Goal: Transaction & Acquisition: Purchase product/service

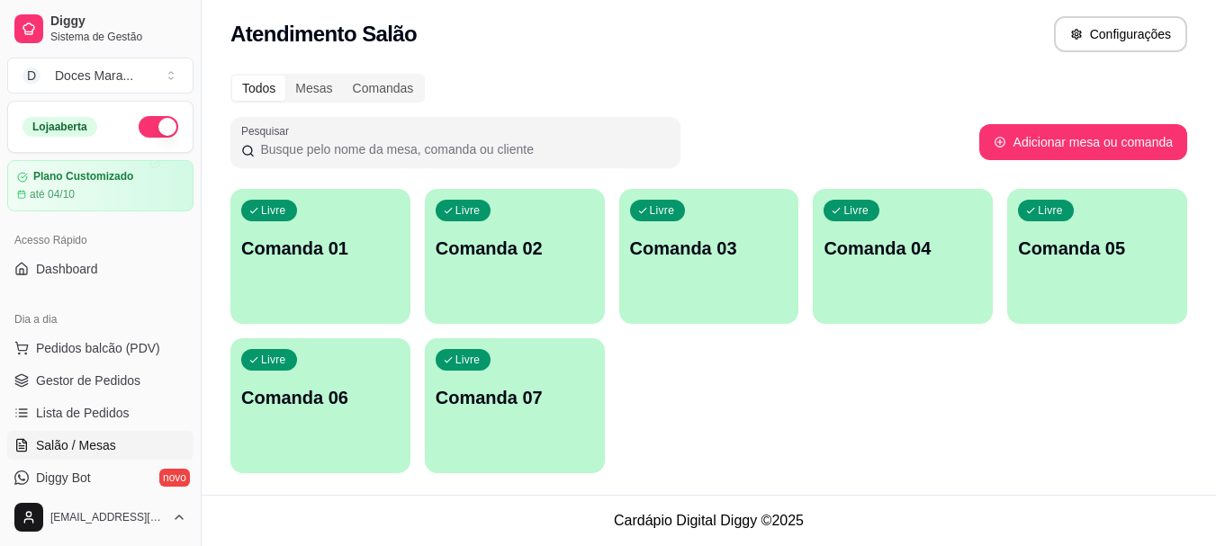
scroll to position [90, 0]
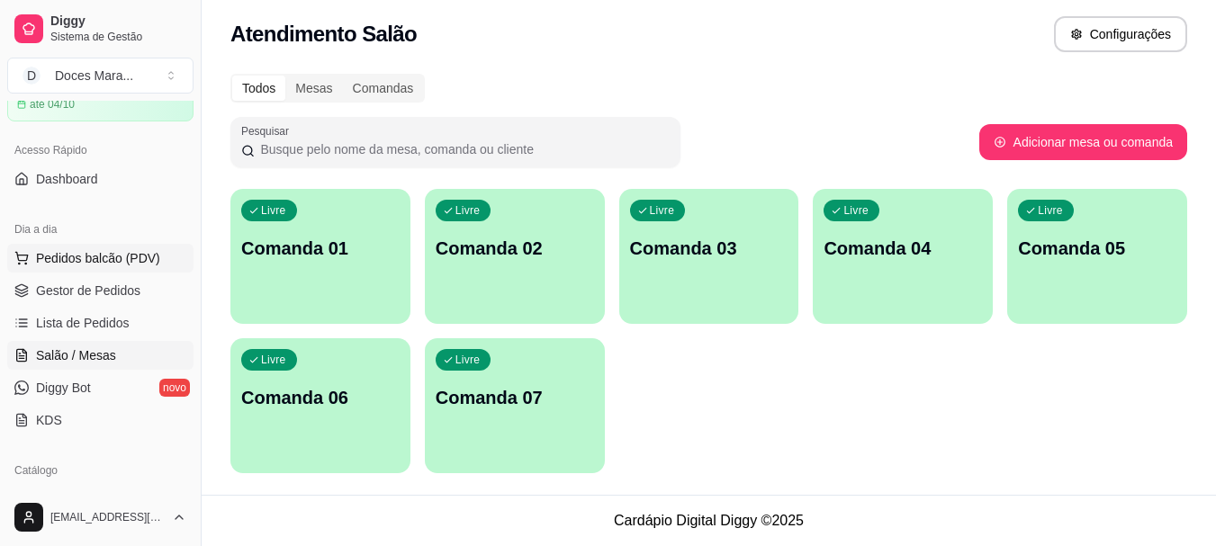
click at [99, 257] on span "Pedidos balcão (PDV)" at bounding box center [98, 258] width 124 height 18
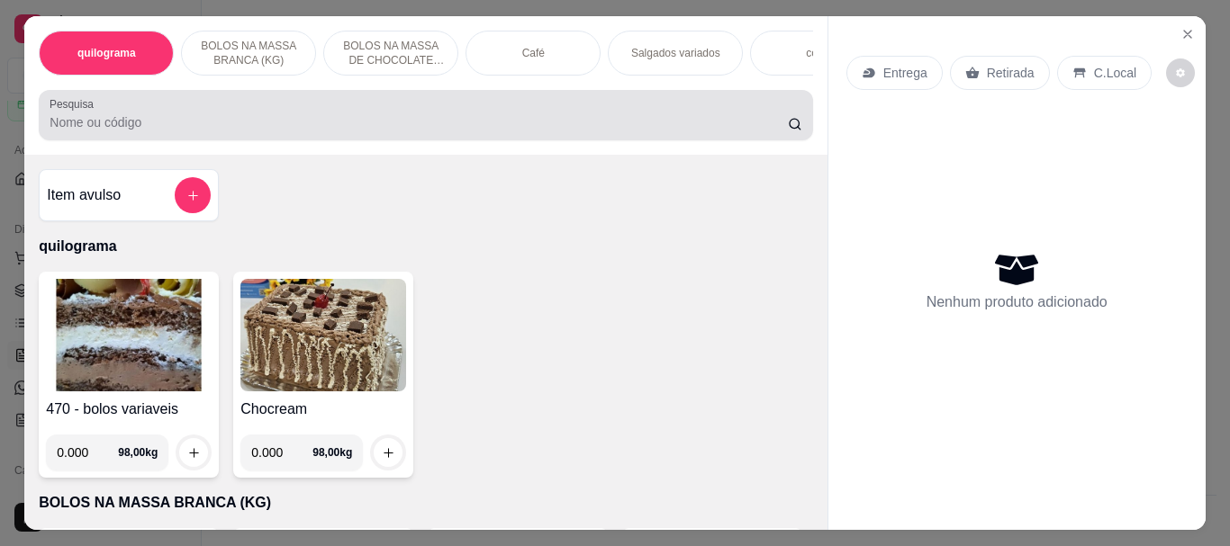
click at [76, 121] on input "Pesquisa" at bounding box center [419, 122] width 738 height 18
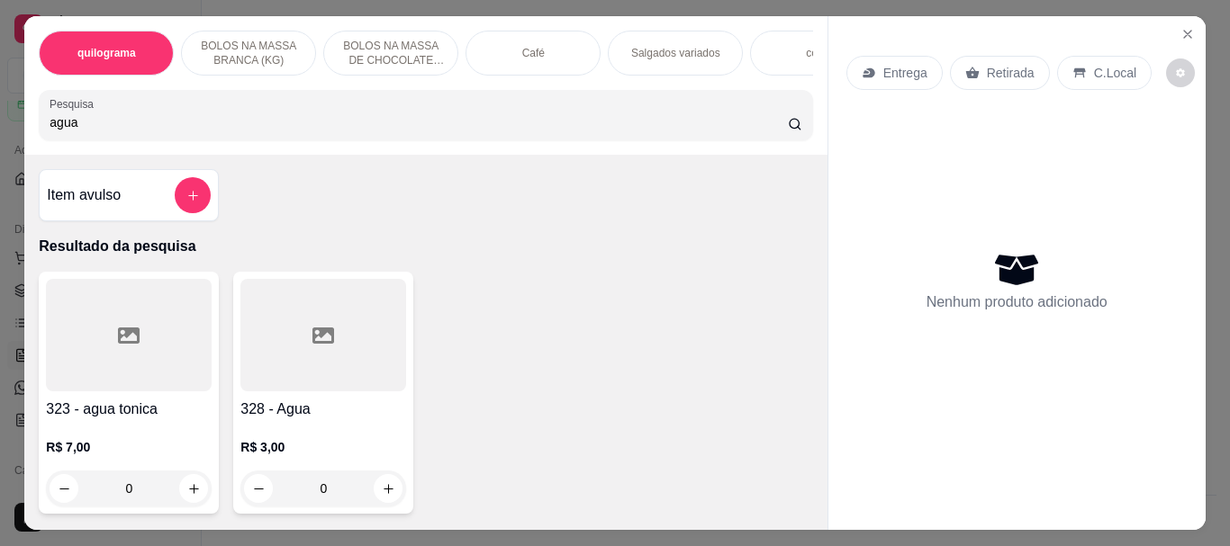
type input "agua"
click at [290, 335] on div at bounding box center [323, 335] width 166 height 113
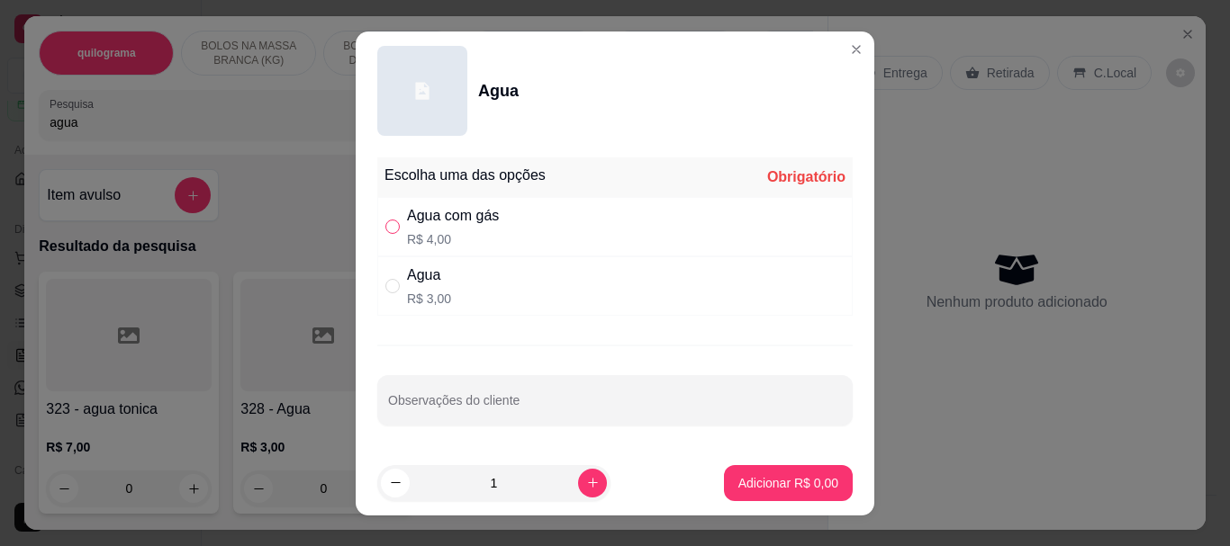
click at [390, 229] on input "" at bounding box center [392, 227] width 14 height 14
radio input "true"
click at [764, 453] on footer "1 Adicionar R$ 4,00" at bounding box center [615, 483] width 518 height 65
click at [767, 473] on button "Adicionar R$ 4,00" at bounding box center [788, 482] width 125 height 35
type input "1"
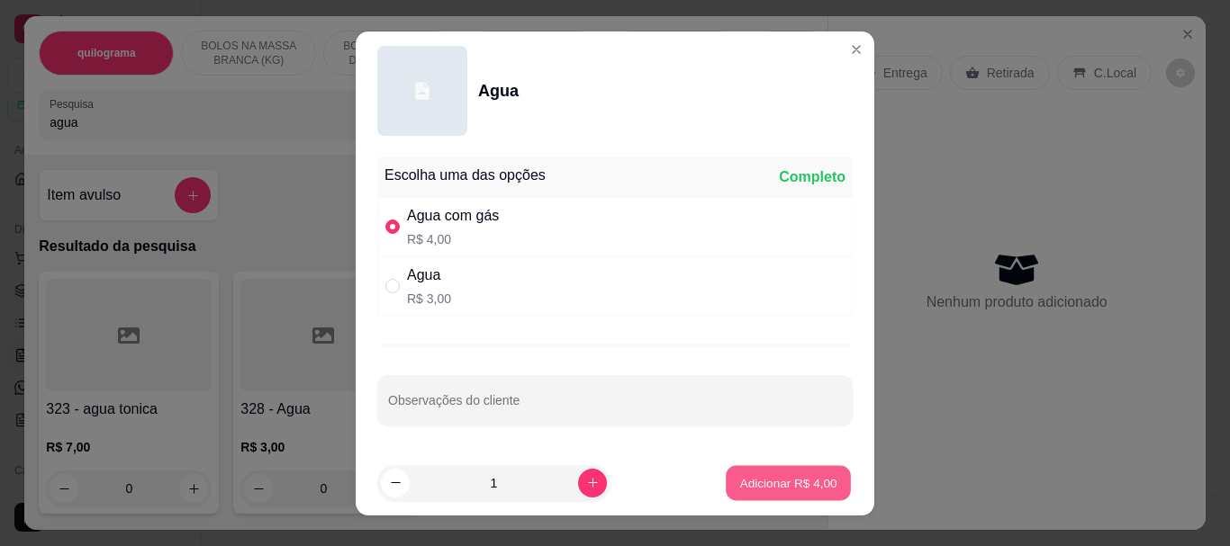
type input "1"
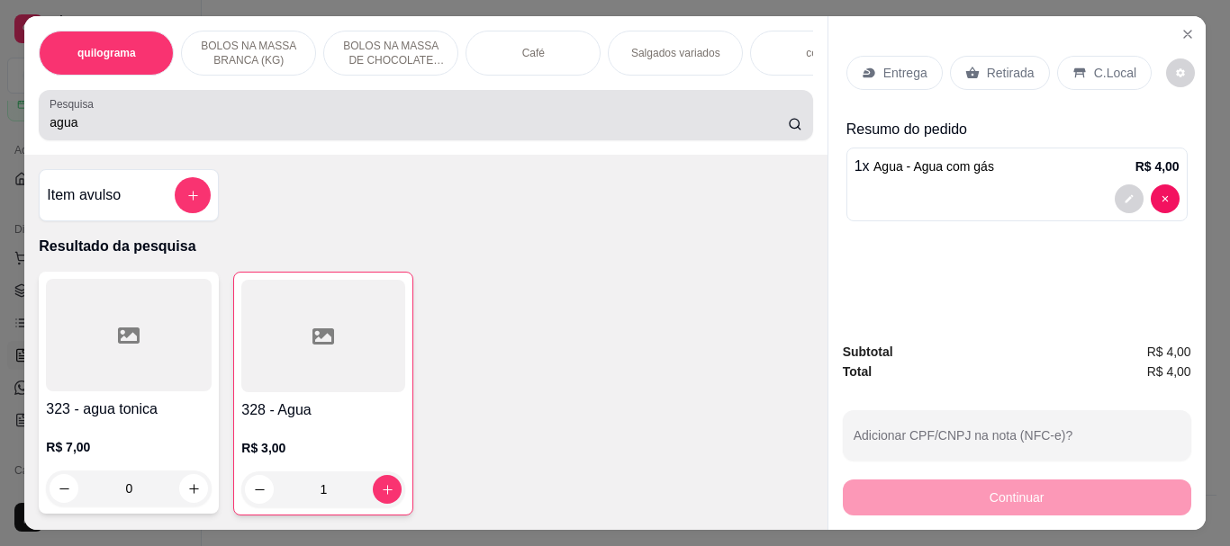
click at [126, 122] on input "agua" at bounding box center [419, 122] width 738 height 18
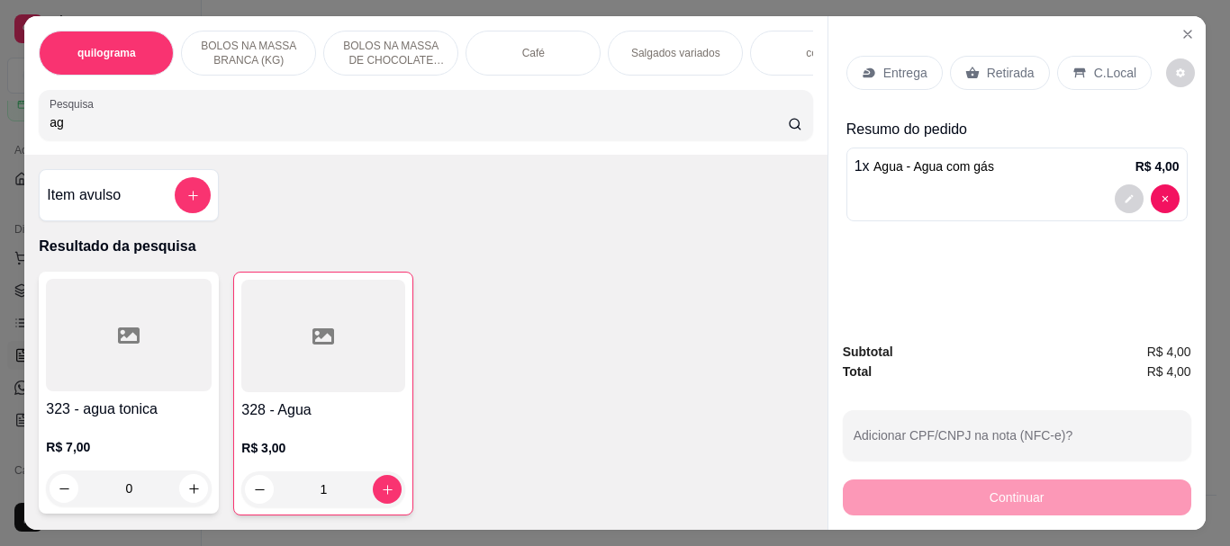
type input "a"
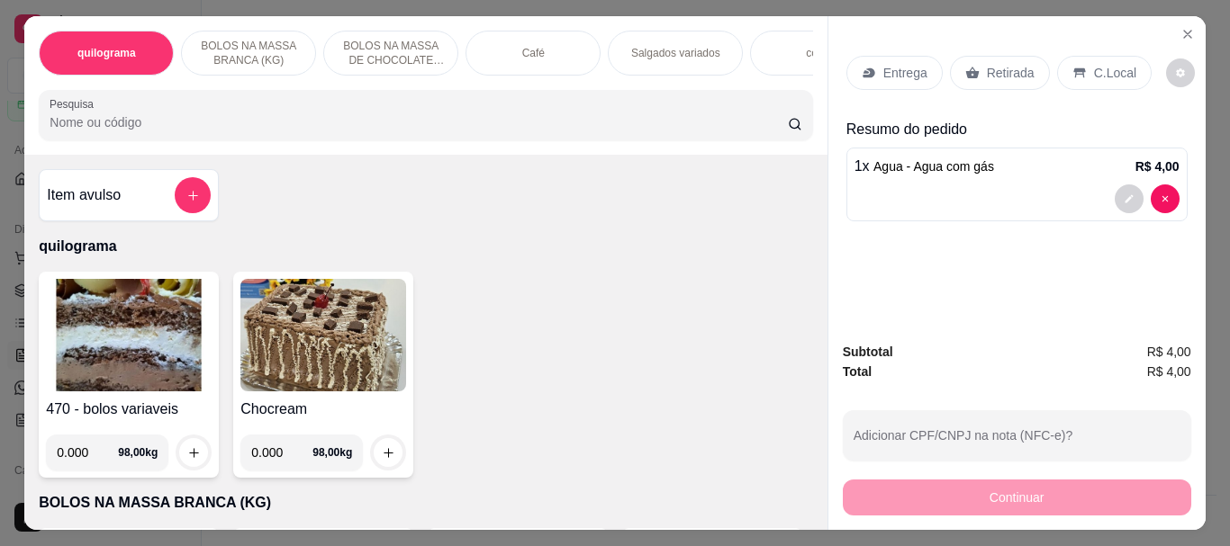
click at [81, 127] on input "Pesquisa" at bounding box center [419, 122] width 738 height 18
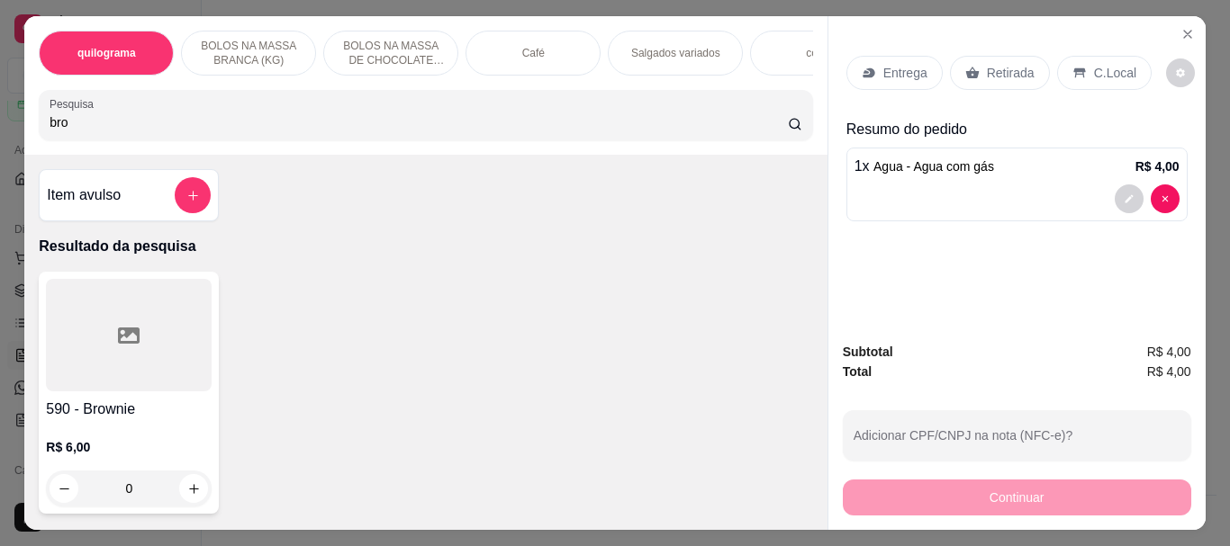
type input "bro"
click at [24, 334] on div "Item avulso Resultado da pesquisa 590 - Brownie R$ 6,00 0 quilograma 470 - bolo…" at bounding box center [425, 342] width 802 height 375
click at [85, 350] on div at bounding box center [129, 335] width 166 height 113
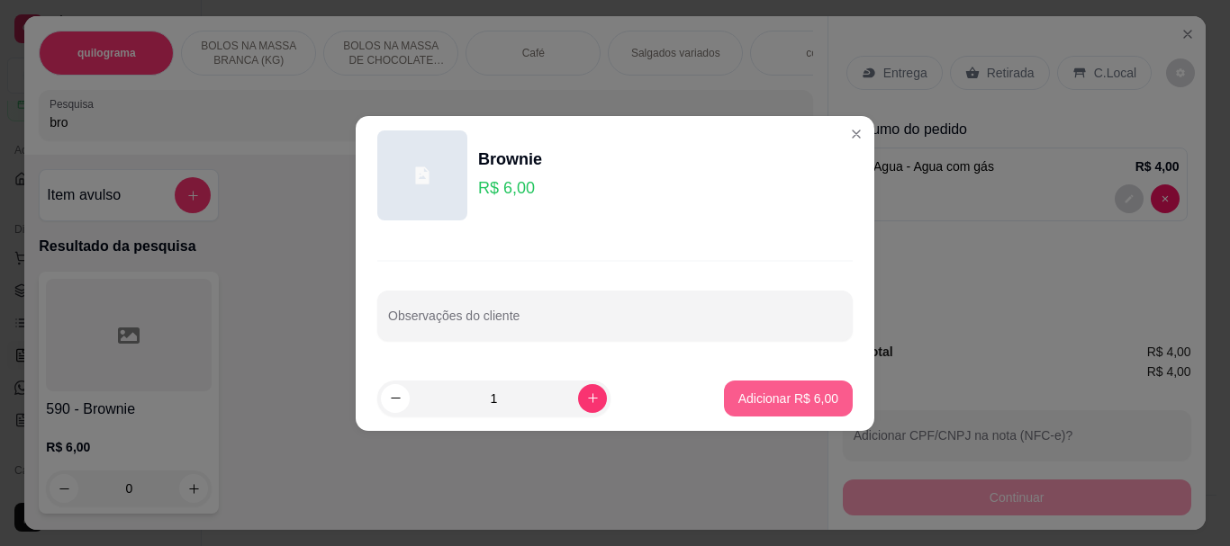
click at [804, 393] on p "Adicionar R$ 6,00" at bounding box center [788, 399] width 100 height 18
type input "1"
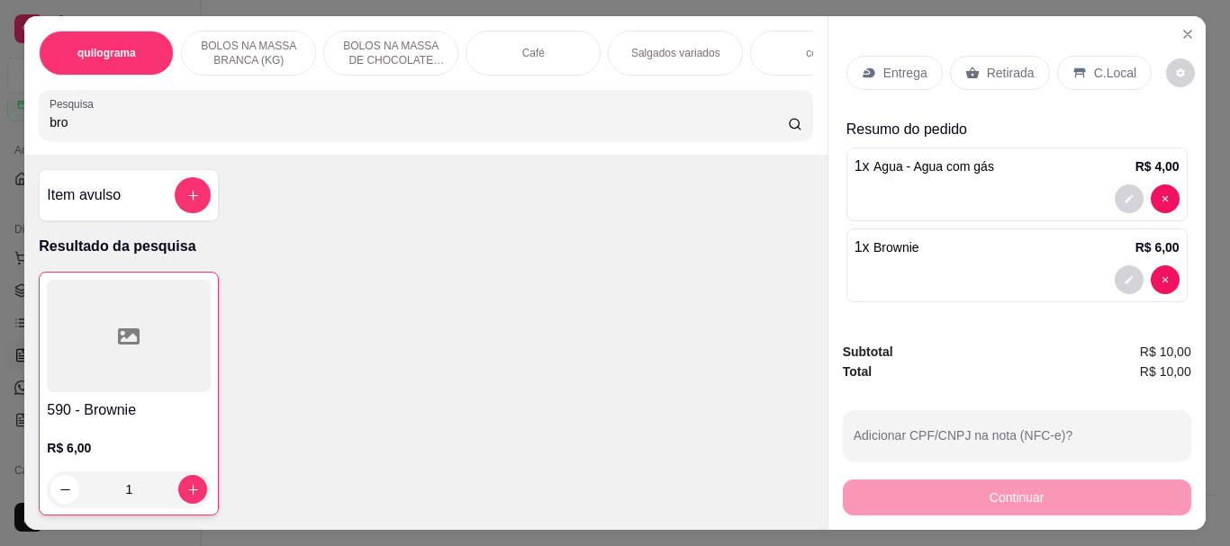
click at [987, 68] on p "Retirada" at bounding box center [1011, 73] width 48 height 18
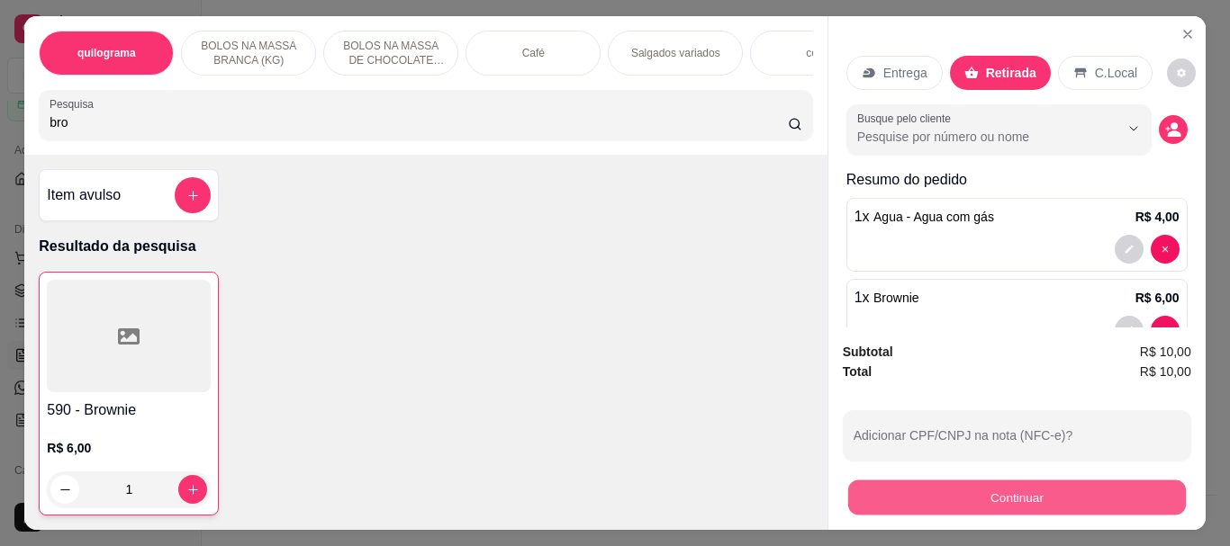
click at [987, 487] on button "Continuar" at bounding box center [1016, 497] width 338 height 35
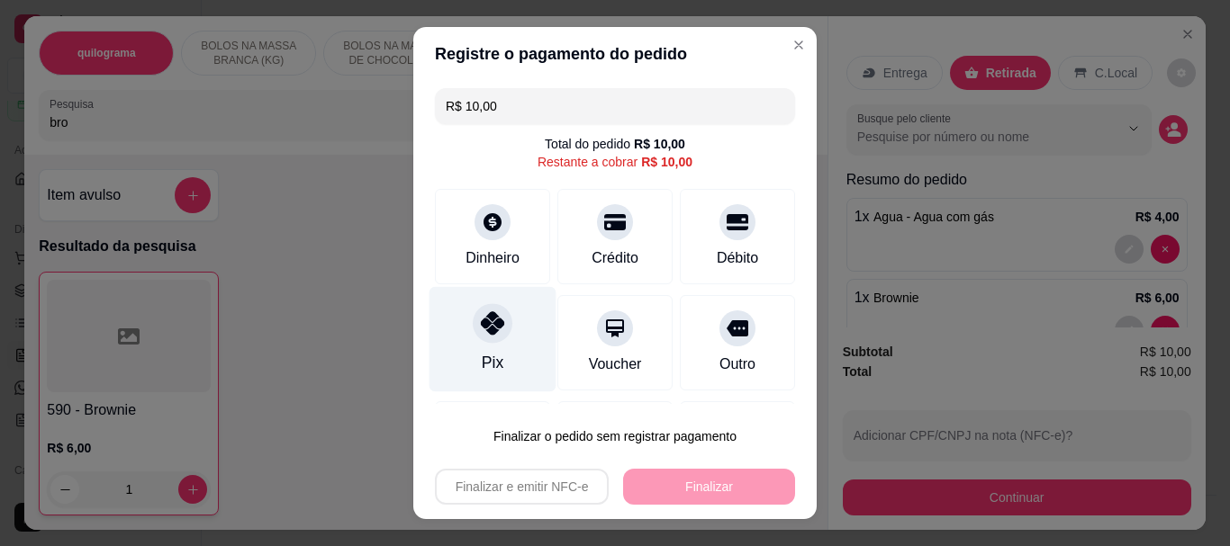
click at [491, 314] on icon at bounding box center [492, 323] width 23 height 23
type input "R$ 0,00"
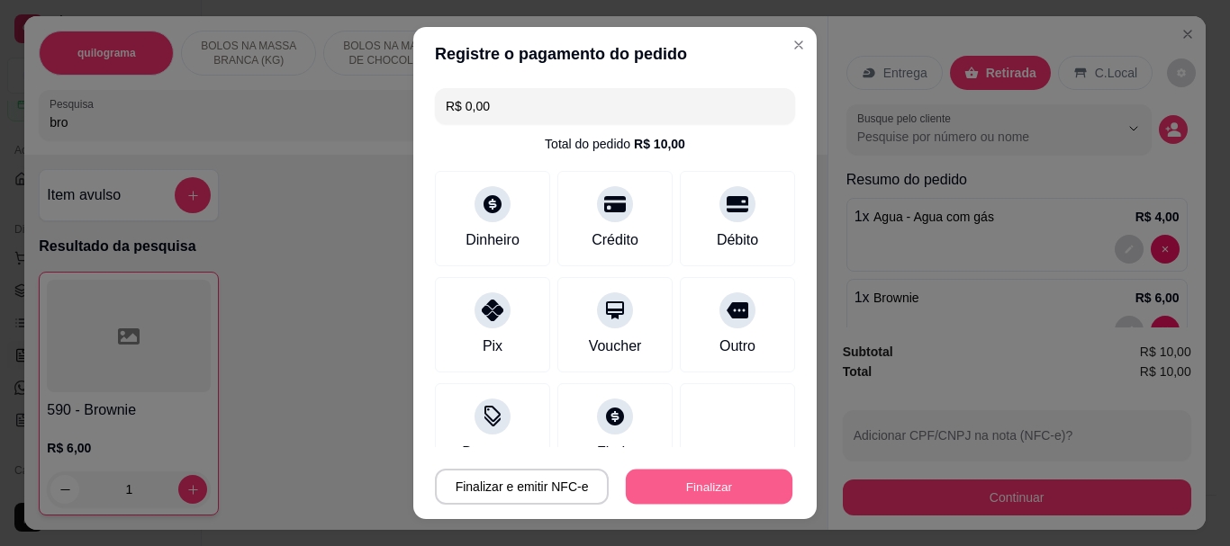
click at [691, 482] on button "Finalizar" at bounding box center [709, 486] width 167 height 35
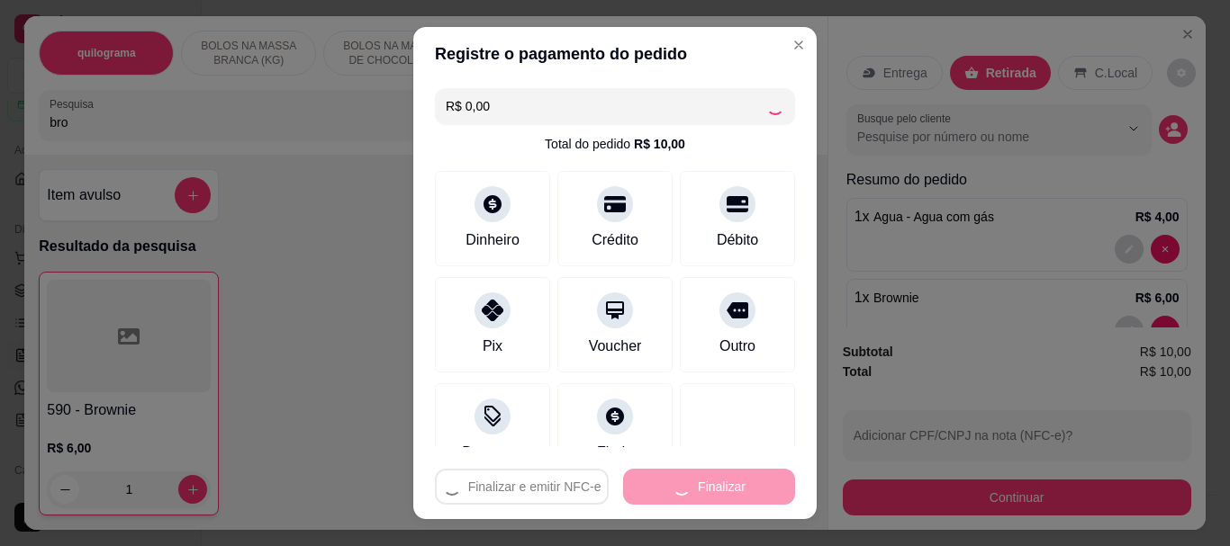
type input "0"
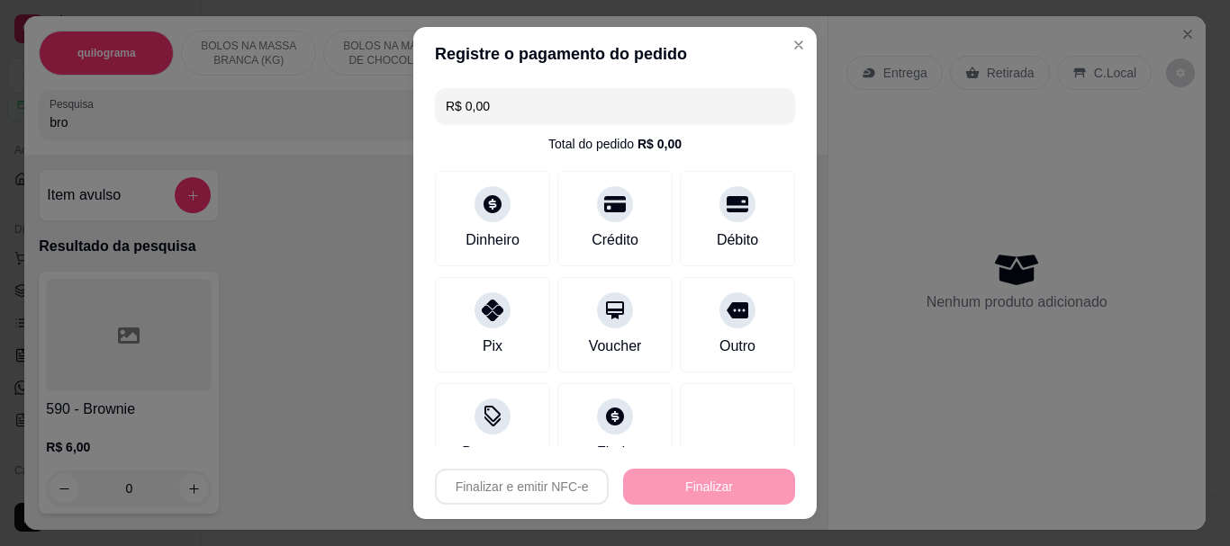
type input "-R$ 10,00"
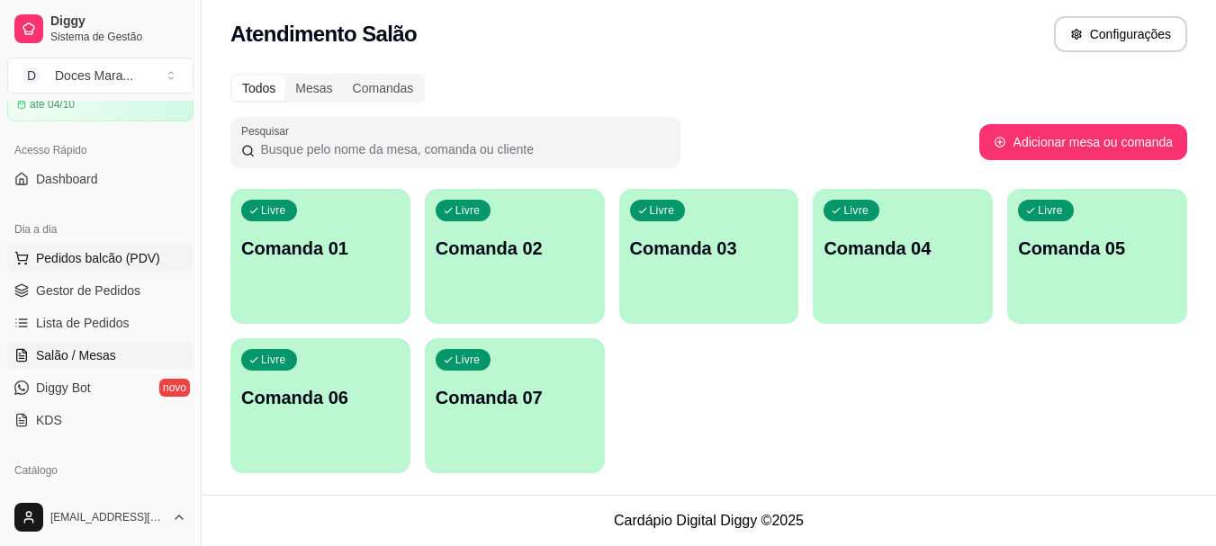
click at [106, 255] on span "Pedidos balcão (PDV)" at bounding box center [98, 258] width 124 height 18
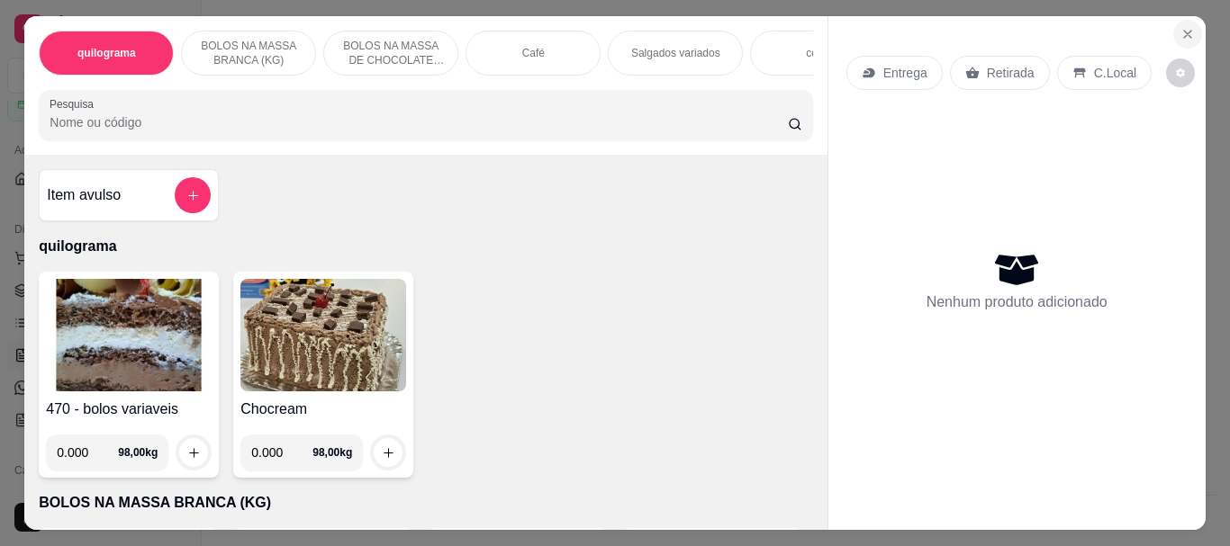
click at [1181, 27] on icon "Close" at bounding box center [1187, 34] width 14 height 14
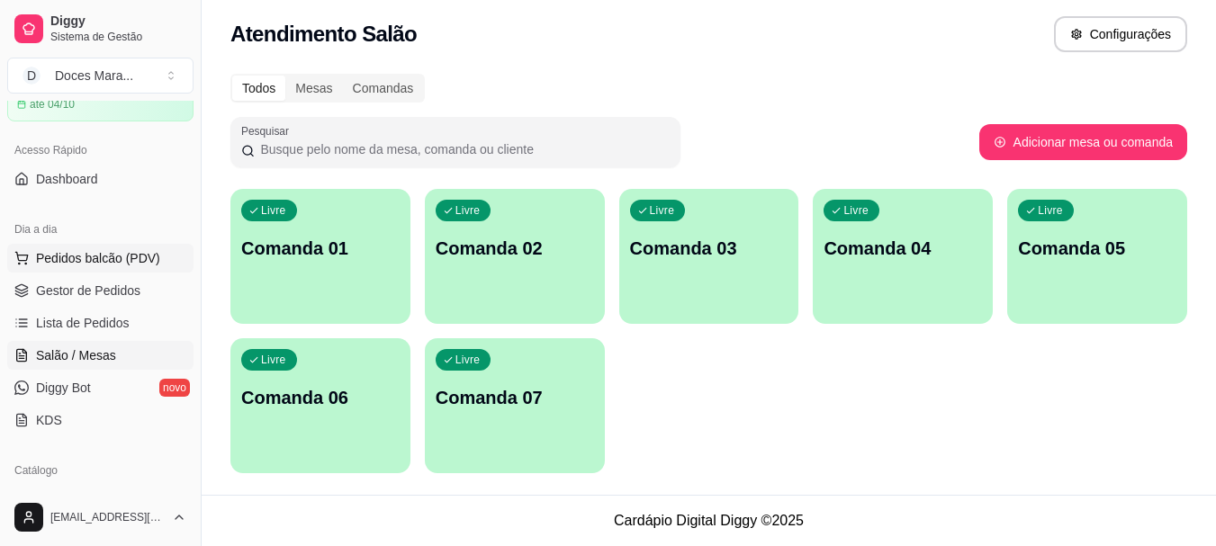
click at [129, 255] on span "Pedidos balcão (PDV)" at bounding box center [98, 258] width 124 height 18
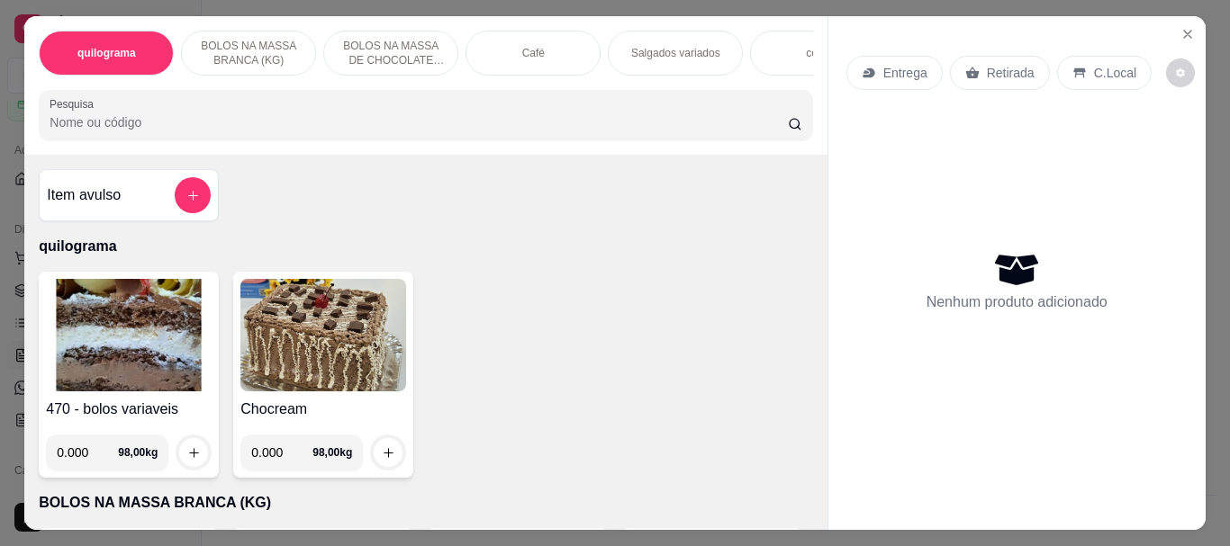
click at [143, 337] on img at bounding box center [129, 335] width 166 height 113
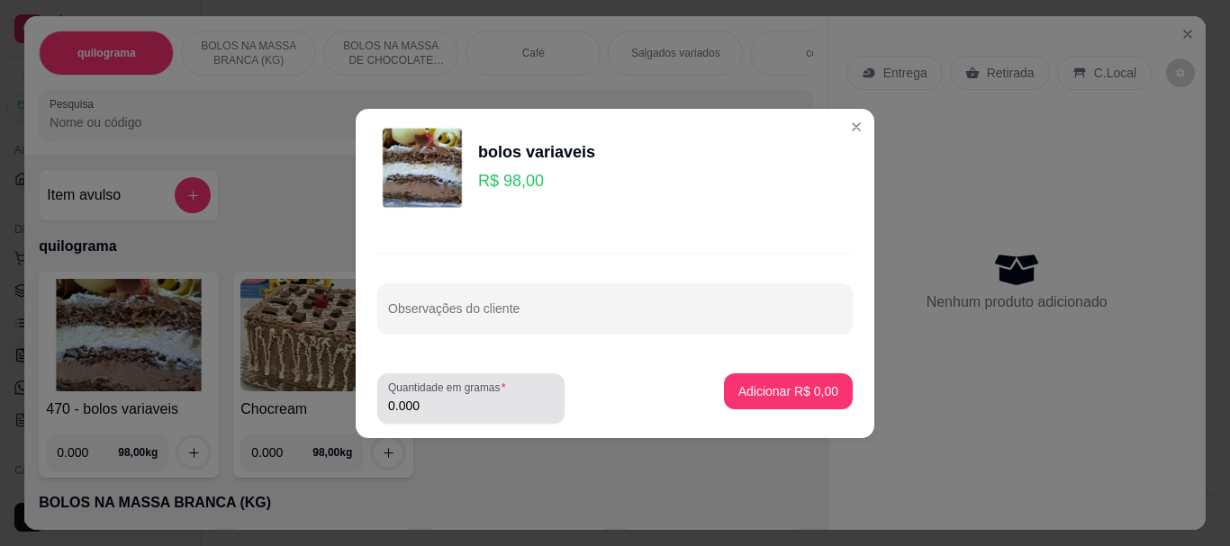
click at [455, 410] on input "0.000" at bounding box center [471, 406] width 166 height 18
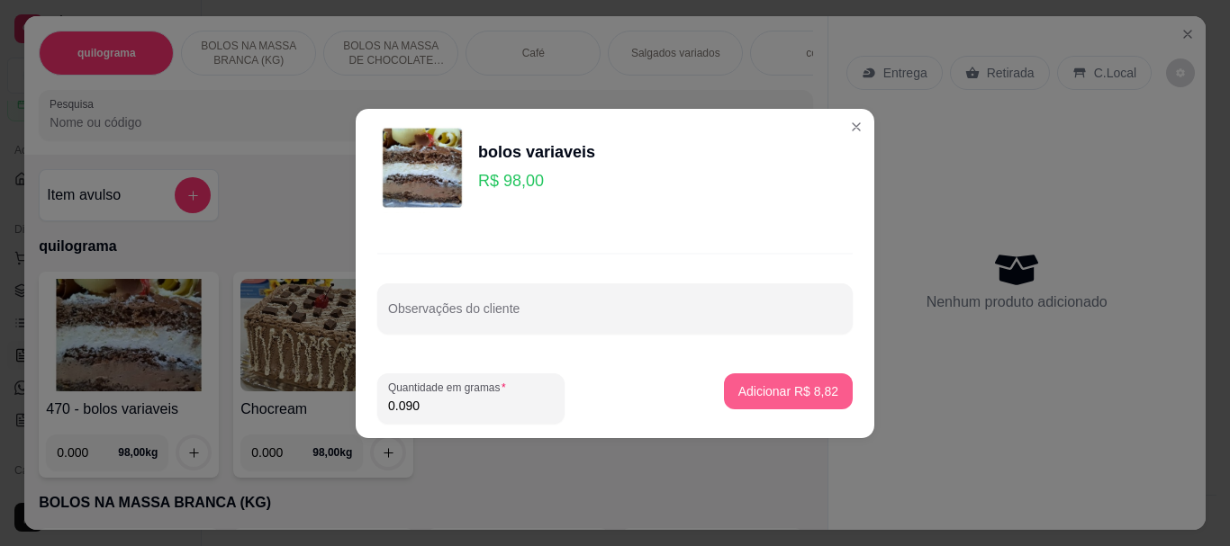
type input "0.090"
click at [750, 393] on p "Adicionar R$ 8,82" at bounding box center [787, 391] width 97 height 17
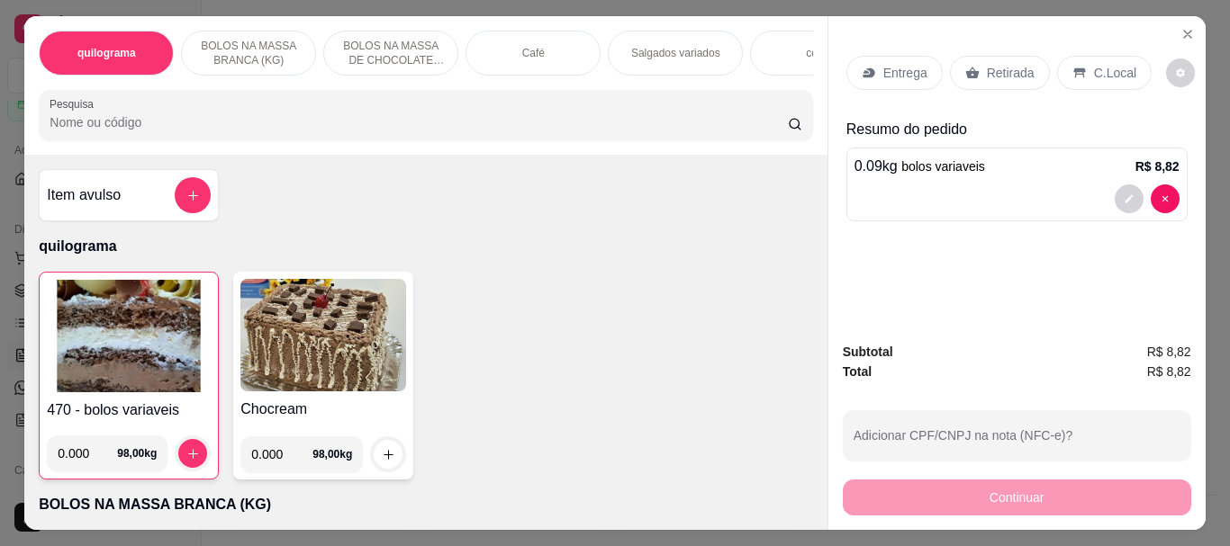
click at [1113, 66] on p "C.Local" at bounding box center [1115, 73] width 42 height 18
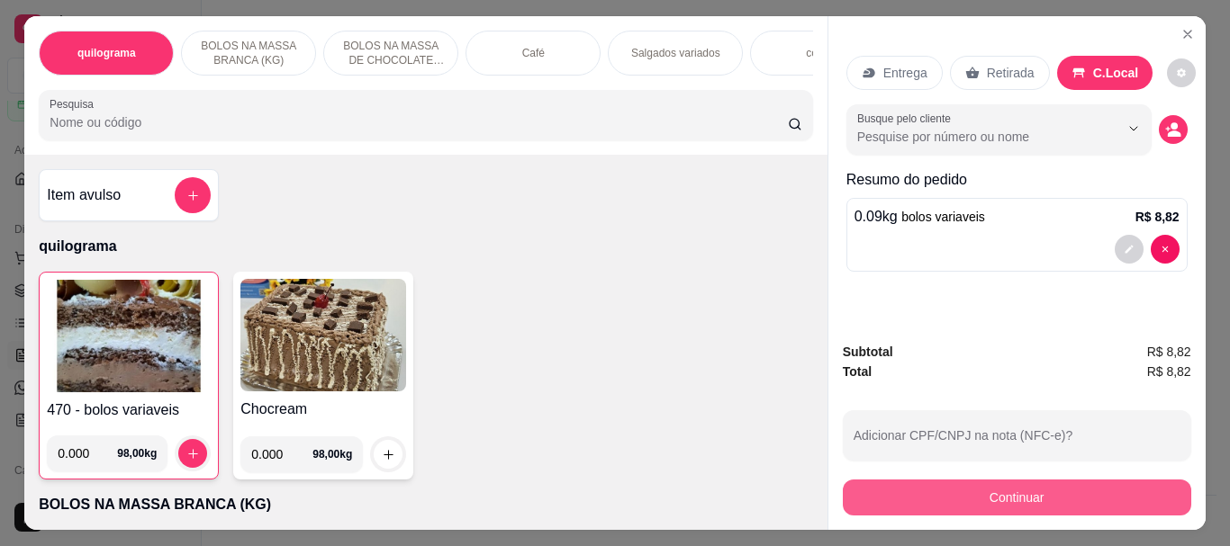
click at [957, 489] on button "Continuar" at bounding box center [1017, 498] width 348 height 36
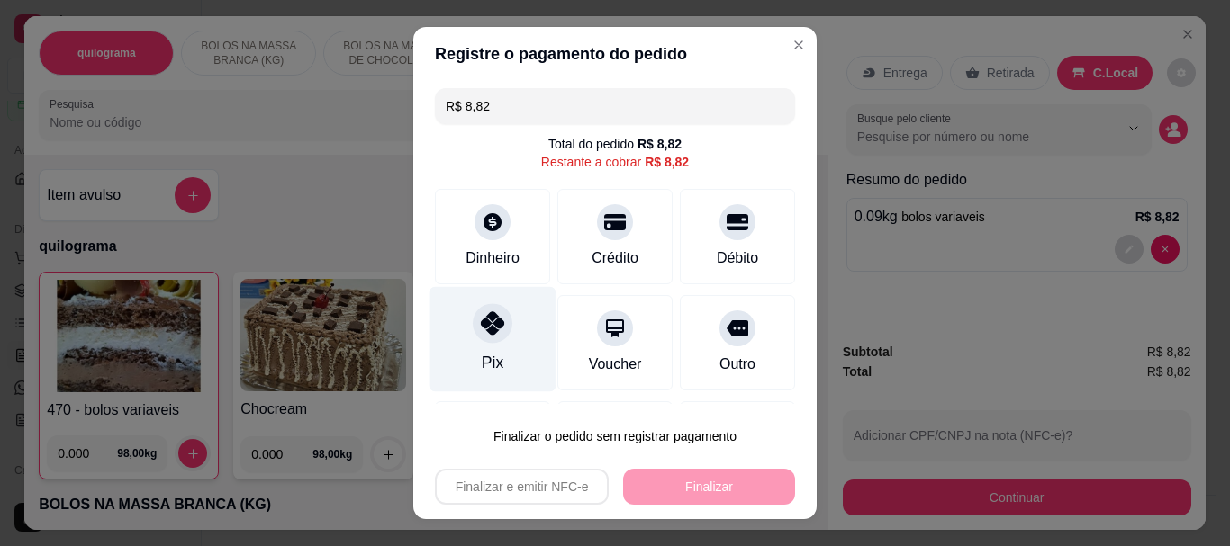
click at [480, 337] on div at bounding box center [493, 324] width 40 height 40
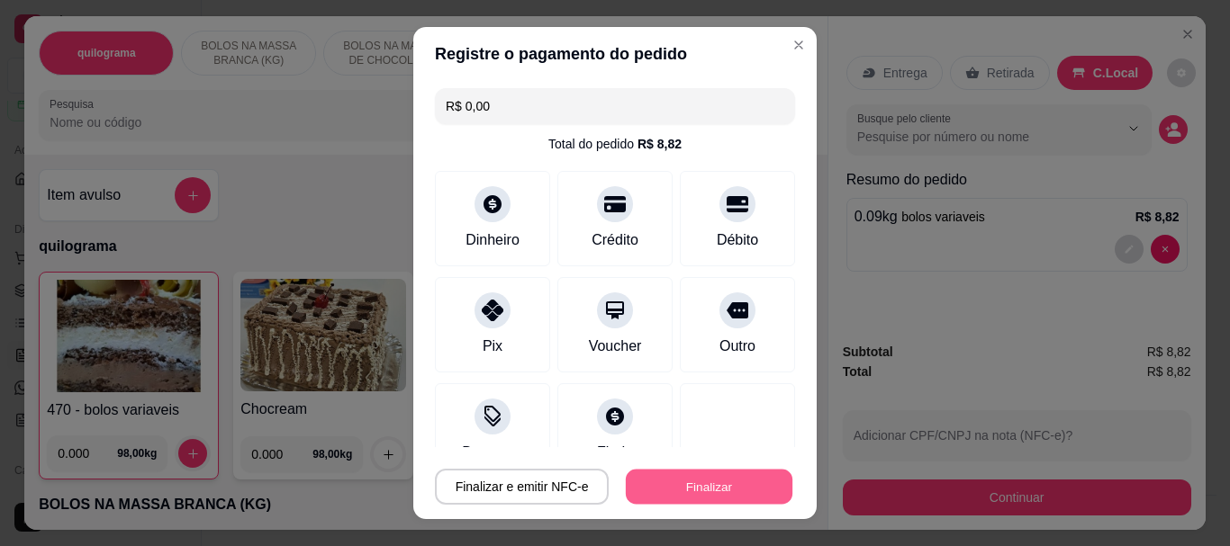
click at [687, 483] on button "Finalizar" at bounding box center [709, 486] width 167 height 35
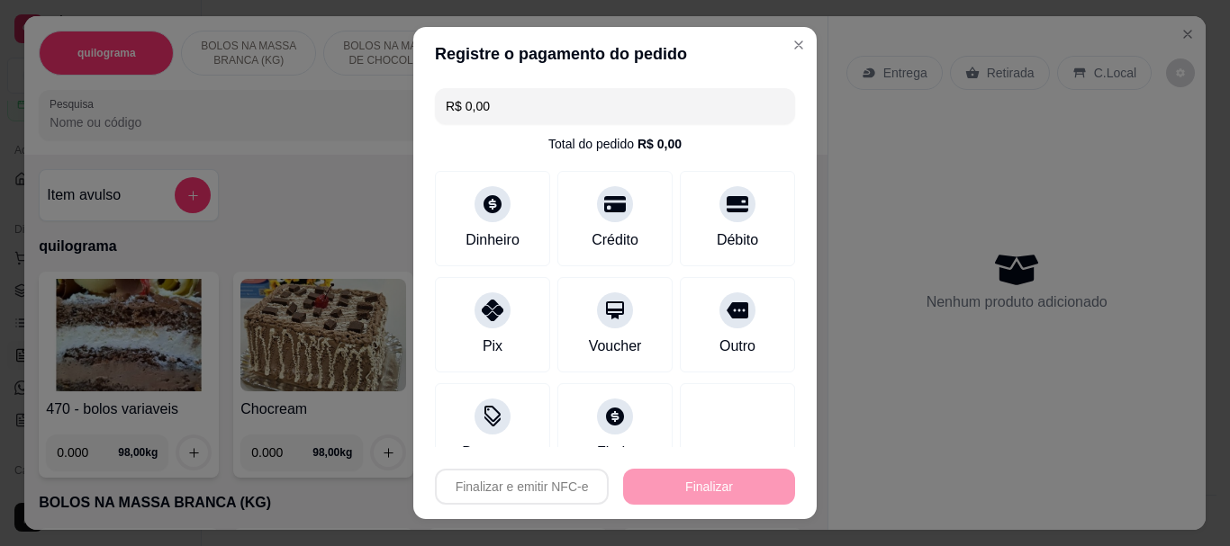
type input "-R$ 8,82"
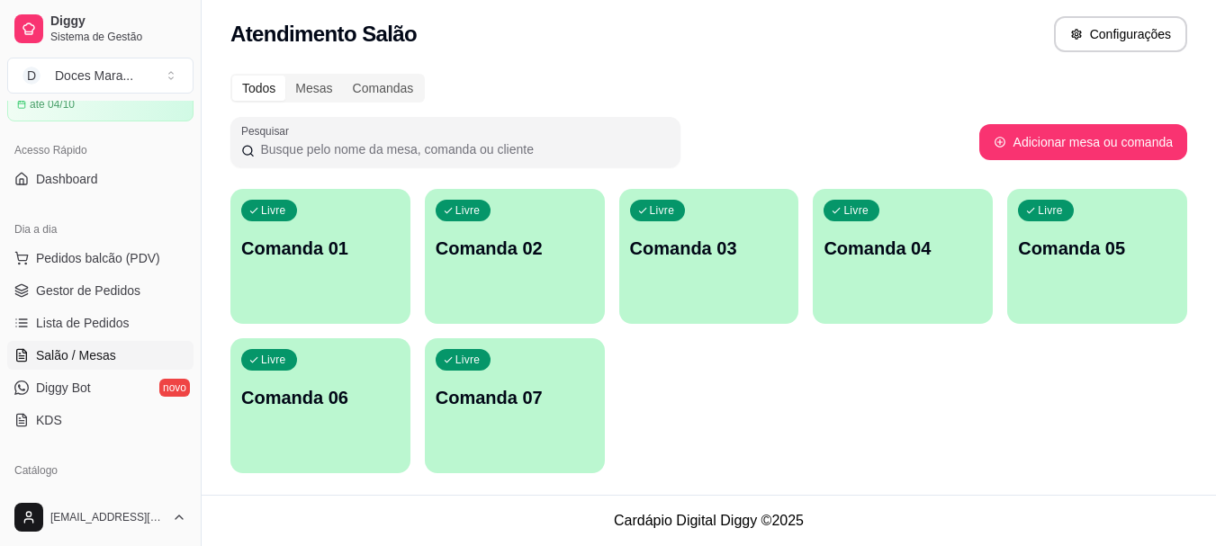
click at [114, 356] on span "Salão / Mesas" at bounding box center [76, 356] width 80 height 18
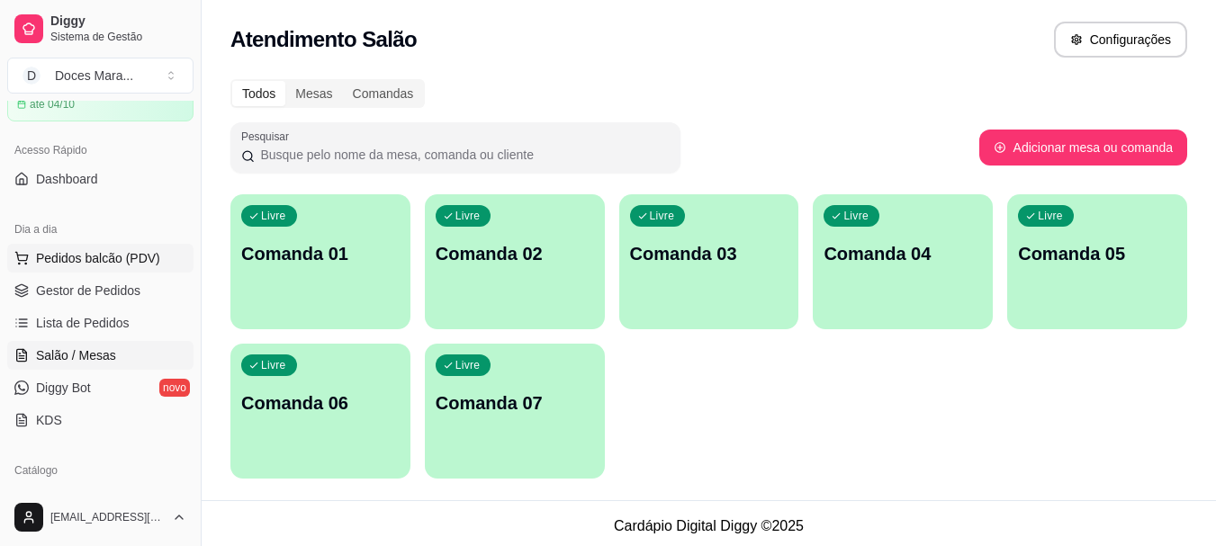
click at [104, 255] on span "Pedidos balcão (PDV)" at bounding box center [98, 258] width 124 height 18
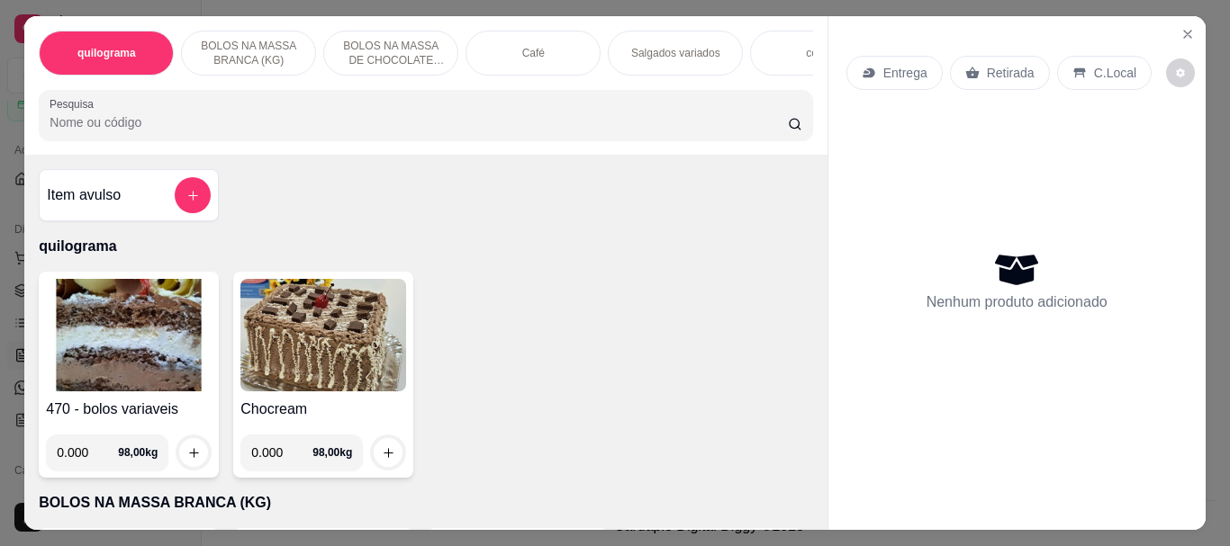
click at [131, 328] on img at bounding box center [129, 335] width 166 height 113
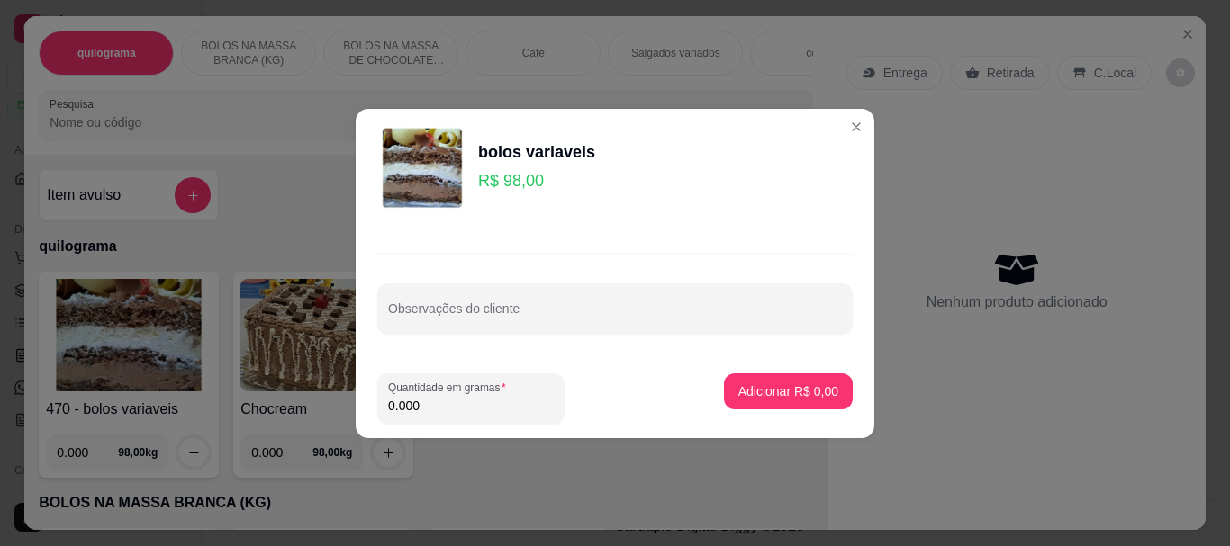
click at [468, 410] on input "0.000" at bounding box center [471, 406] width 166 height 18
type input "0.170"
click at [769, 386] on p "Adicionar R$ 16,66" at bounding box center [785, 391] width 104 height 17
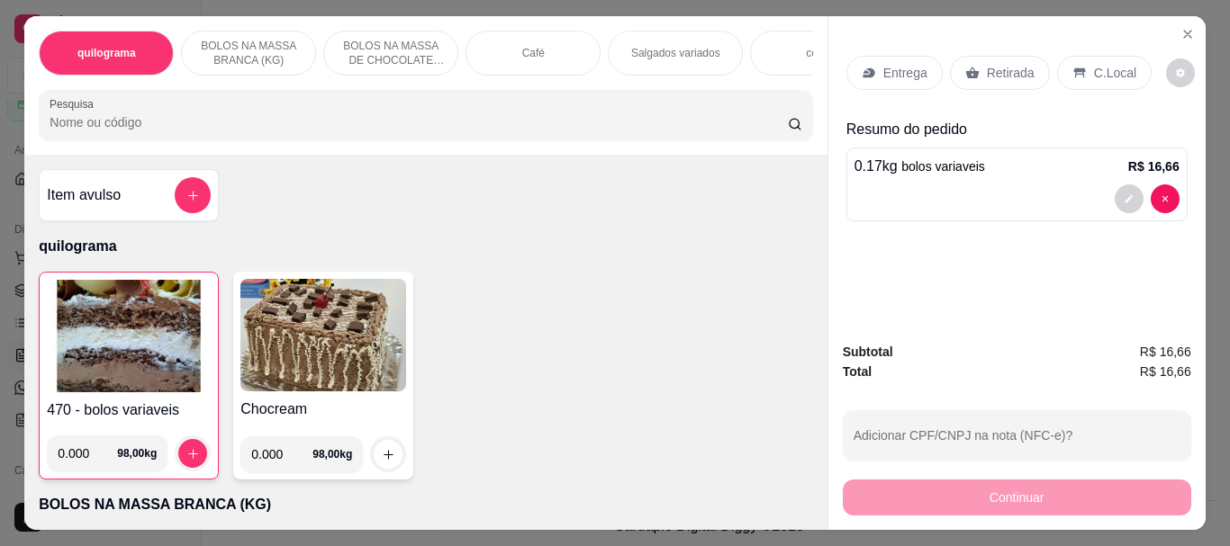
click at [1016, 64] on p "Retirada" at bounding box center [1011, 73] width 48 height 18
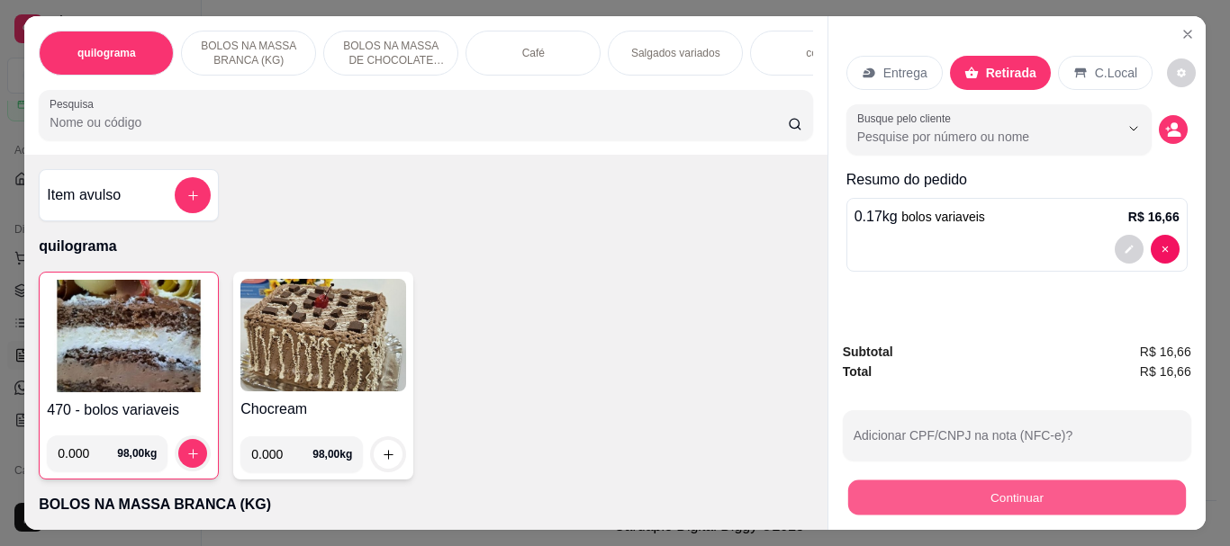
click at [1010, 483] on button "Continuar" at bounding box center [1016, 497] width 338 height 35
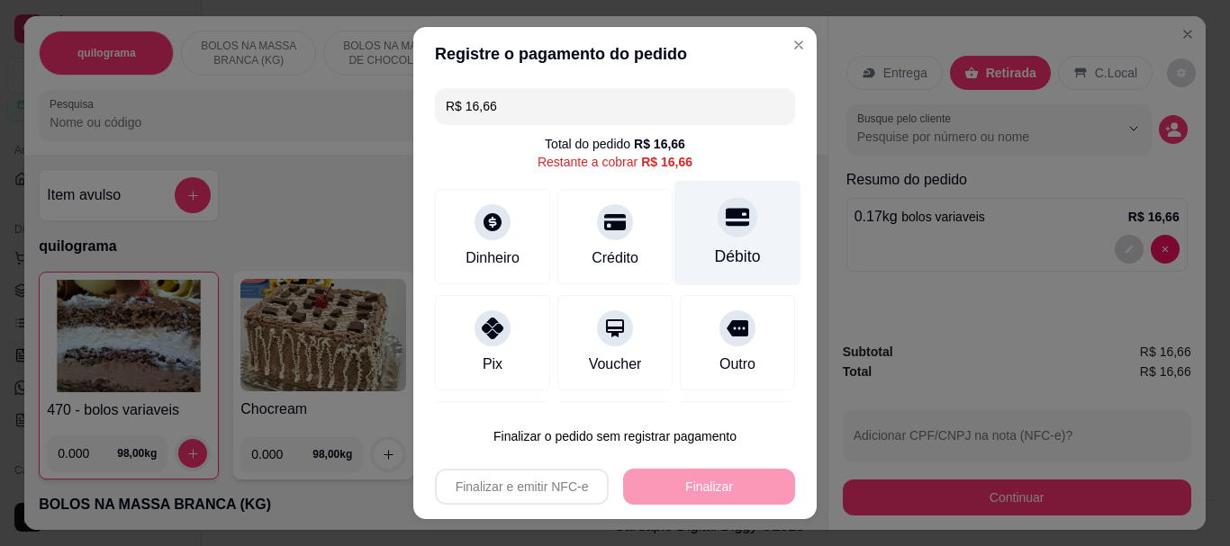
click at [708, 244] on div "Débito" at bounding box center [737, 233] width 127 height 105
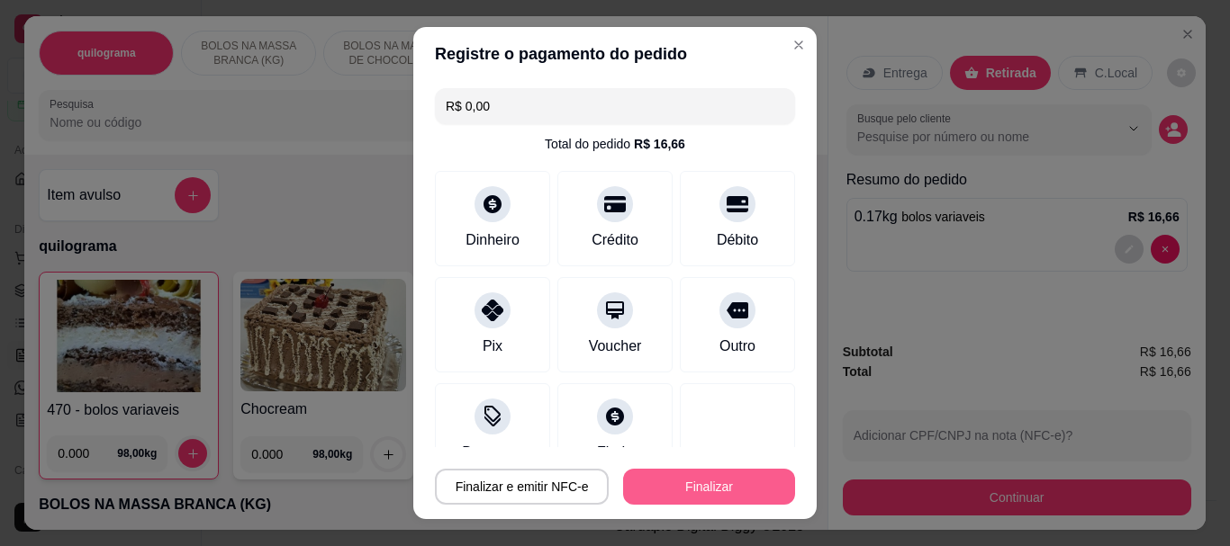
click at [738, 491] on button "Finalizar" at bounding box center [709, 487] width 172 height 36
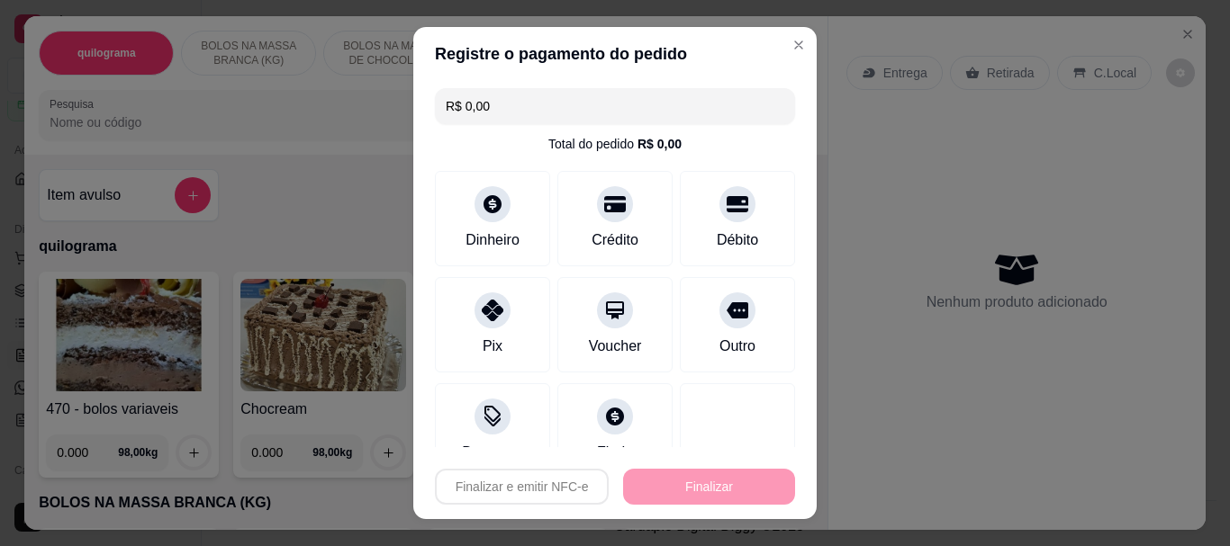
type input "-R$ 16,66"
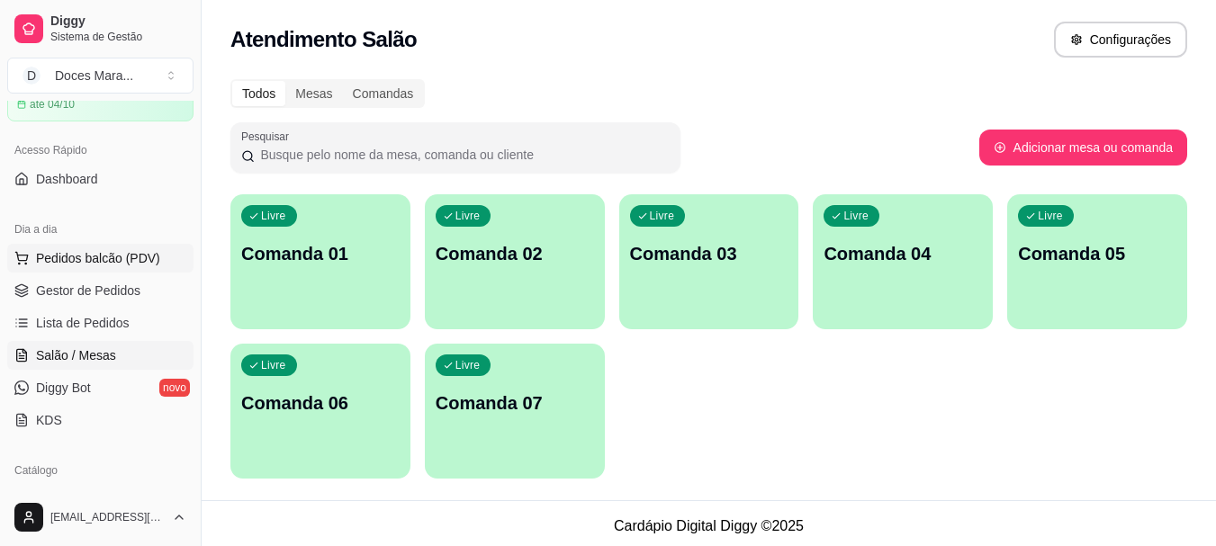
click at [60, 252] on span "Pedidos balcão (PDV)" at bounding box center [98, 258] width 124 height 18
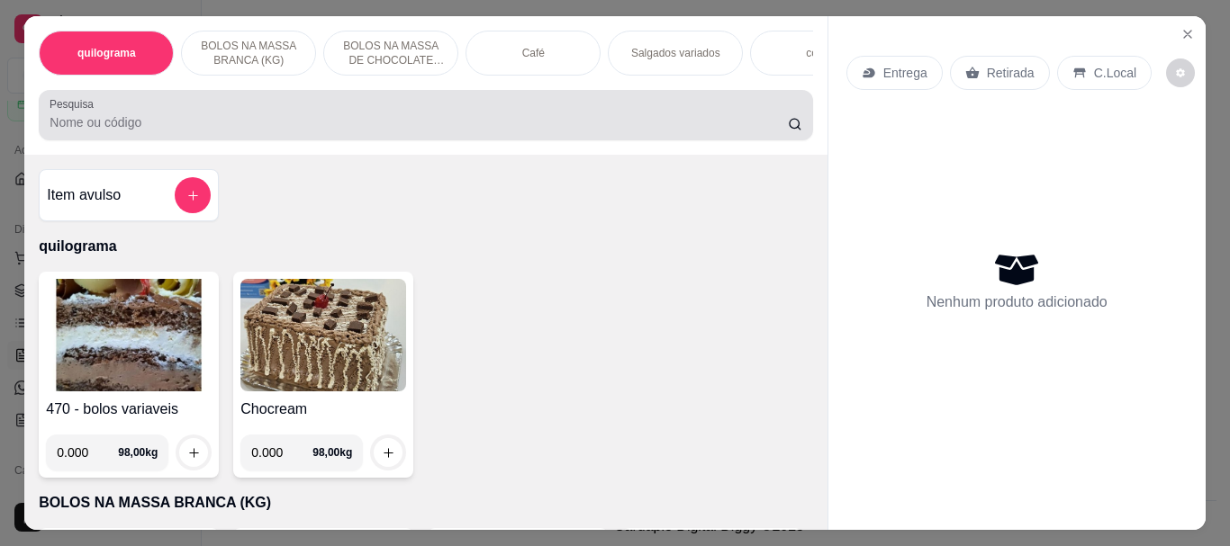
click at [254, 117] on div at bounding box center [426, 115] width 752 height 36
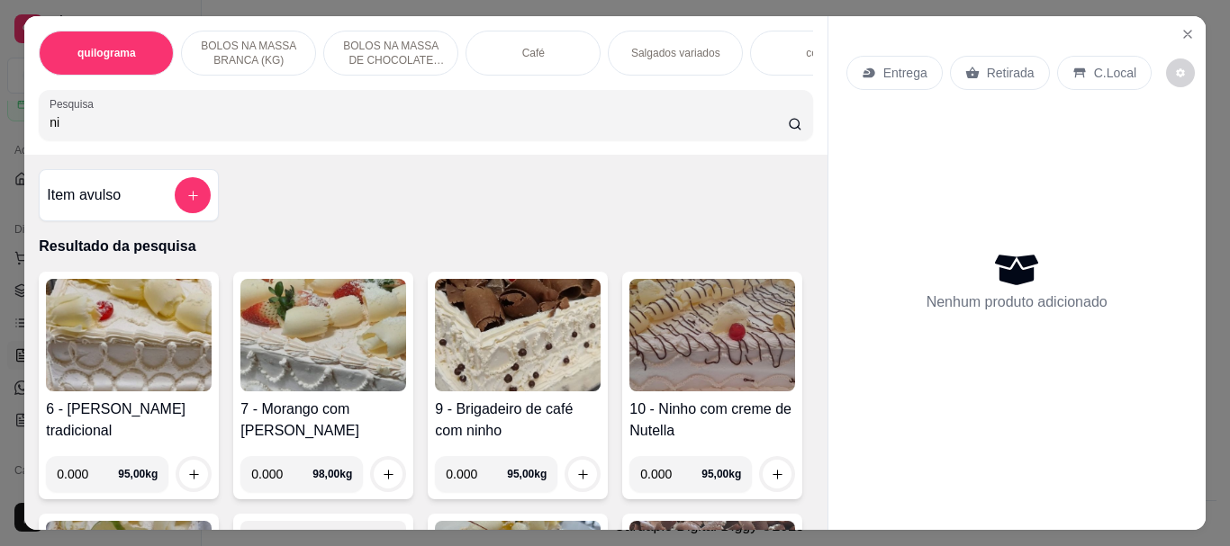
type input "ni"
click at [331, 320] on img at bounding box center [323, 335] width 166 height 113
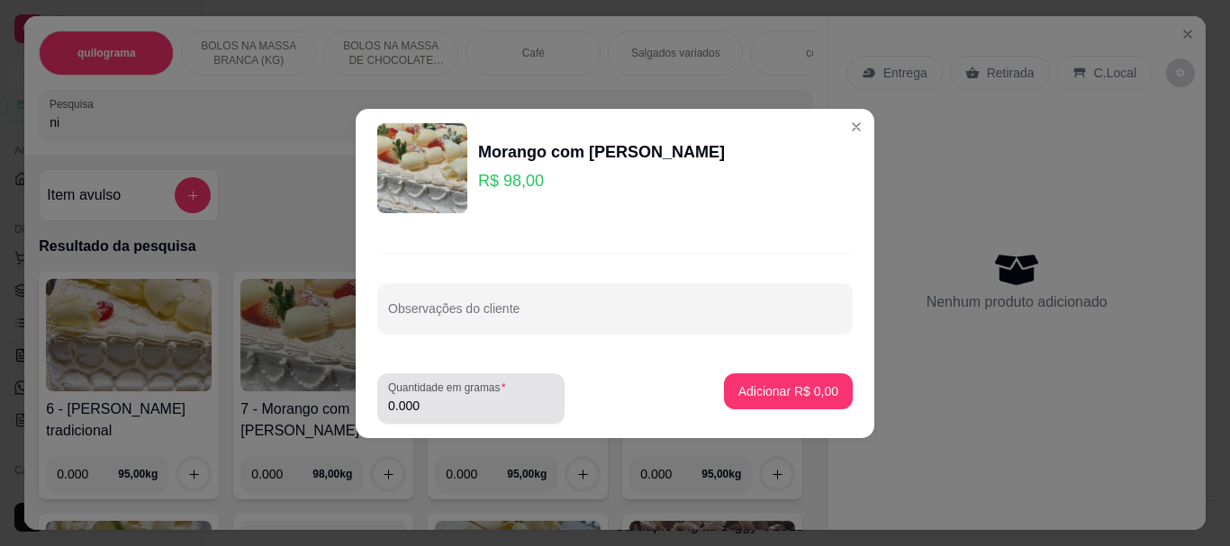
click at [443, 402] on input "0.000" at bounding box center [471, 406] width 166 height 18
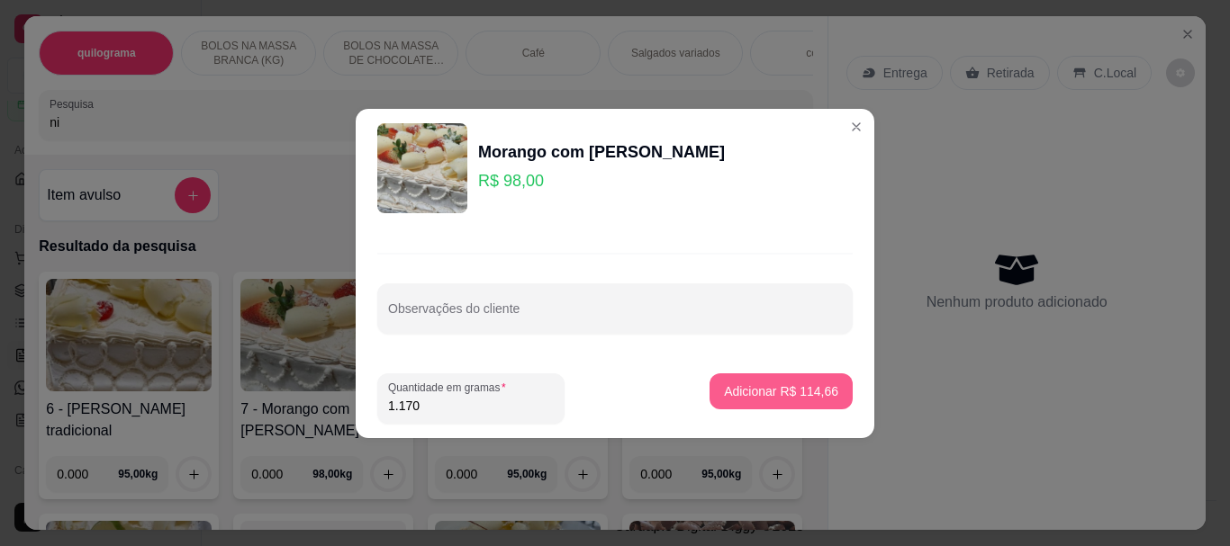
type input "1.170"
click at [745, 383] on p "Adicionar R$ 114,66" at bounding box center [781, 391] width 111 height 17
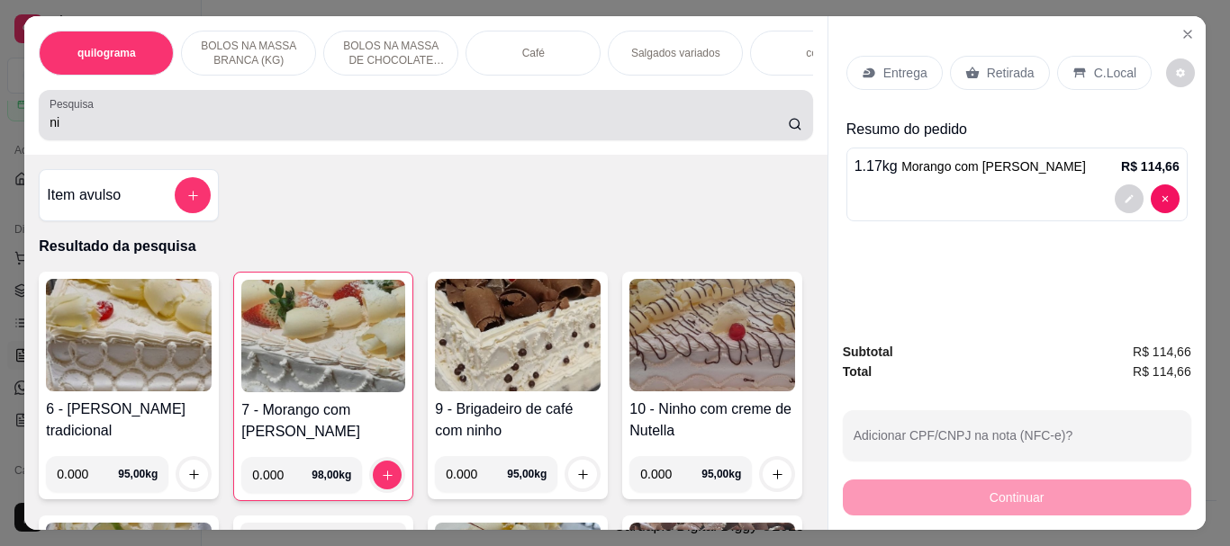
click at [517, 119] on div "ni" at bounding box center [426, 115] width 752 height 36
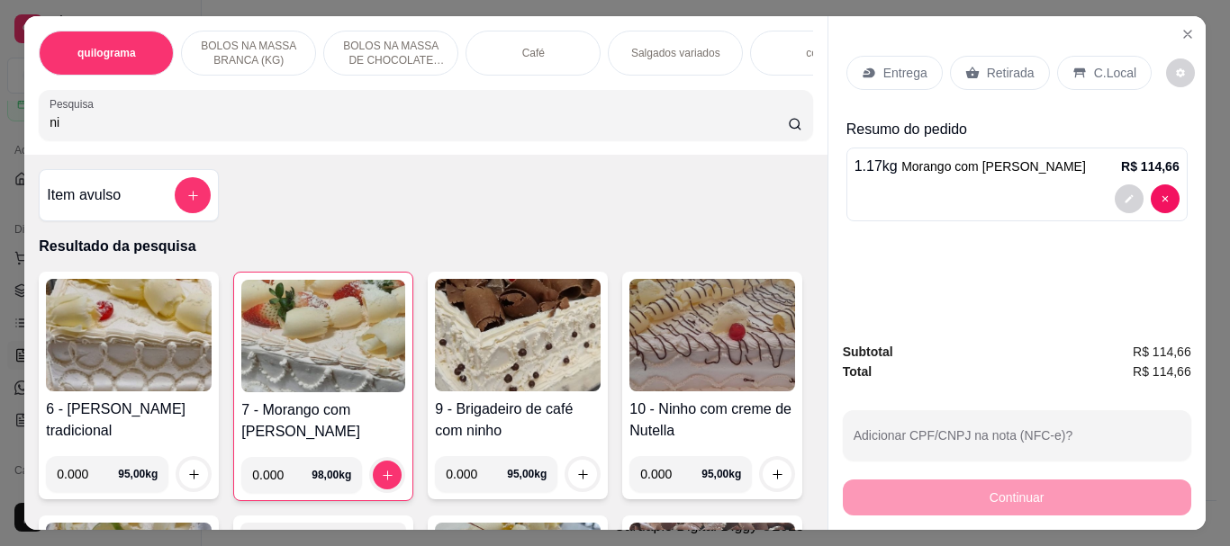
type input "n"
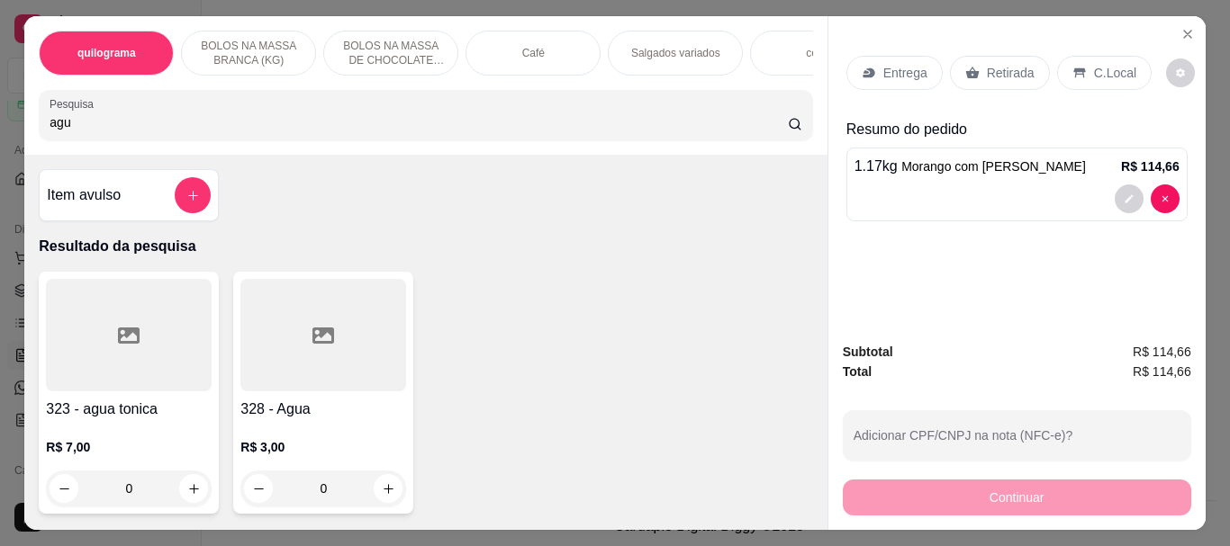
type input "agu"
click at [303, 365] on div at bounding box center [323, 335] width 166 height 113
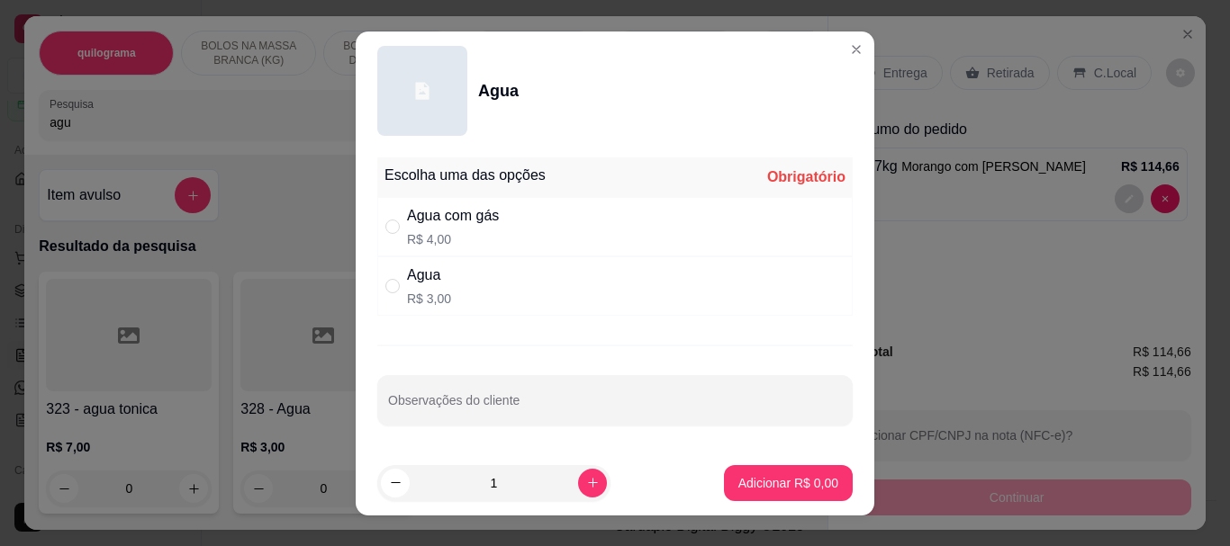
click at [407, 227] on div "Agua com gás R$ 4,00" at bounding box center [453, 226] width 92 height 43
radio input "true"
click at [745, 475] on p "Adicionar R$ 4,00" at bounding box center [788, 483] width 100 height 18
type input "1"
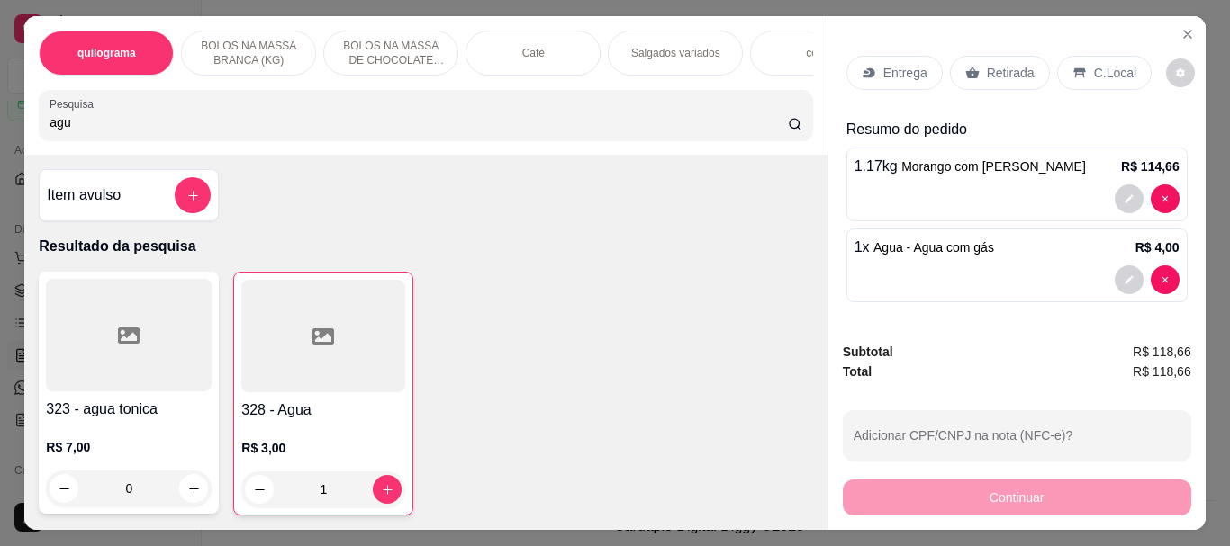
click at [994, 64] on p "Retirada" at bounding box center [1011, 73] width 48 height 18
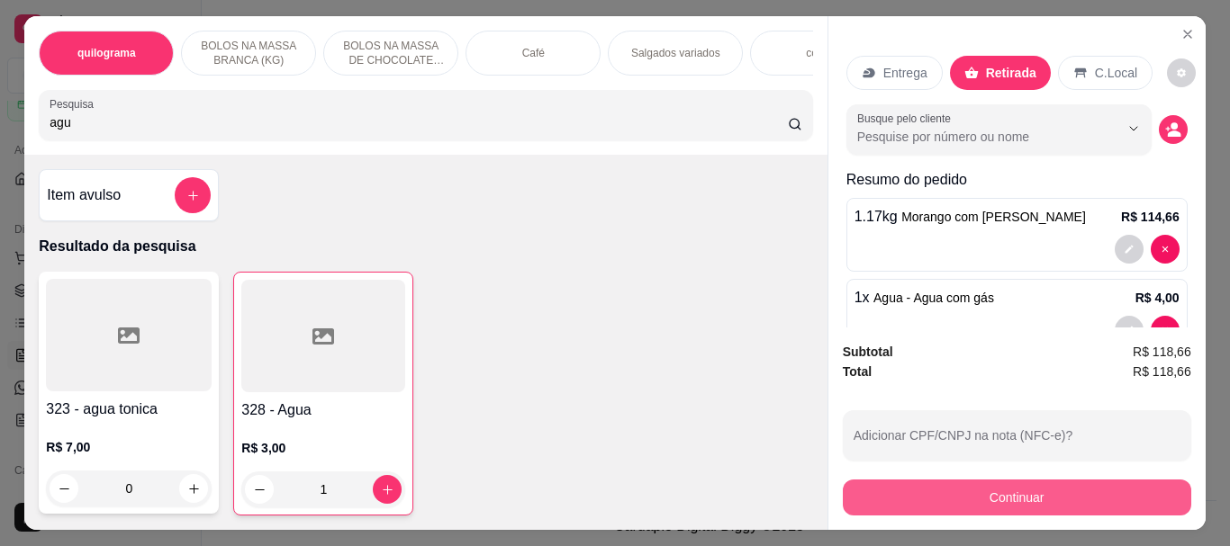
click at [965, 492] on button "Continuar" at bounding box center [1017, 498] width 348 height 36
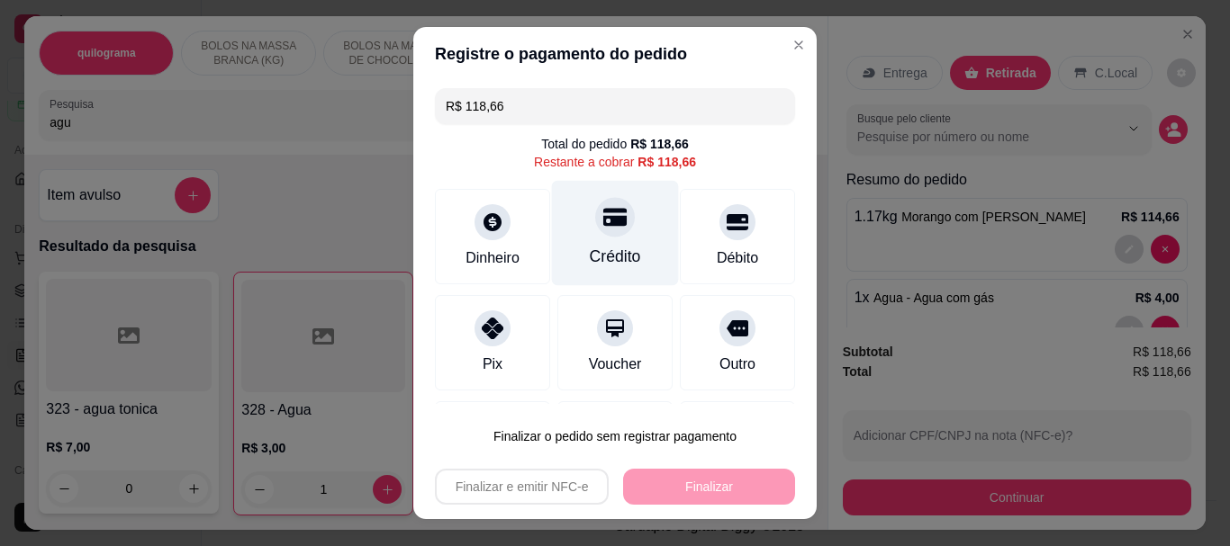
click at [603, 229] on icon at bounding box center [614, 217] width 23 height 23
type input "R$ 0,00"
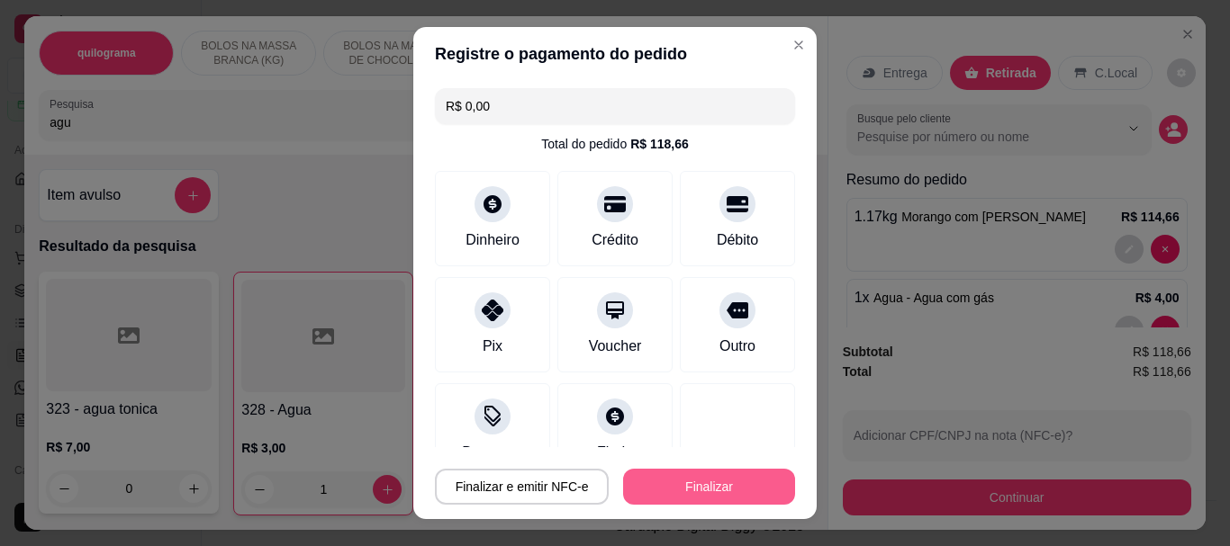
click at [655, 495] on button "Finalizar" at bounding box center [709, 487] width 172 height 36
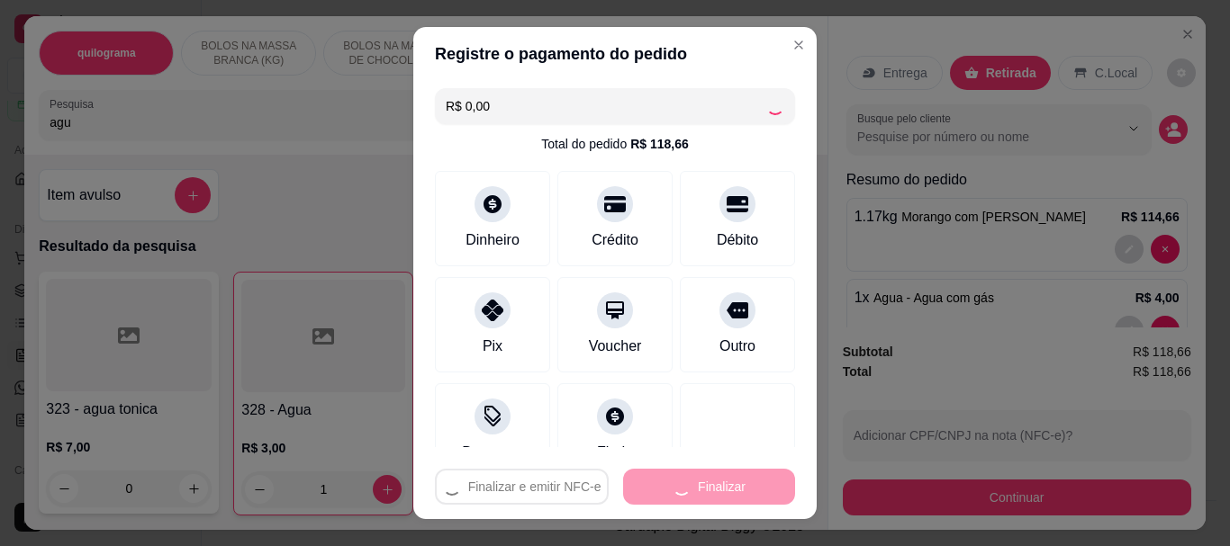
type input "0"
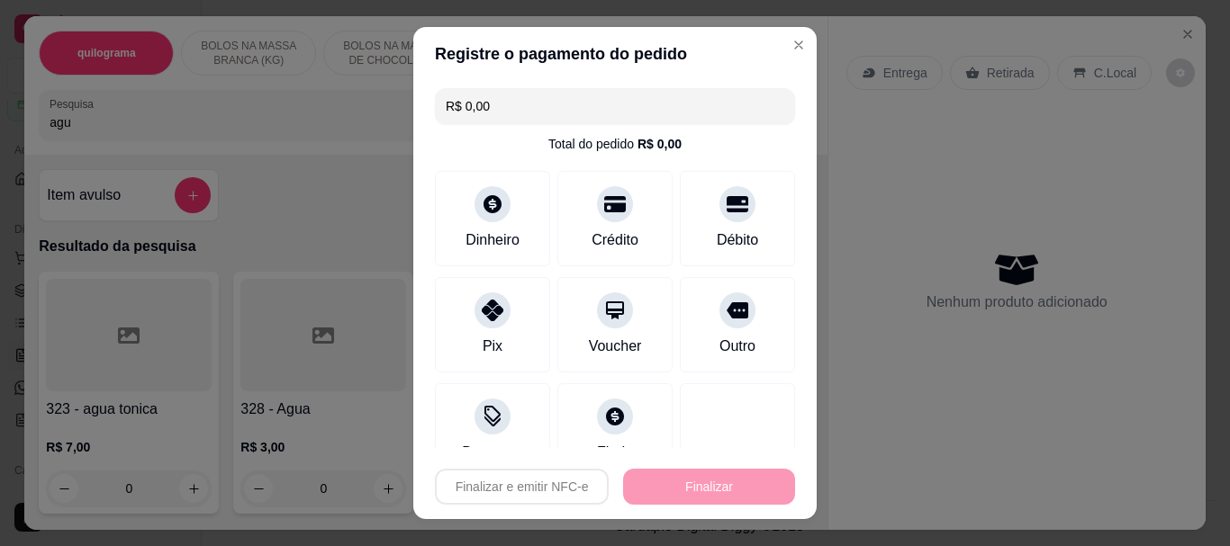
type input "-R$ 118,66"
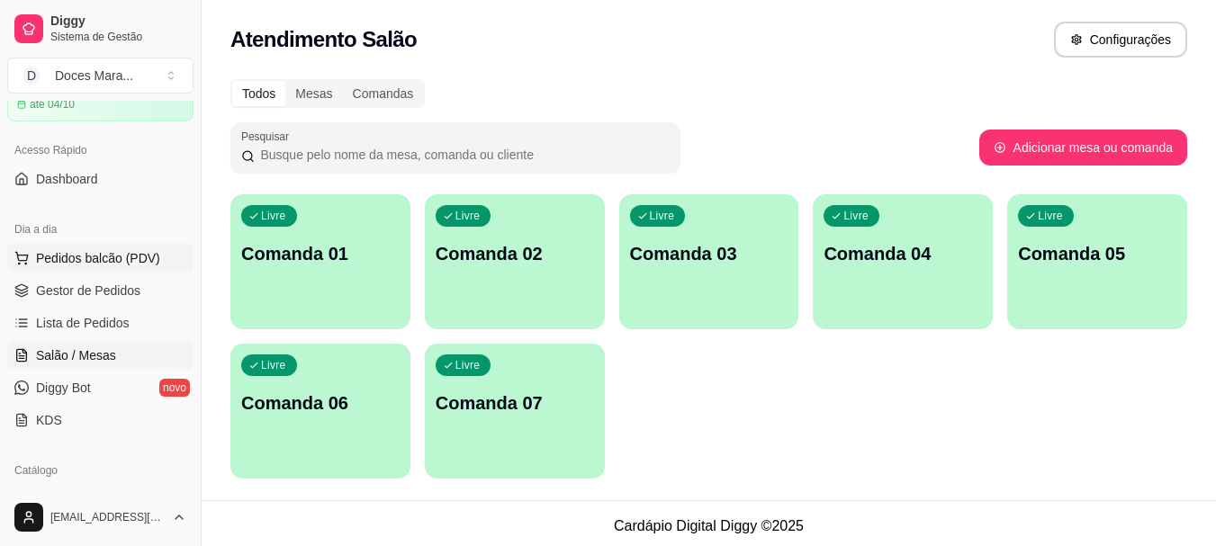
click at [84, 257] on span "Pedidos balcão (PDV)" at bounding box center [98, 258] width 124 height 18
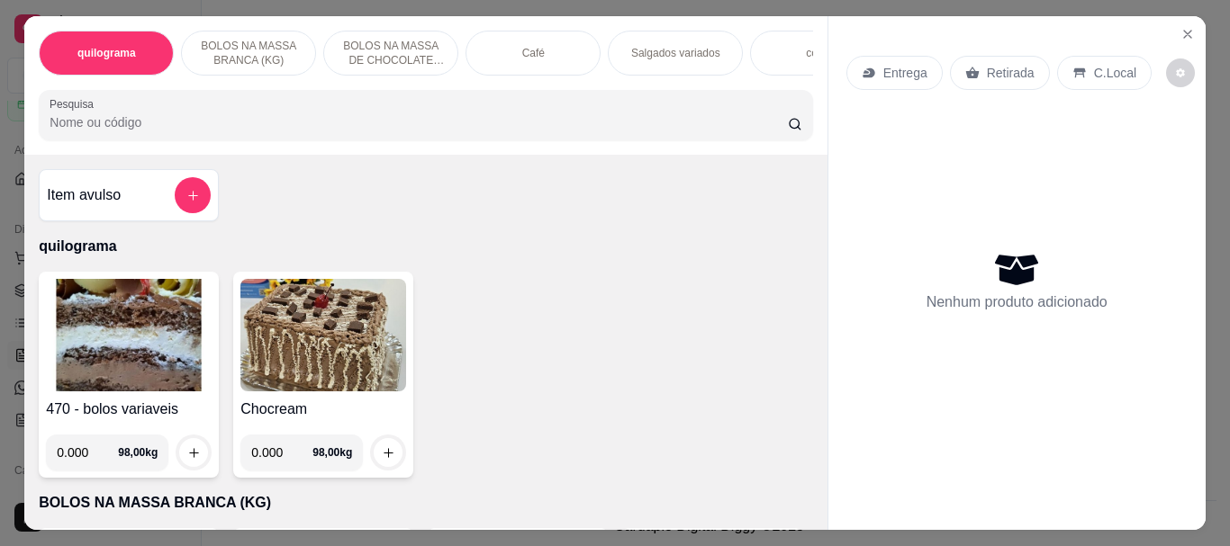
click at [492, 59] on div "Café" at bounding box center [532, 53] width 135 height 45
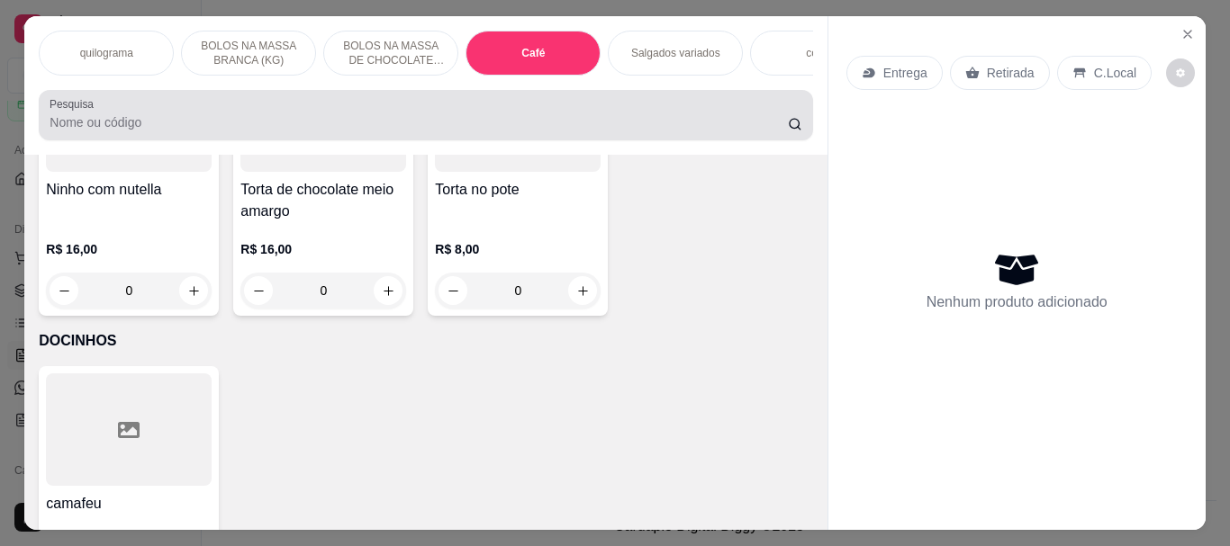
scroll to position [48, 0]
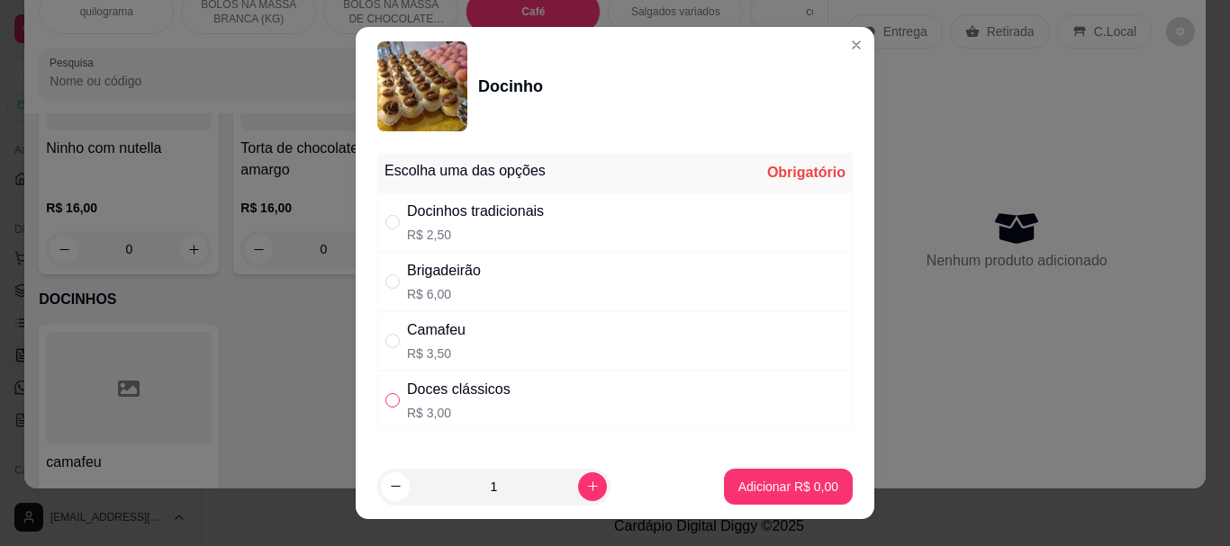
click at [385, 393] on input "" at bounding box center [392, 400] width 14 height 14
radio input "true"
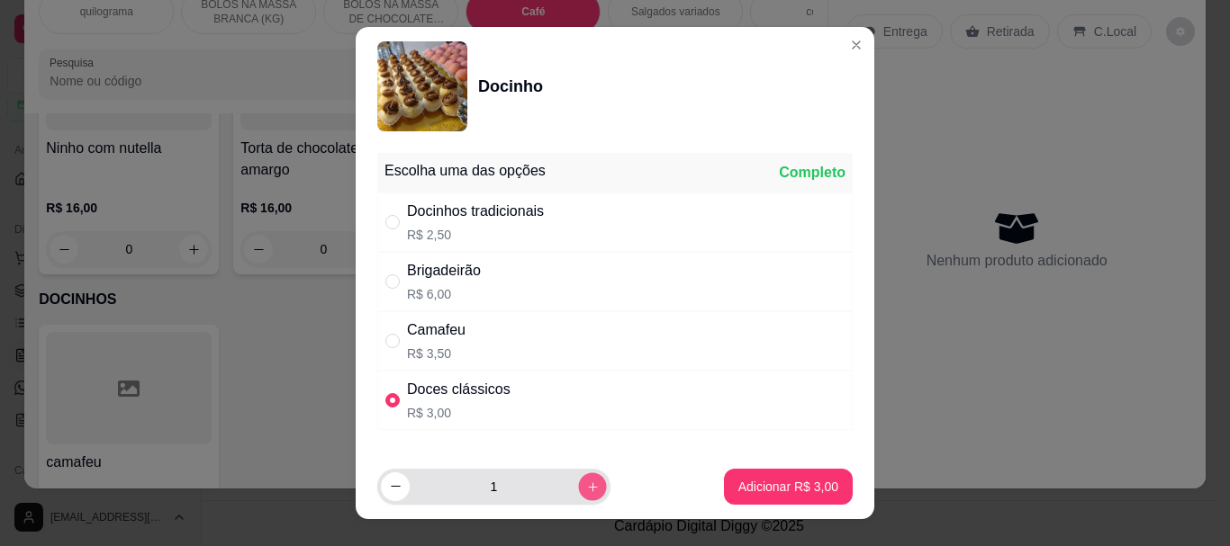
click at [586, 490] on icon "increase-product-quantity" at bounding box center [593, 487] width 14 height 14
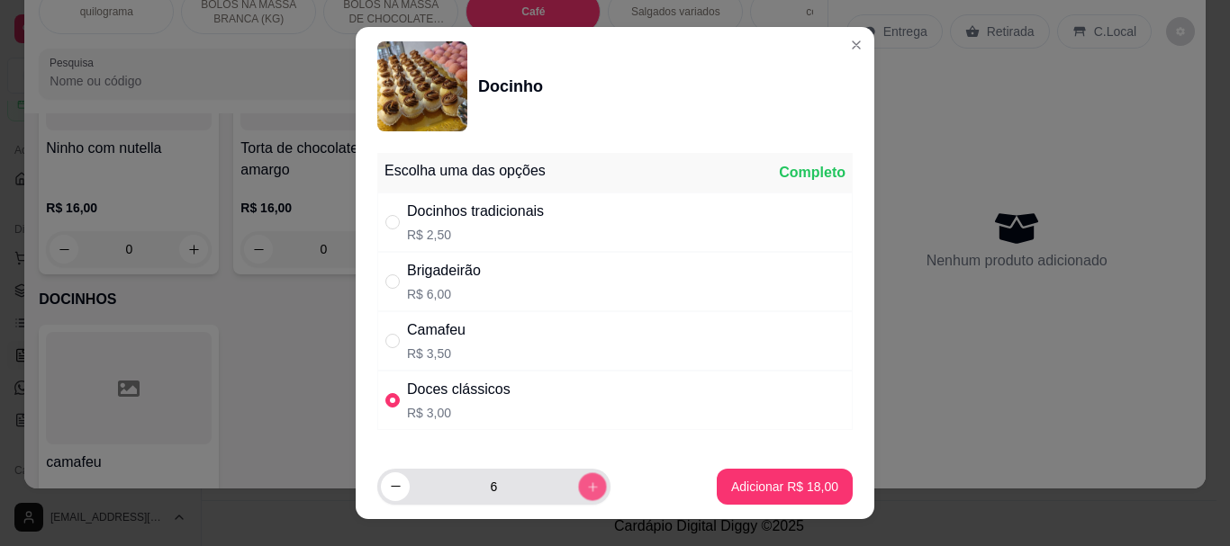
click at [586, 490] on icon "increase-product-quantity" at bounding box center [593, 487] width 14 height 14
type input "8"
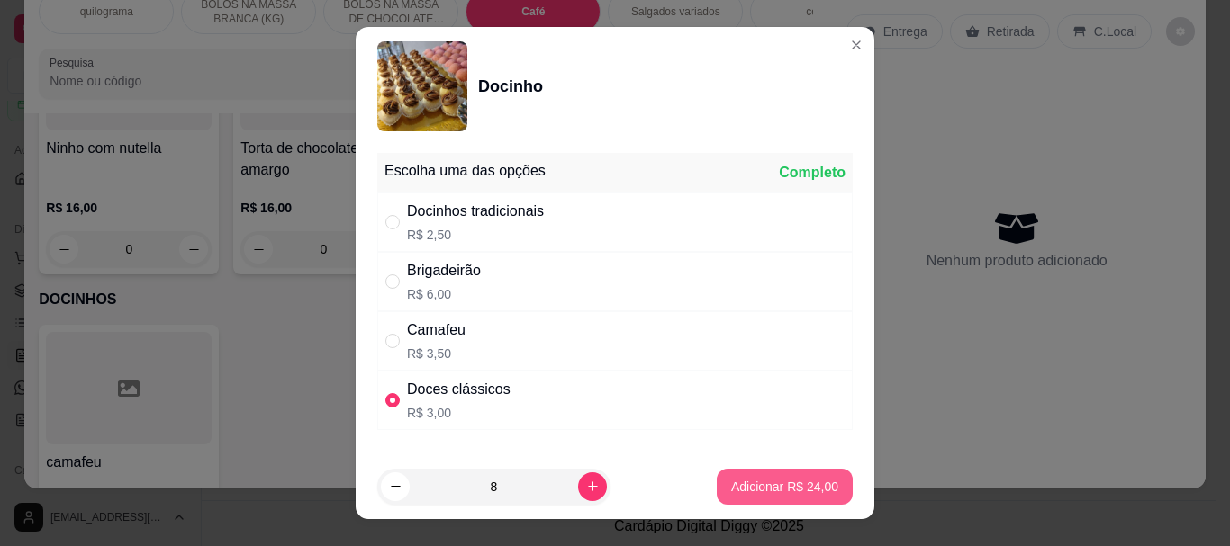
click at [731, 485] on p "Adicionar R$ 24,00" at bounding box center [784, 487] width 107 height 18
type input "8"
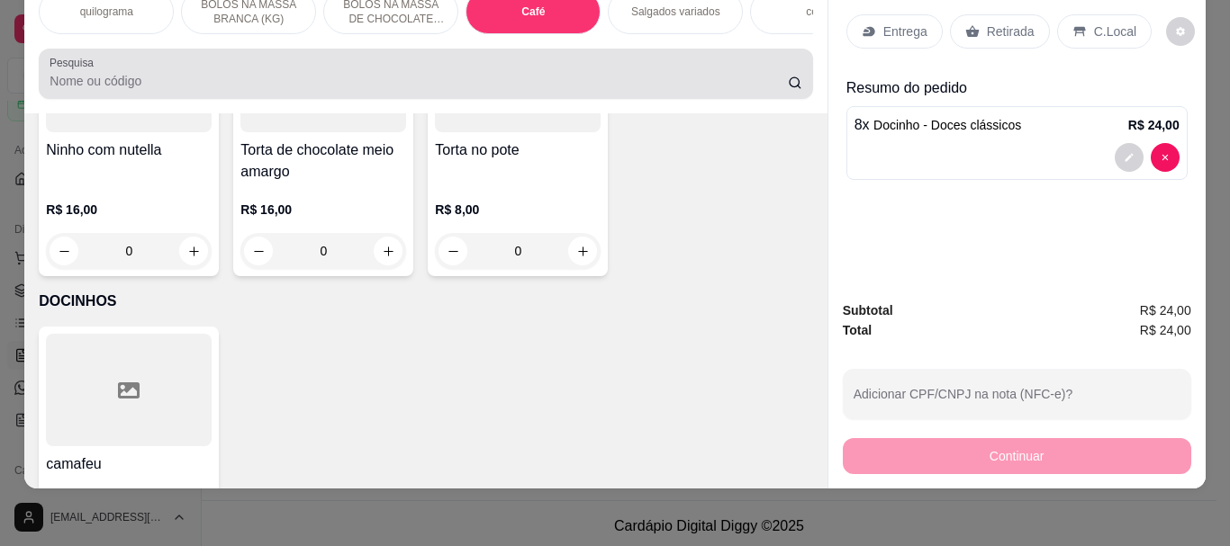
click at [229, 91] on div at bounding box center [426, 74] width 752 height 36
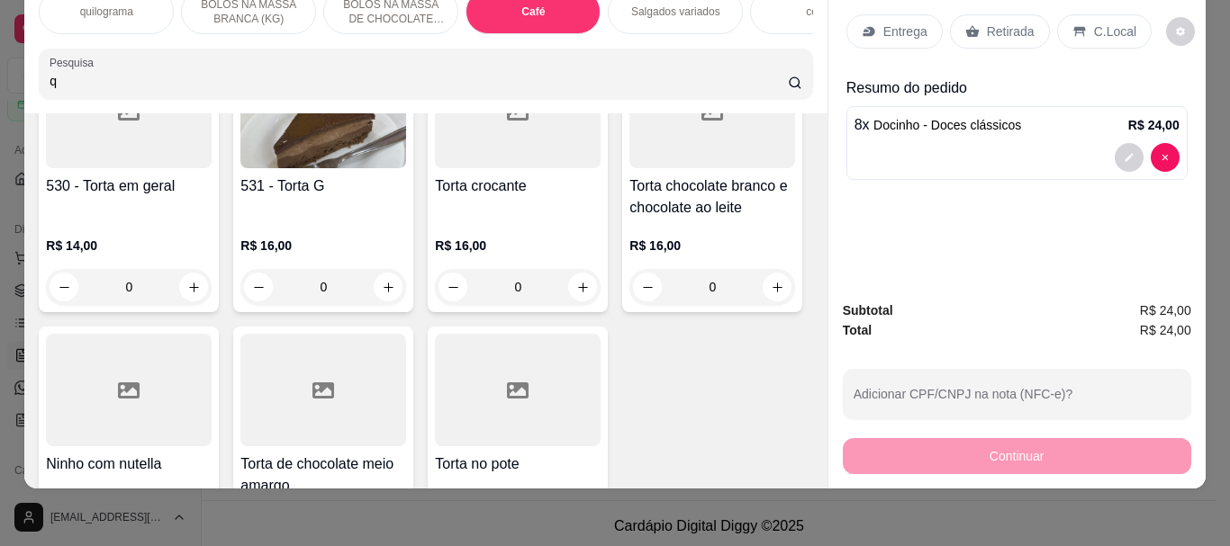
scroll to position [6691, 0]
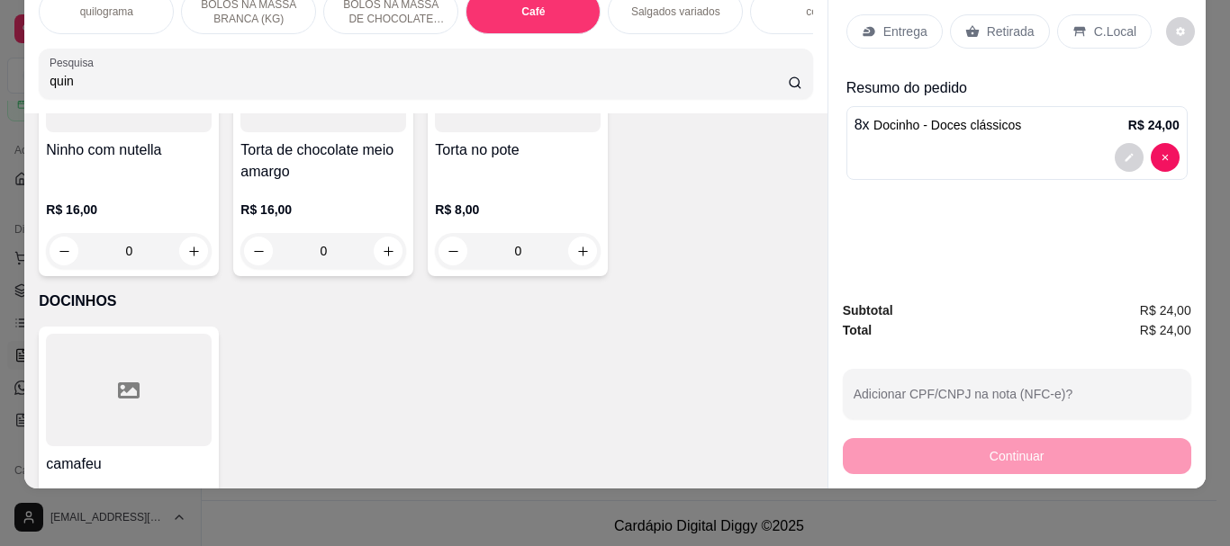
type input "quin"
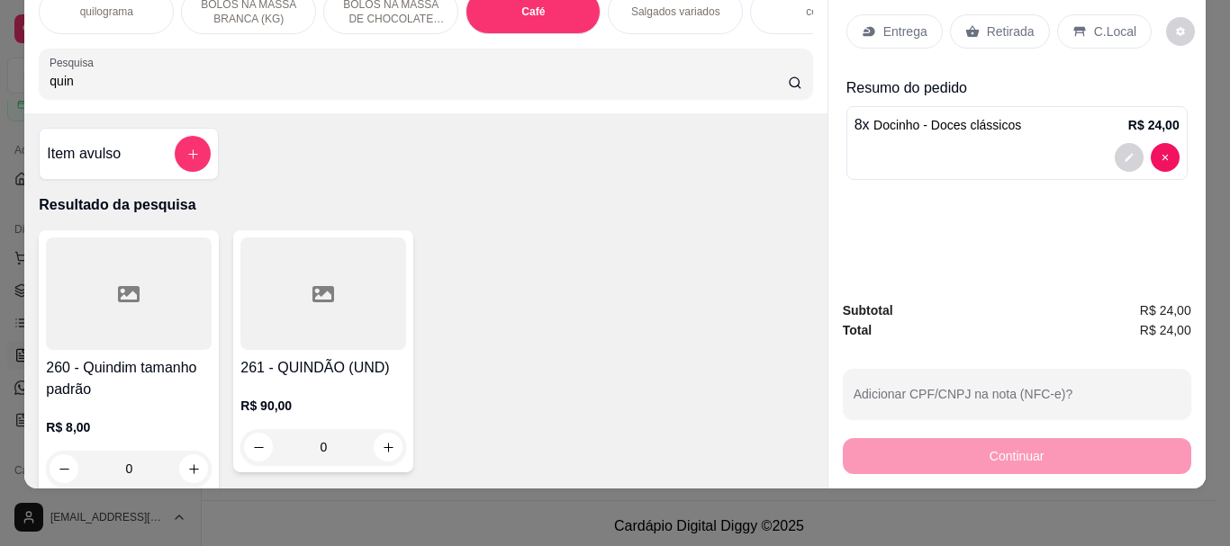
click at [156, 293] on div at bounding box center [129, 294] width 166 height 113
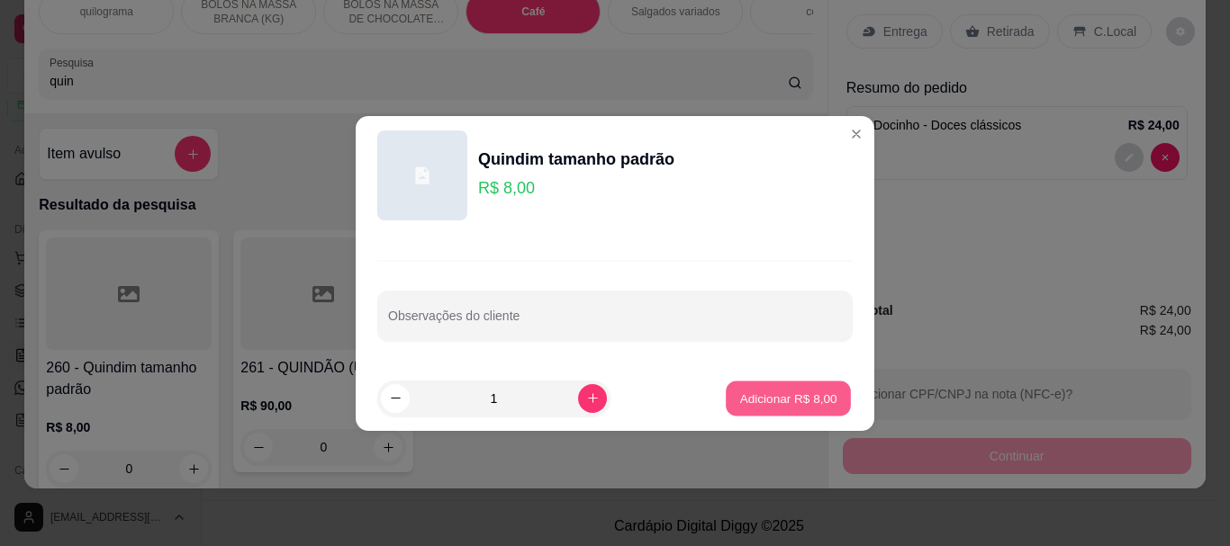
click at [753, 396] on p "Adicionar R$ 8,00" at bounding box center [787, 398] width 97 height 17
type input "1"
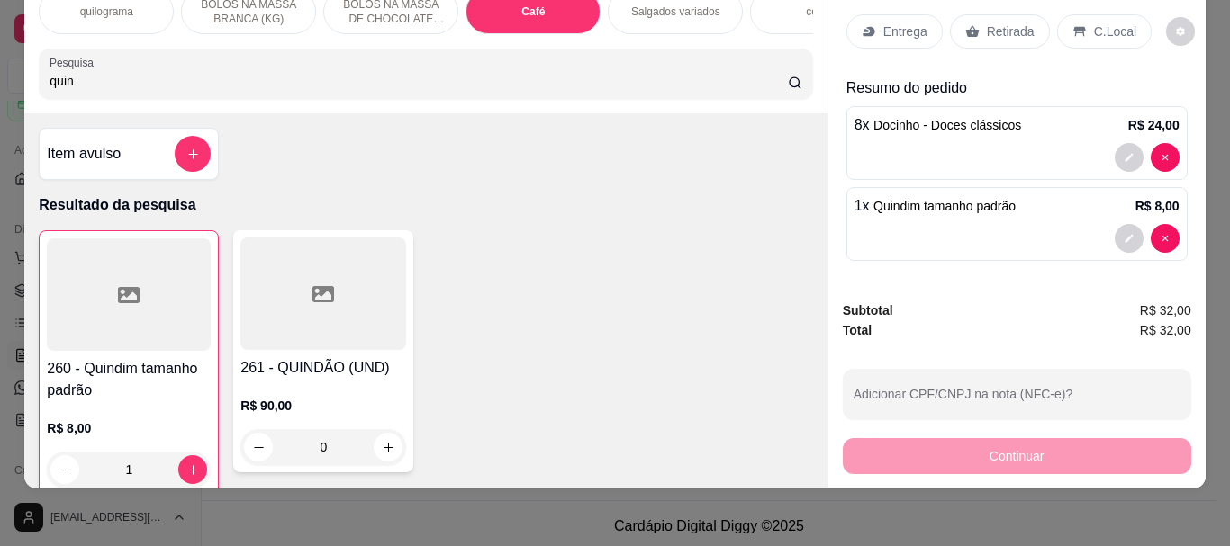
click at [997, 23] on p "Retirada" at bounding box center [1011, 32] width 48 height 18
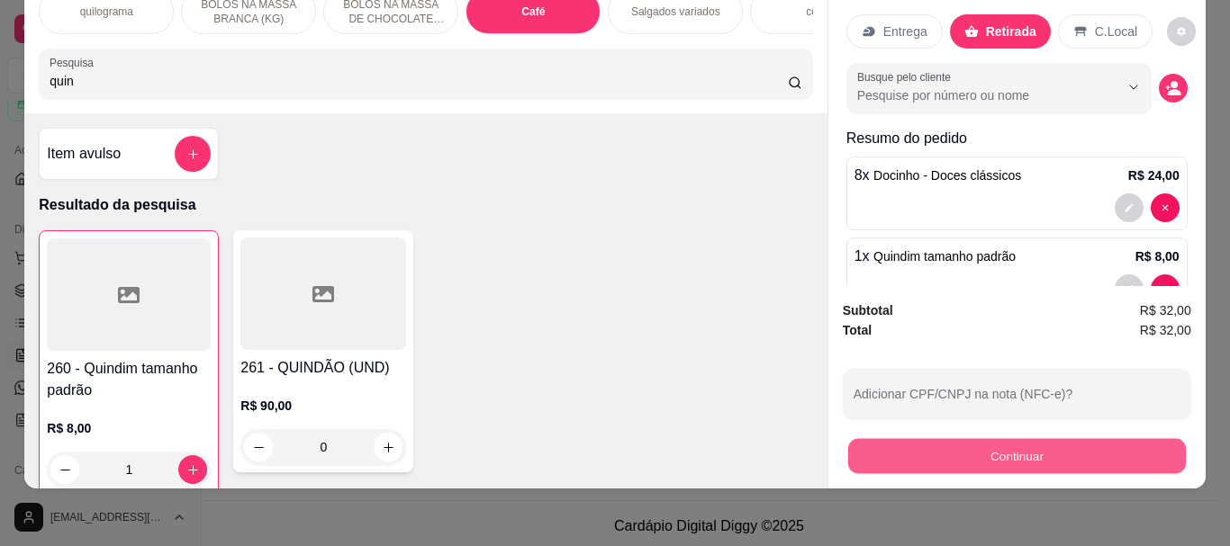
click at [948, 446] on button "Continuar" at bounding box center [1016, 455] width 338 height 35
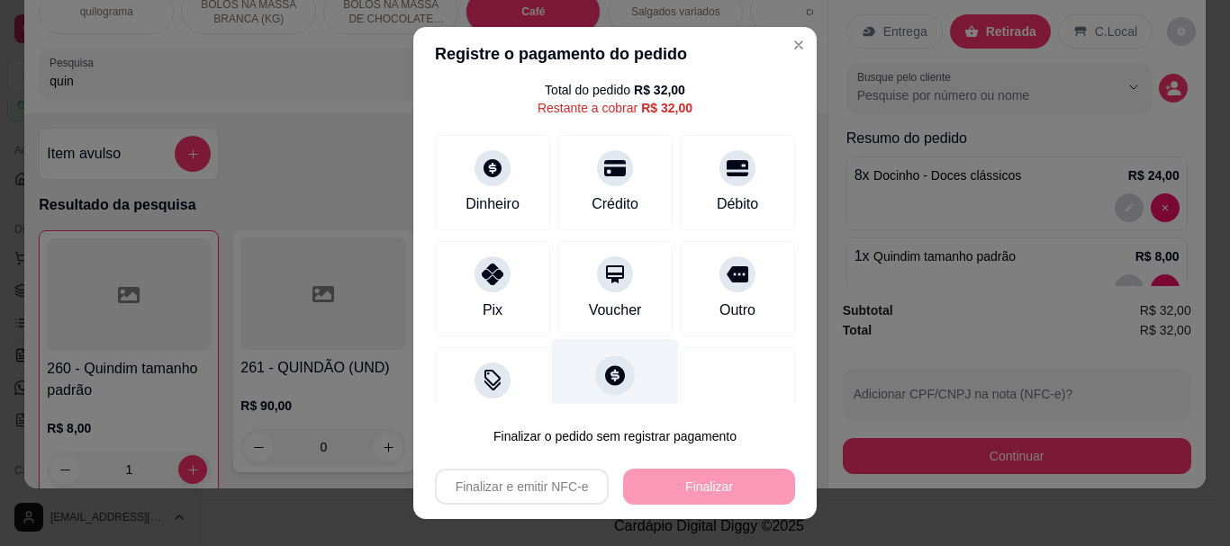
scroll to position [100, 0]
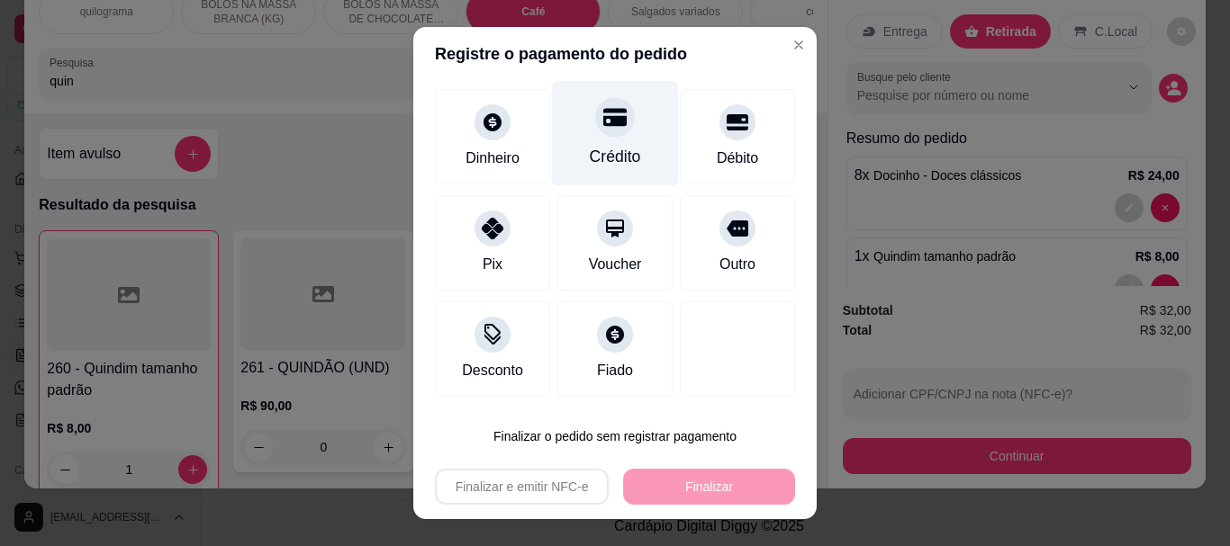
click at [613, 146] on div "Crédito" at bounding box center [615, 157] width 51 height 23
type input "R$ 0,00"
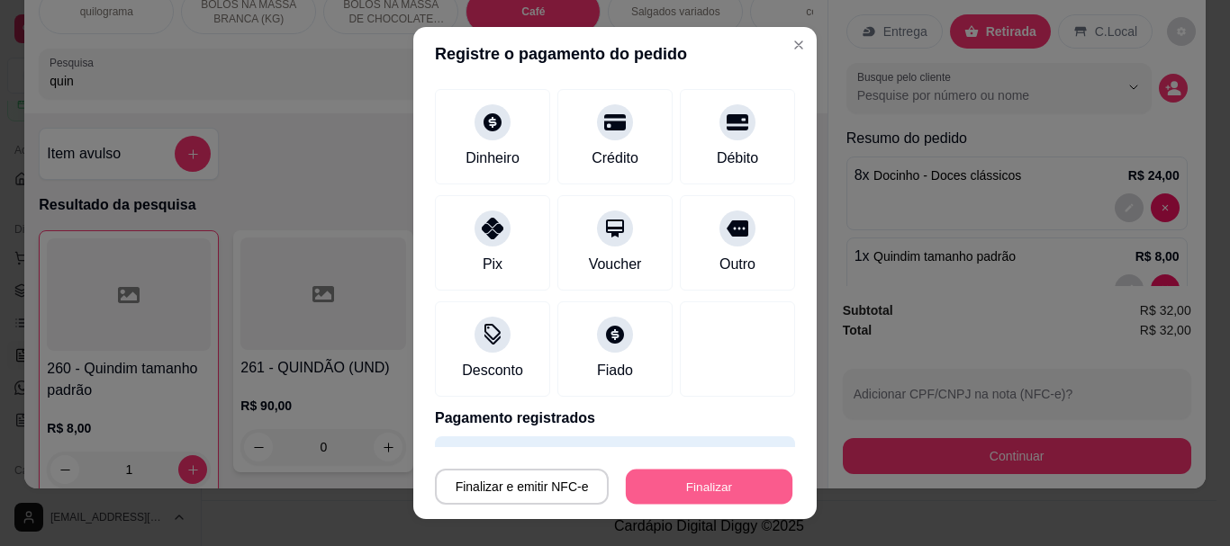
click at [685, 491] on button "Finalizar" at bounding box center [709, 486] width 167 height 35
type input "0"
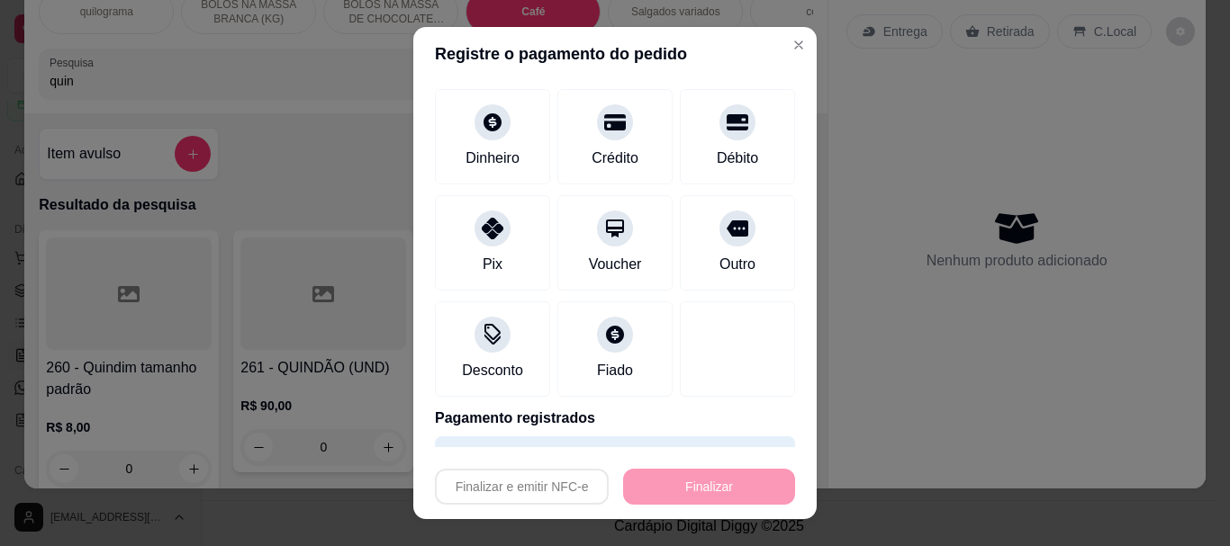
type input "-R$ 32,00"
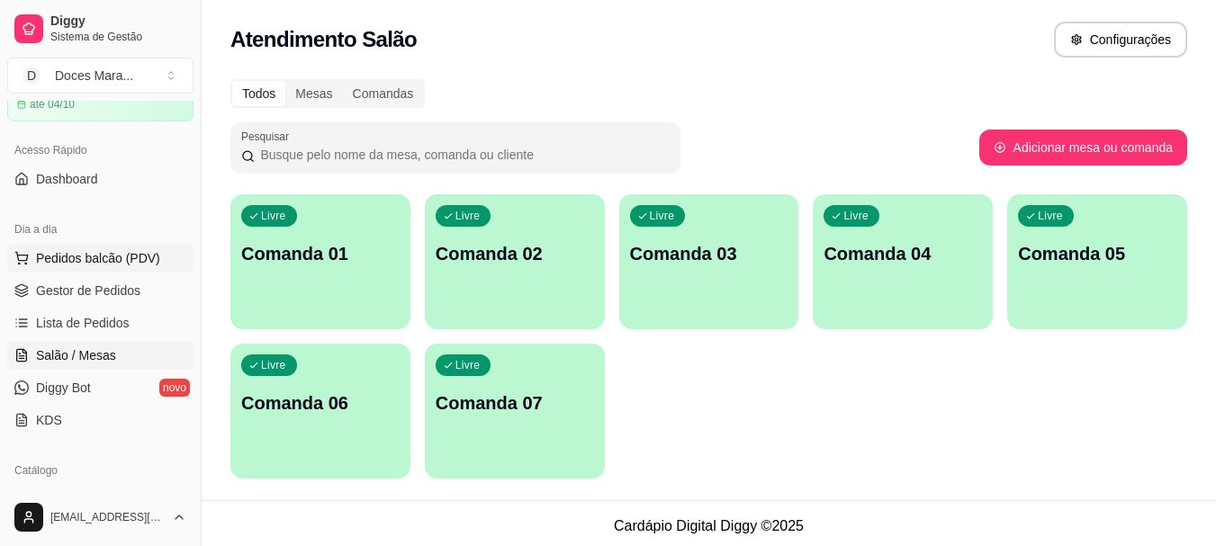
click at [119, 262] on span "Pedidos balcão (PDV)" at bounding box center [98, 258] width 124 height 18
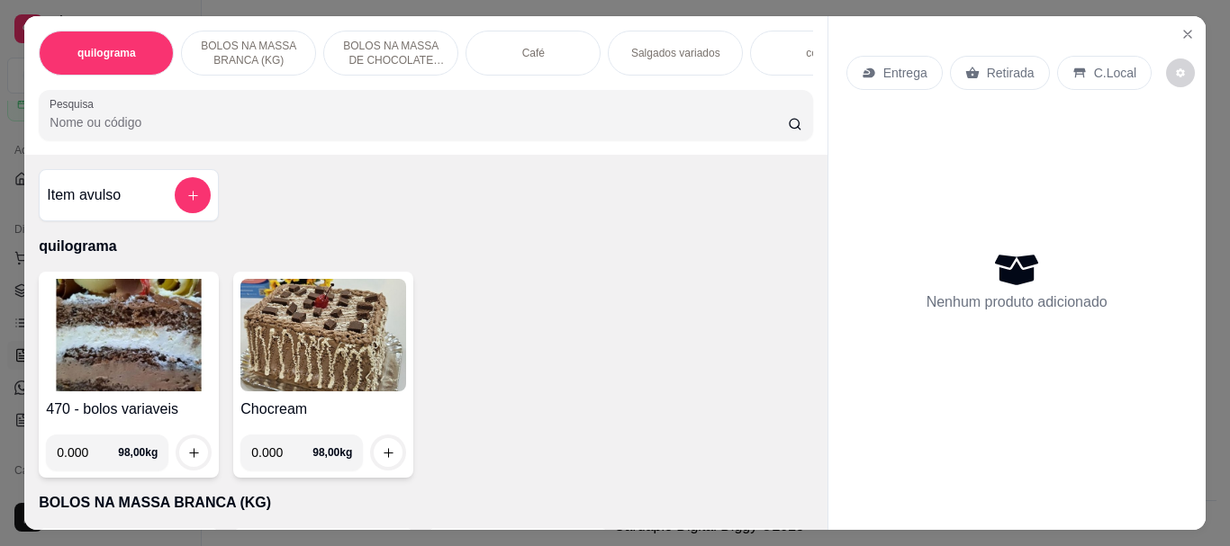
click at [122, 327] on img at bounding box center [129, 335] width 166 height 113
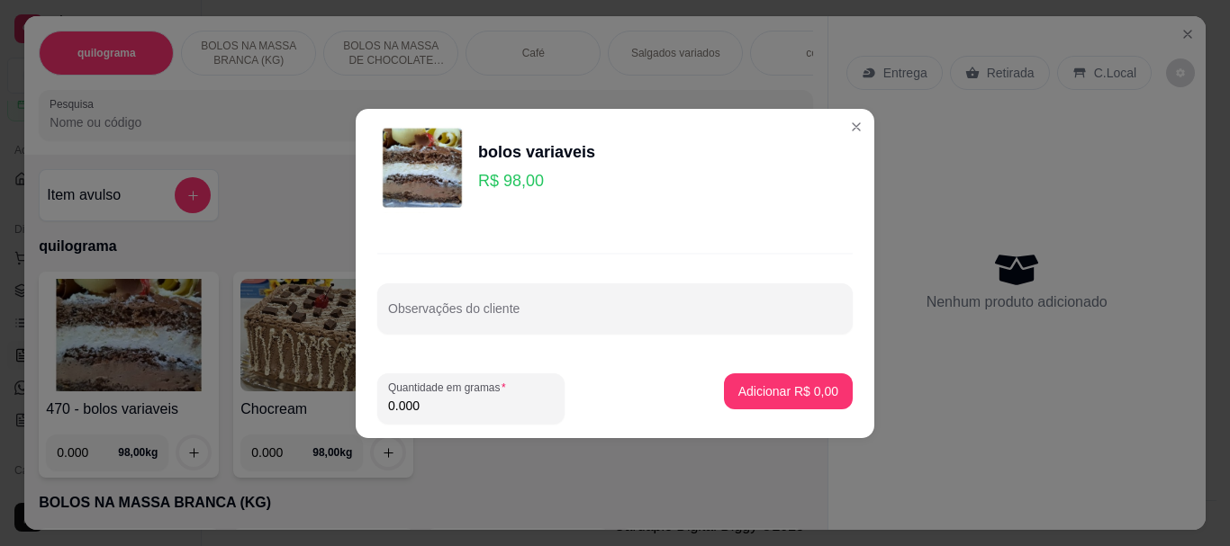
click at [426, 407] on input "0.000" at bounding box center [471, 406] width 166 height 18
type input "0.170"
click at [760, 385] on p "Adicionar R$ 16,66" at bounding box center [785, 391] width 104 height 17
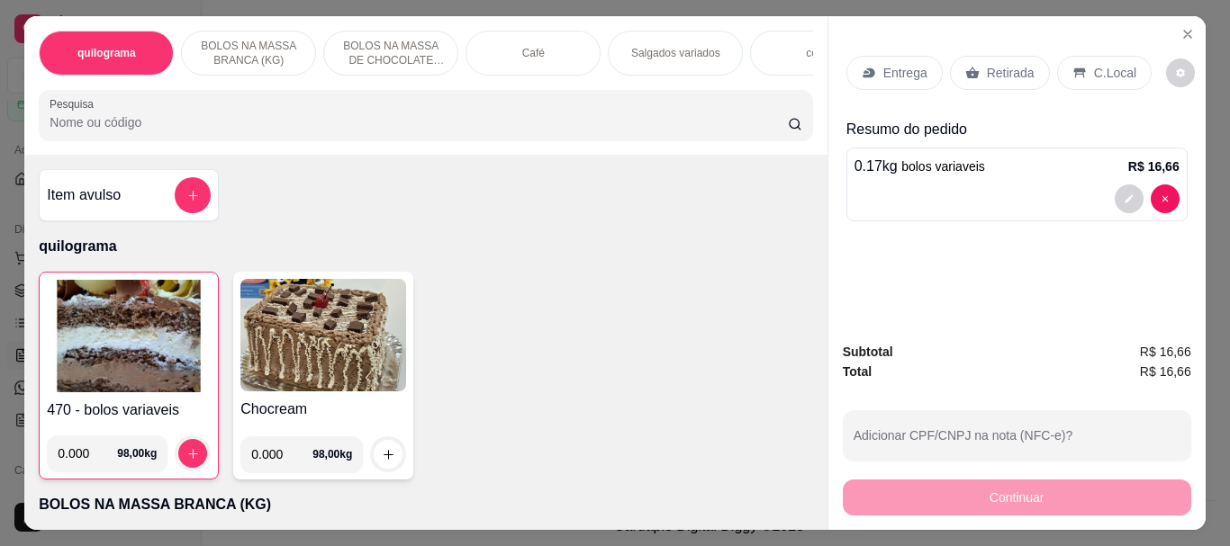
click at [91, 124] on input "Pesquisa" at bounding box center [419, 122] width 738 height 18
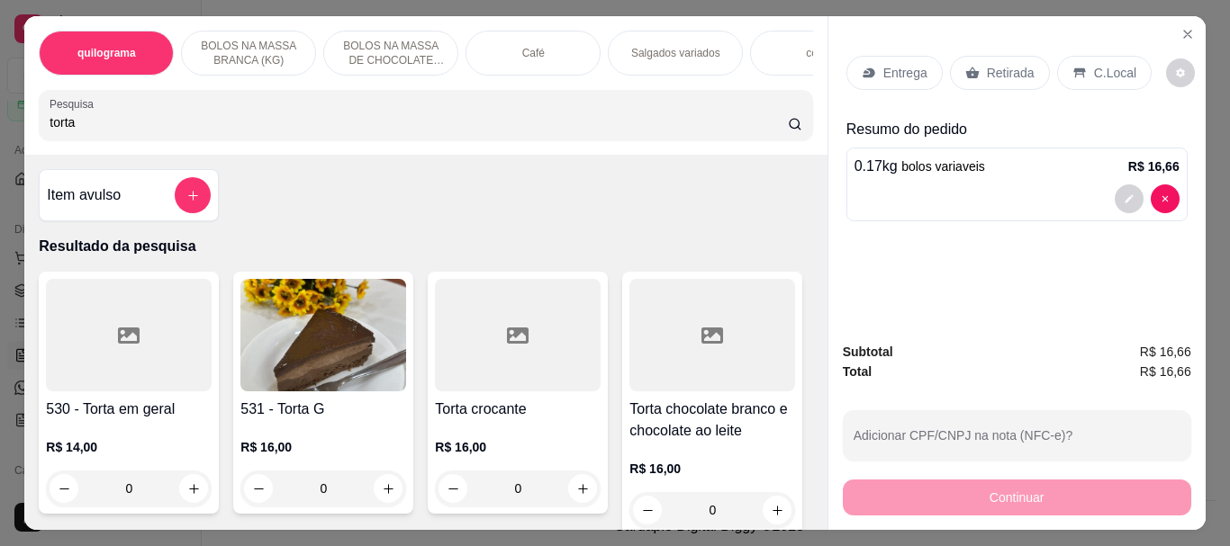
type input "torta"
click at [309, 354] on img at bounding box center [323, 335] width 166 height 113
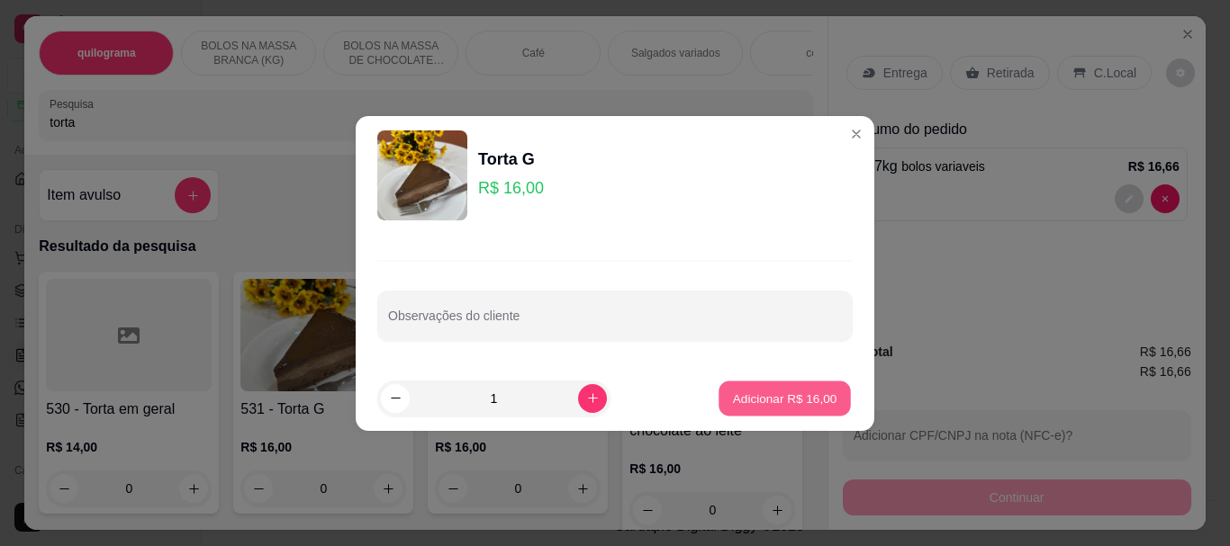
click at [790, 397] on p "Adicionar R$ 16,00" at bounding box center [785, 398] width 104 height 17
type input "1"
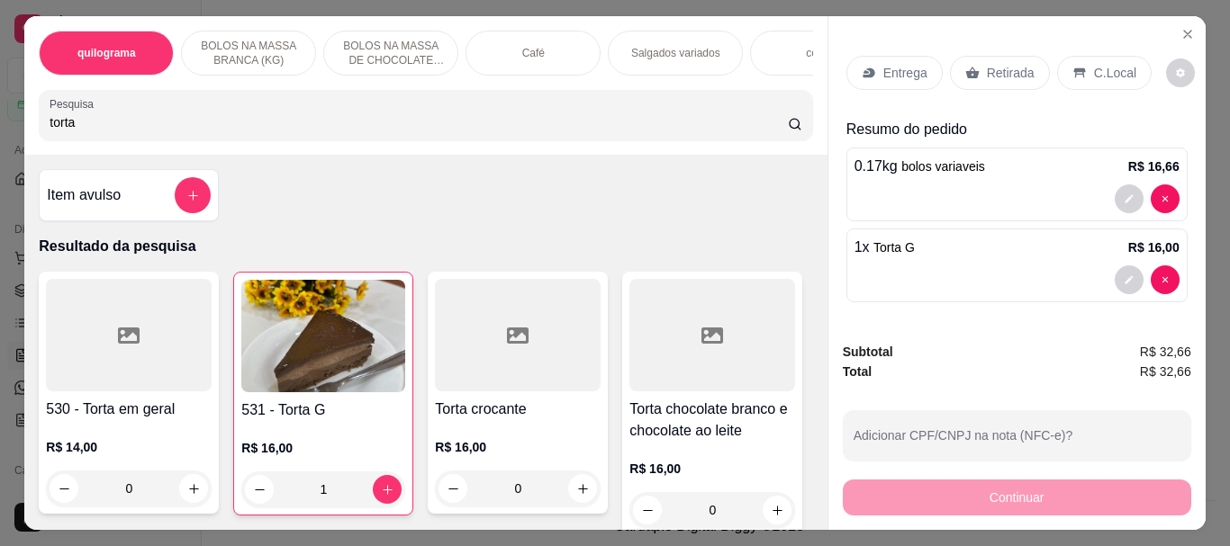
click at [976, 67] on div "Retirada" at bounding box center [1000, 73] width 100 height 34
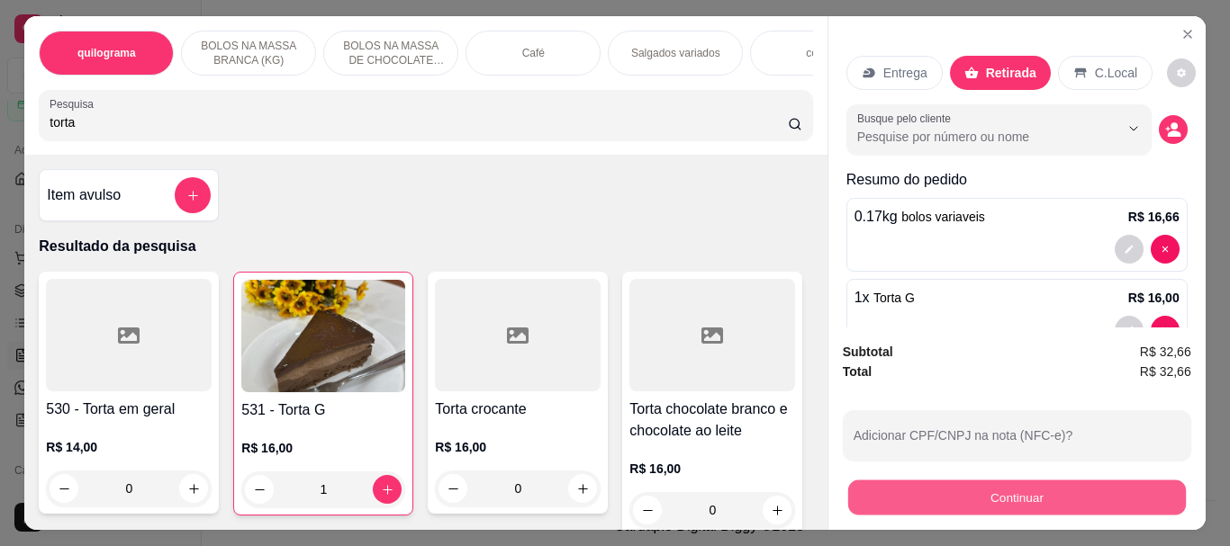
click at [982, 481] on button "Continuar" at bounding box center [1016, 497] width 338 height 35
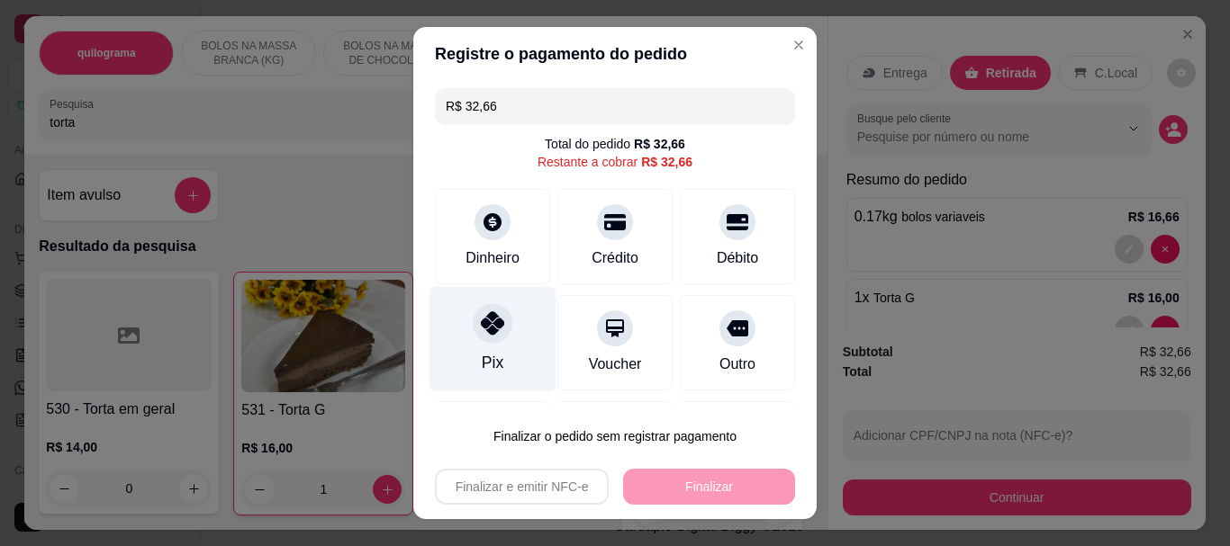
click at [481, 335] on icon at bounding box center [492, 323] width 23 height 23
type input "R$ 0,00"
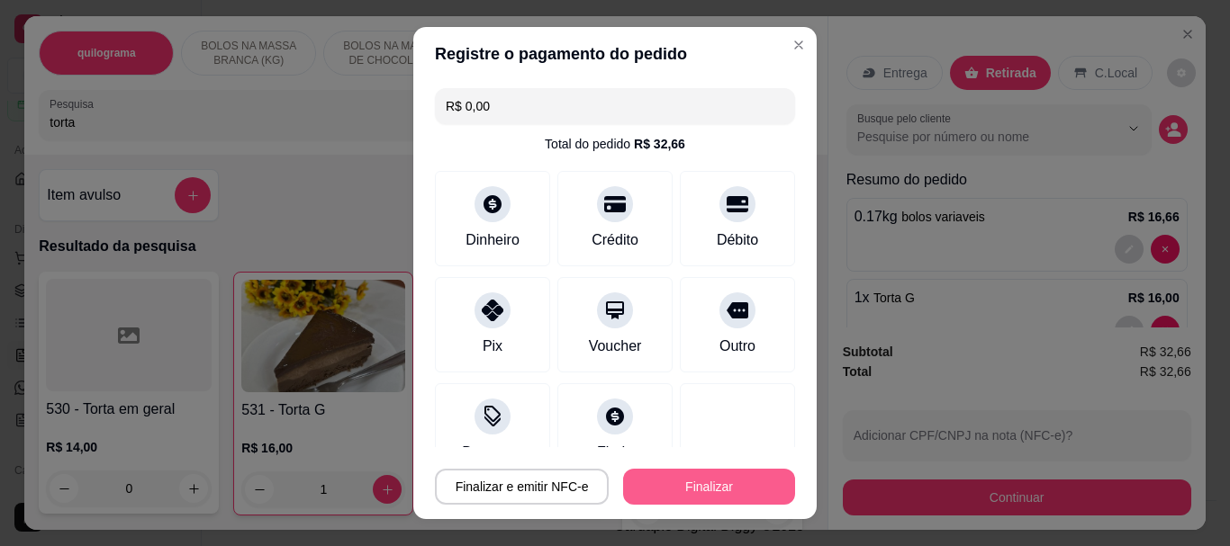
click at [660, 501] on button "Finalizar" at bounding box center [709, 487] width 172 height 36
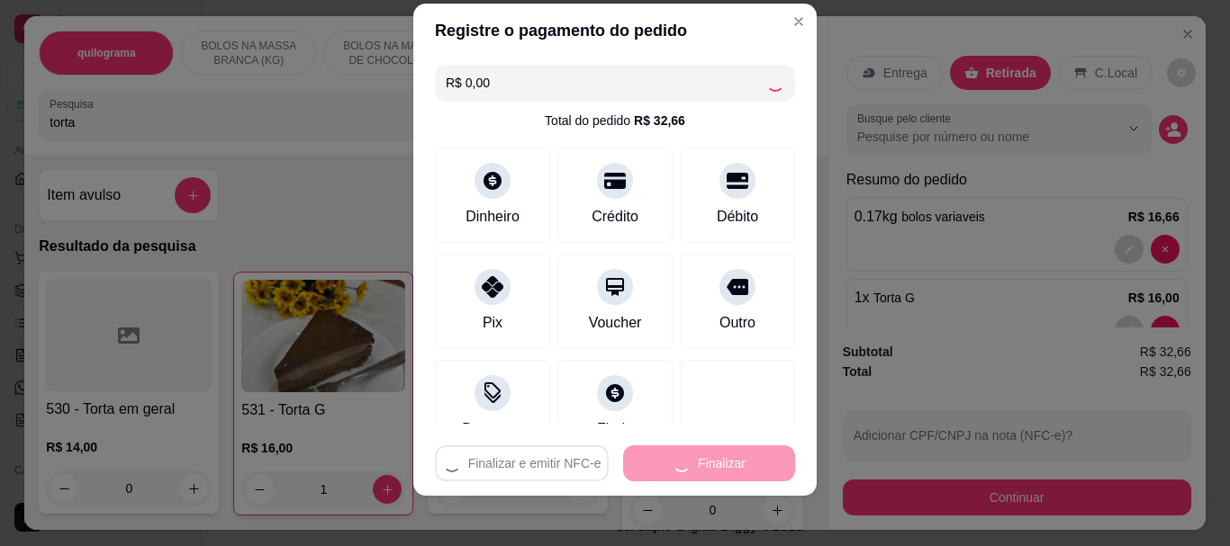
scroll to position [31, 0]
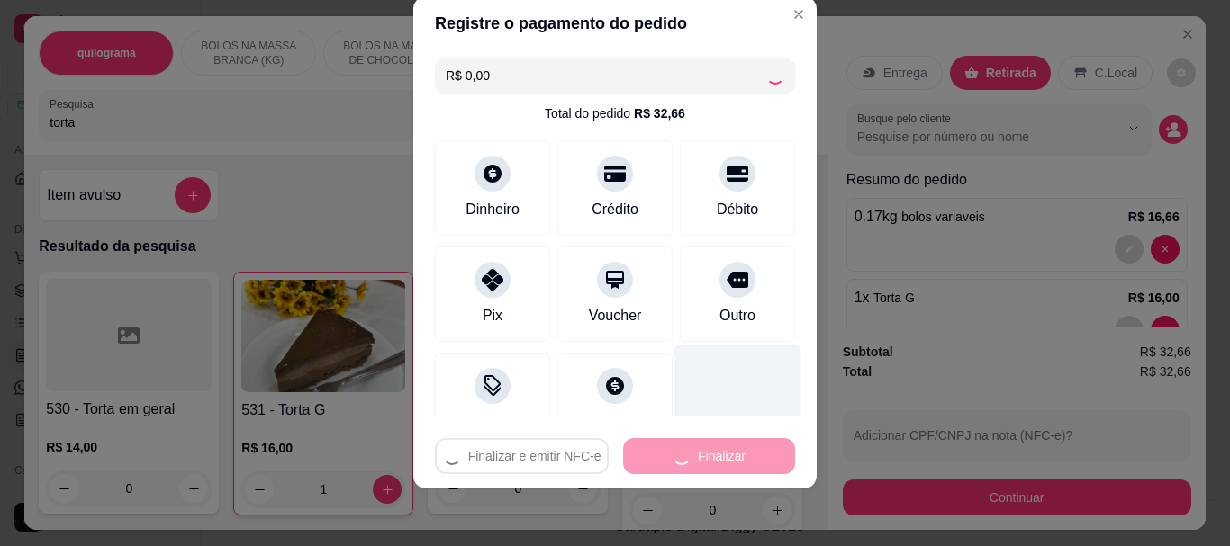
type input "0"
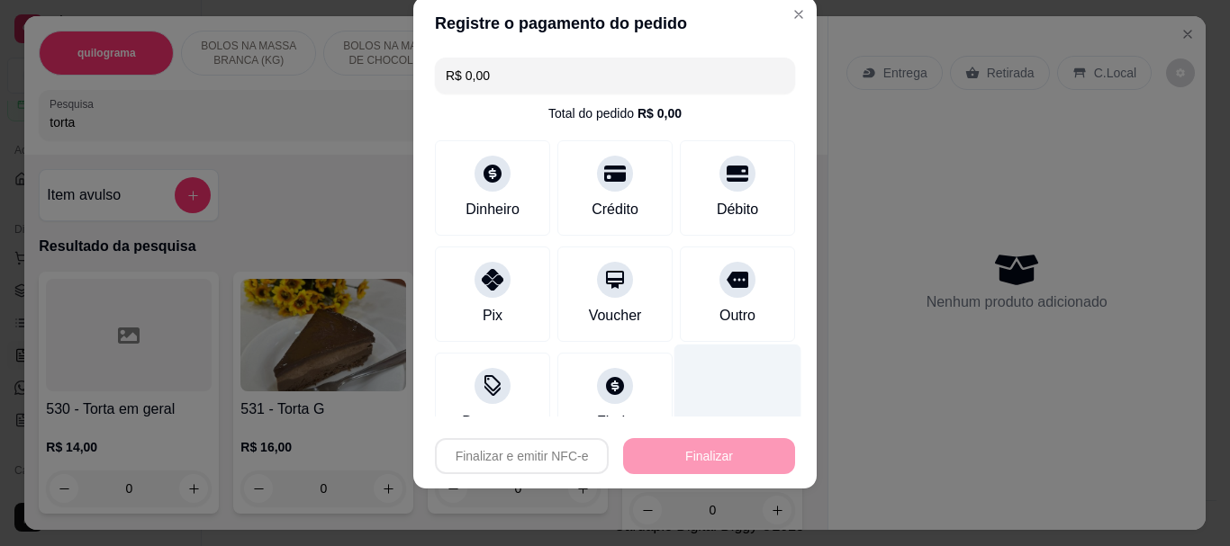
type input "-R$ 32,66"
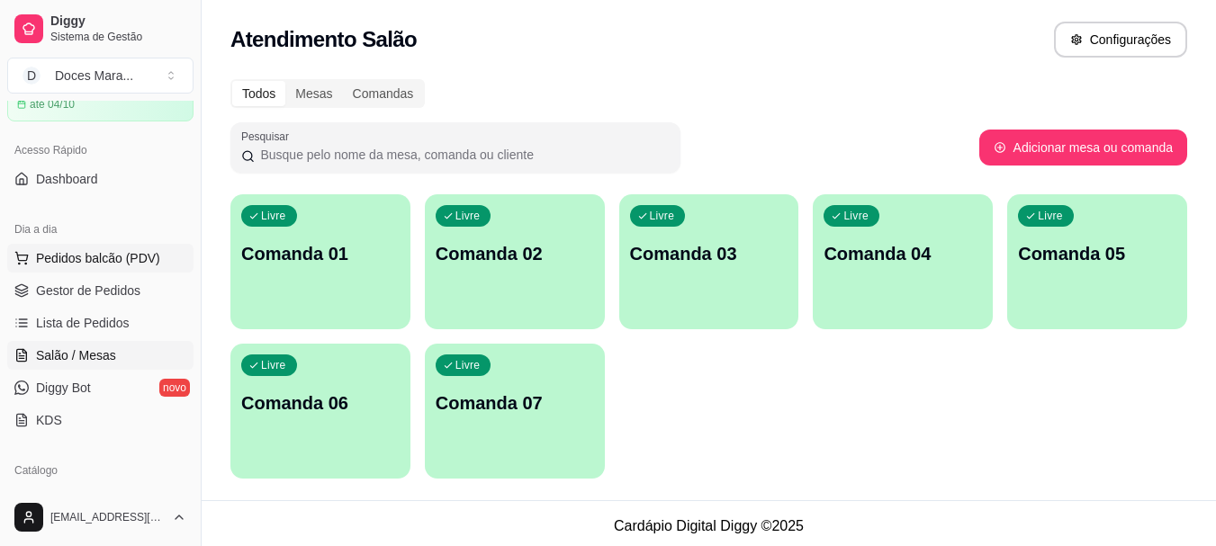
click at [82, 261] on span "Pedidos balcão (PDV)" at bounding box center [98, 258] width 124 height 18
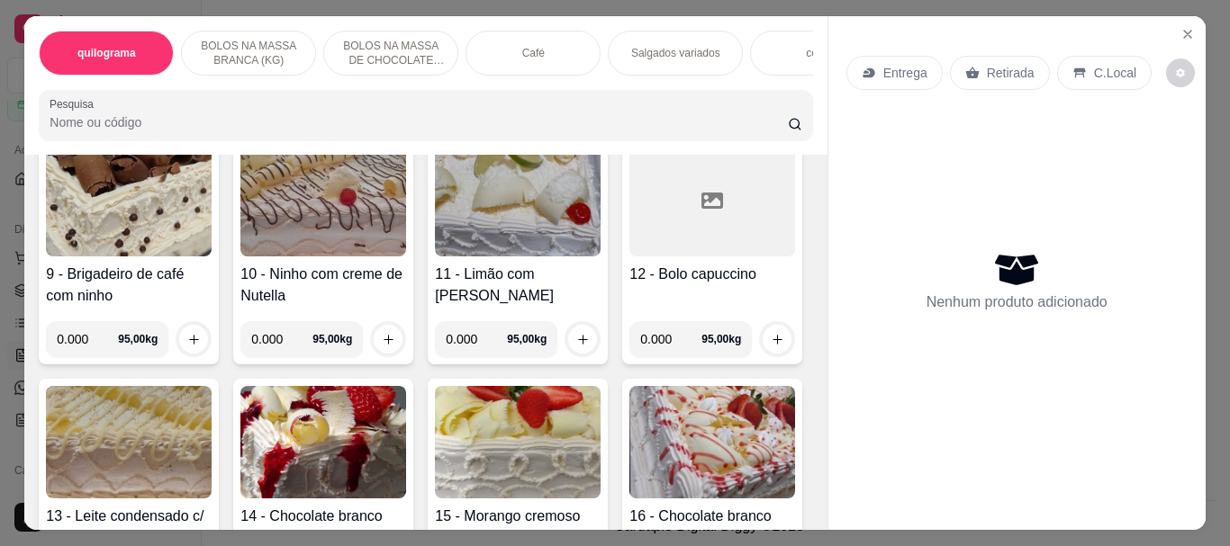
scroll to position [900, 0]
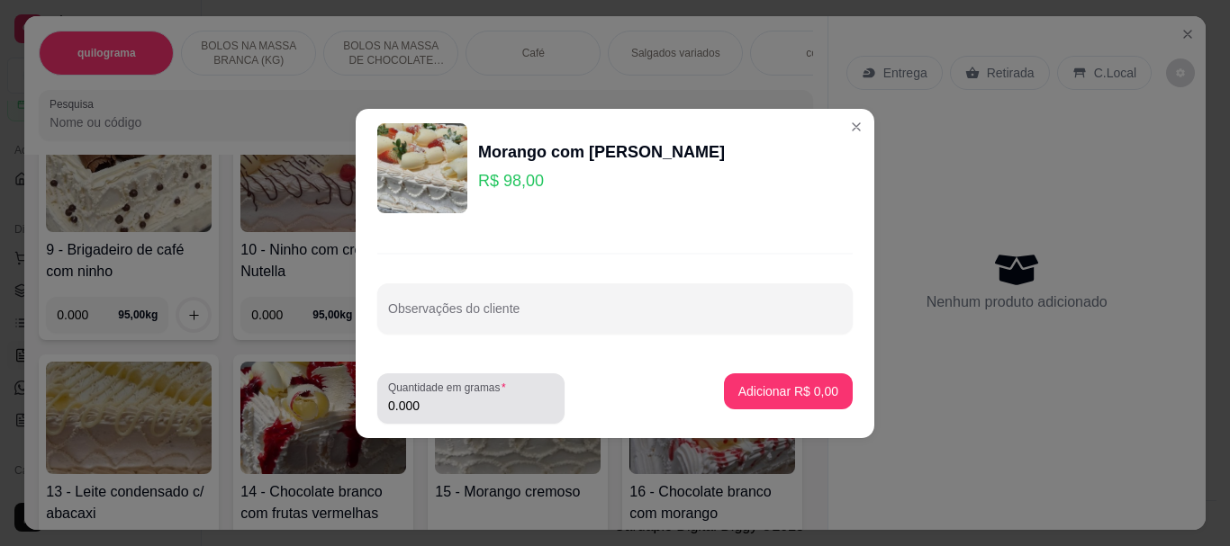
click at [451, 416] on div "0.000" at bounding box center [471, 399] width 166 height 36
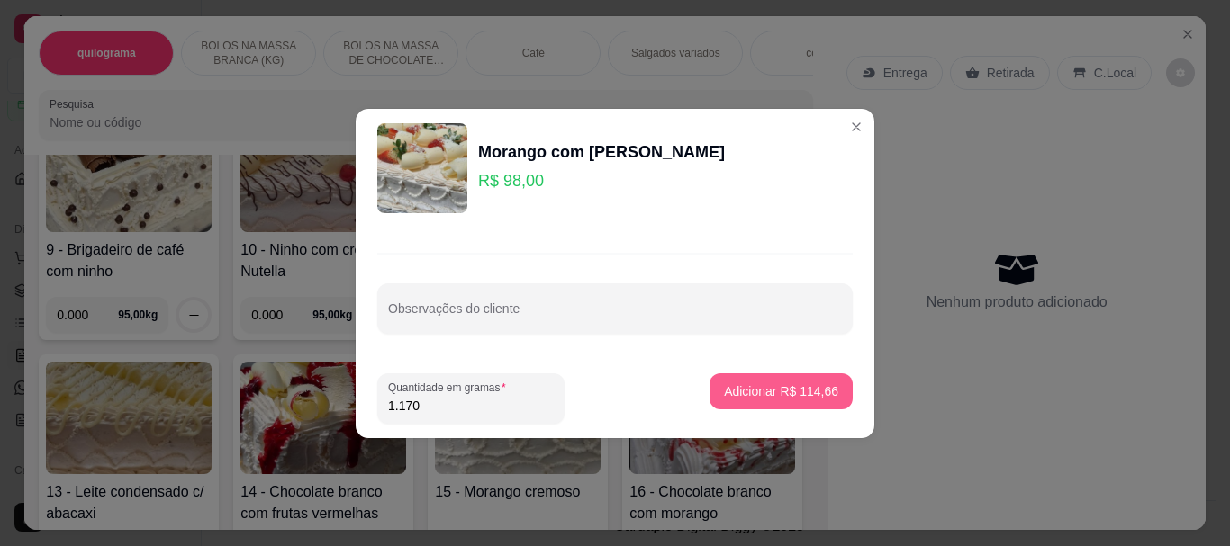
type input "1.170"
click at [758, 391] on p "Adicionar R$ 114,66" at bounding box center [781, 391] width 111 height 17
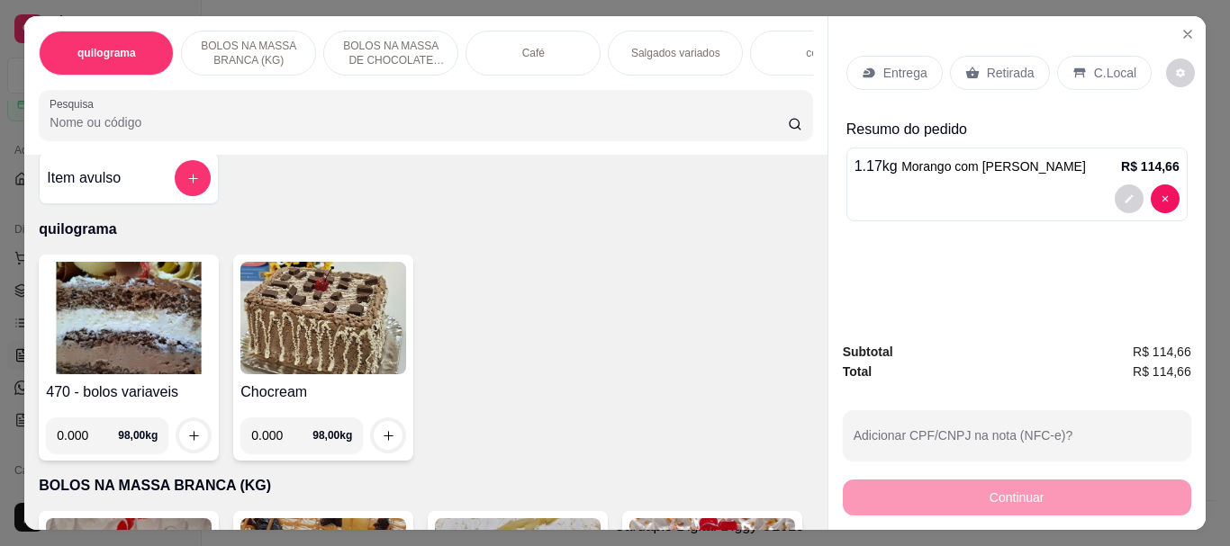
scroll to position [0, 0]
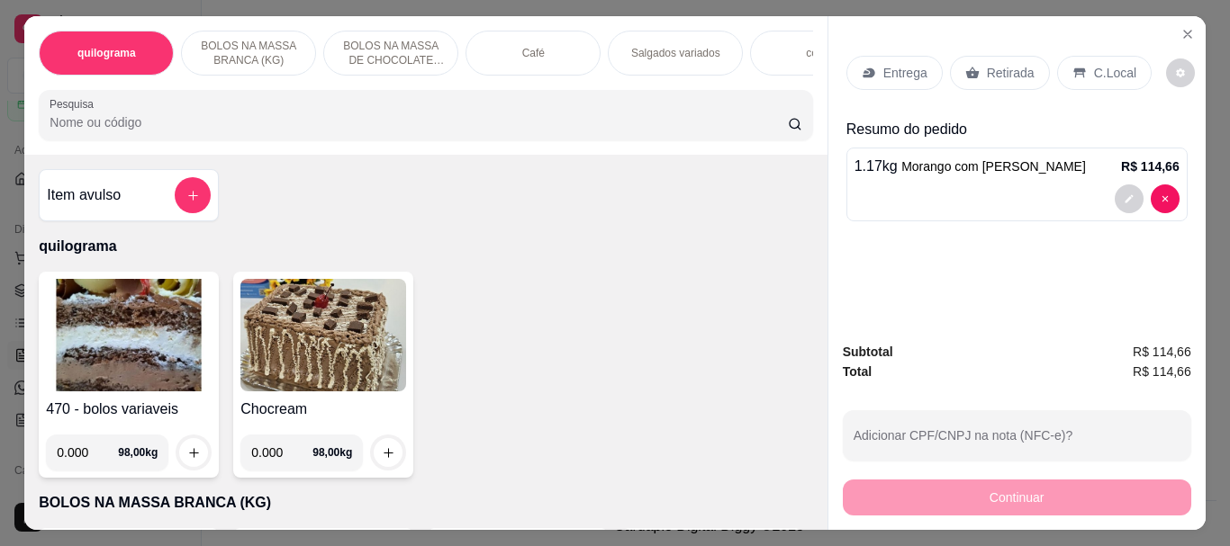
click at [50, 131] on input "Pesquisa" at bounding box center [419, 122] width 738 height 18
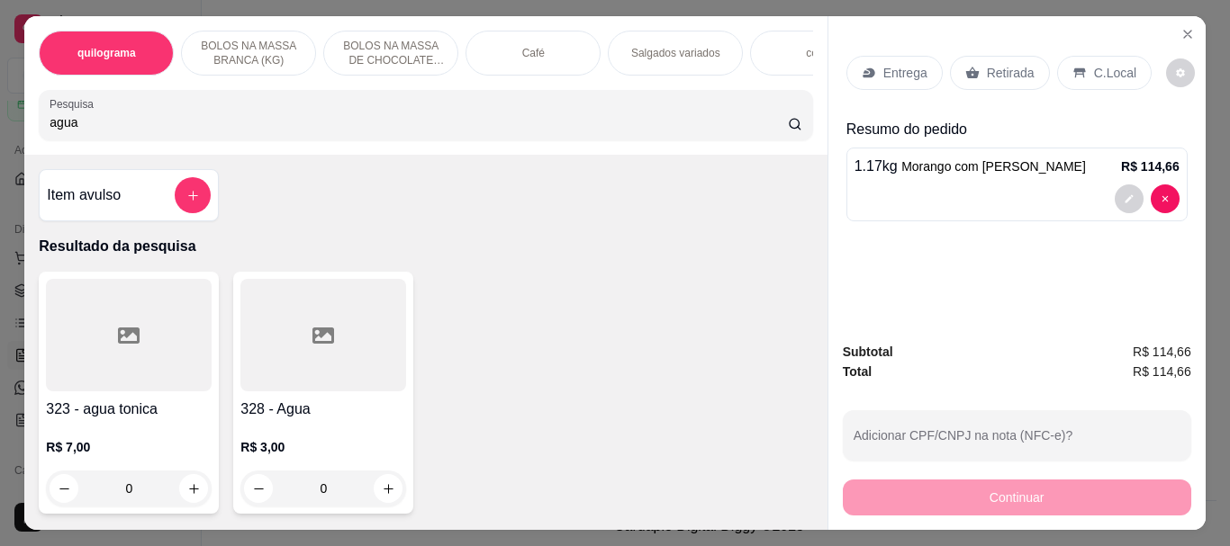
type input "agua"
click at [299, 349] on div at bounding box center [323, 335] width 166 height 113
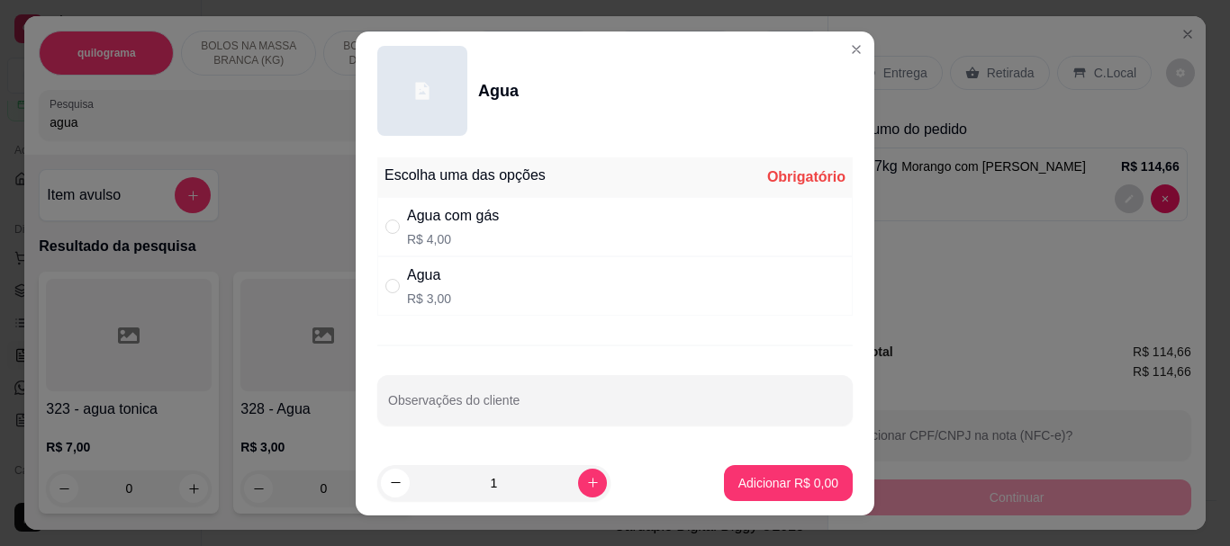
click at [395, 224] on div "" at bounding box center [396, 227] width 22 height 20
radio input "true"
click at [759, 470] on button "Adicionar R$ 4,00" at bounding box center [788, 483] width 129 height 36
type input "1"
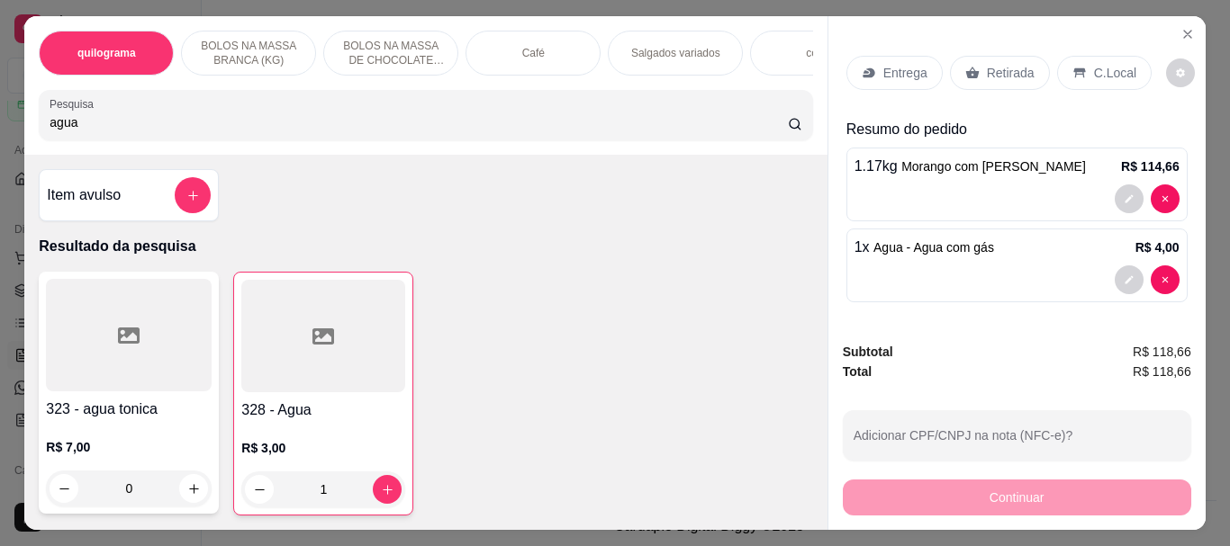
click at [988, 64] on p "Retirada" at bounding box center [1011, 73] width 48 height 18
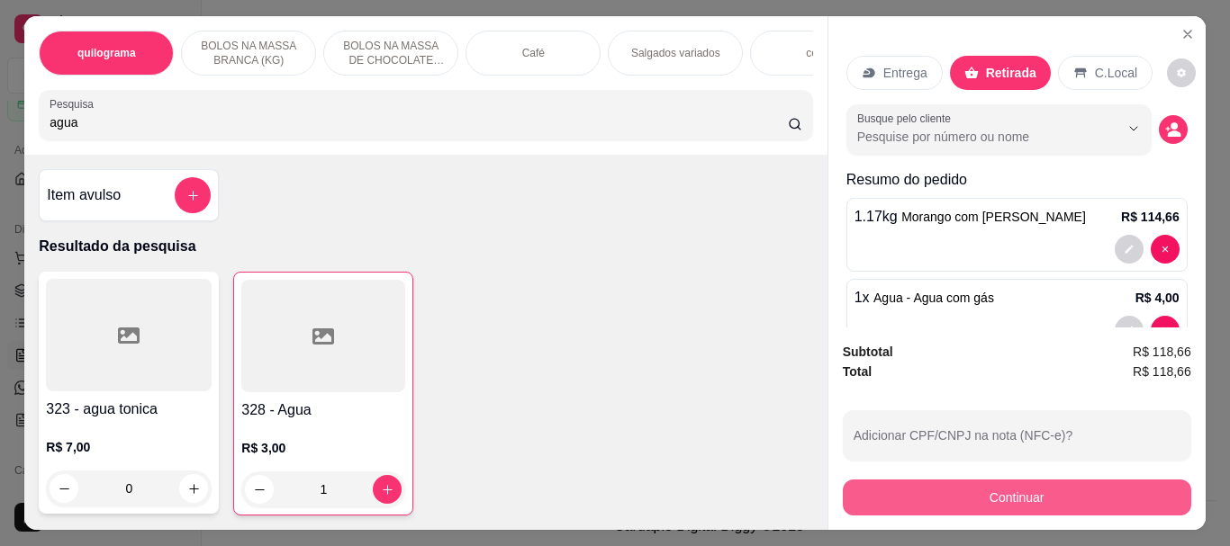
click at [972, 484] on button "Continuar" at bounding box center [1017, 498] width 348 height 36
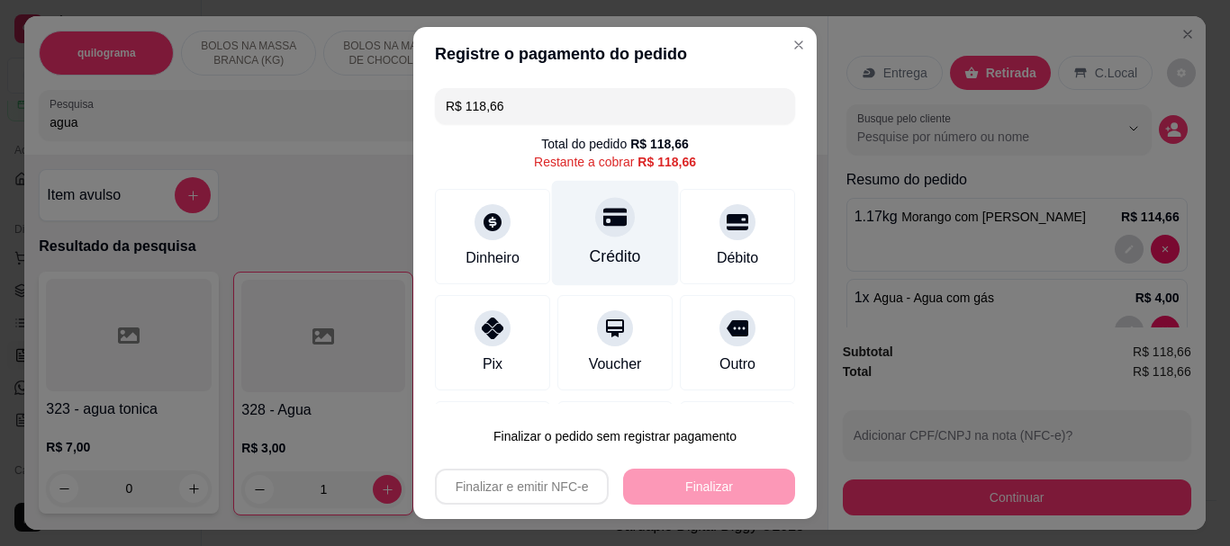
click at [590, 239] on div "Crédito" at bounding box center [615, 233] width 127 height 105
type input "R$ 0,00"
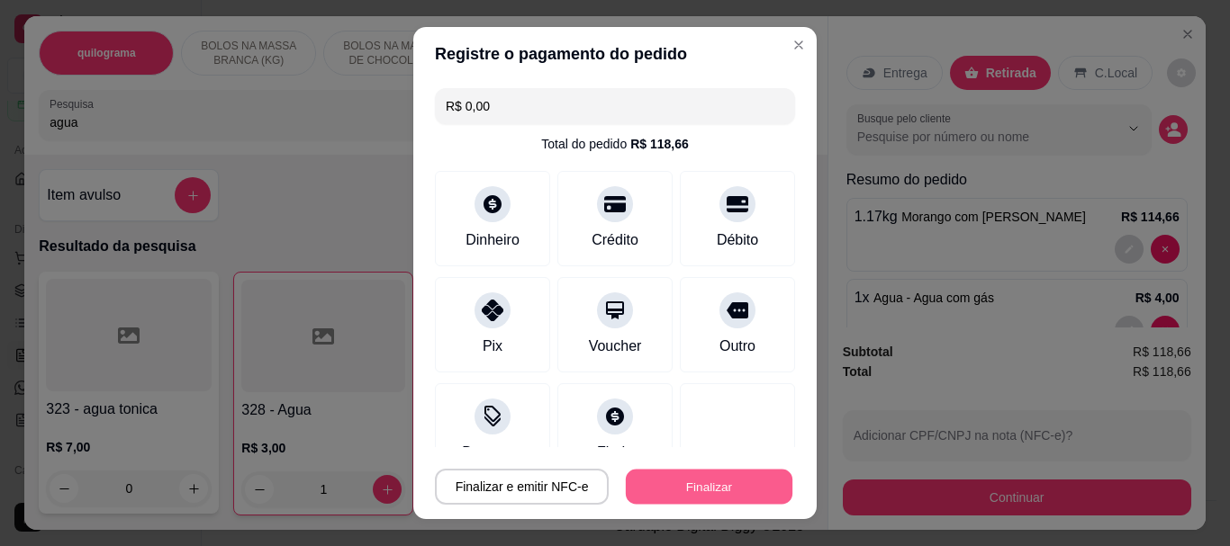
click at [671, 490] on button "Finalizar" at bounding box center [709, 486] width 167 height 35
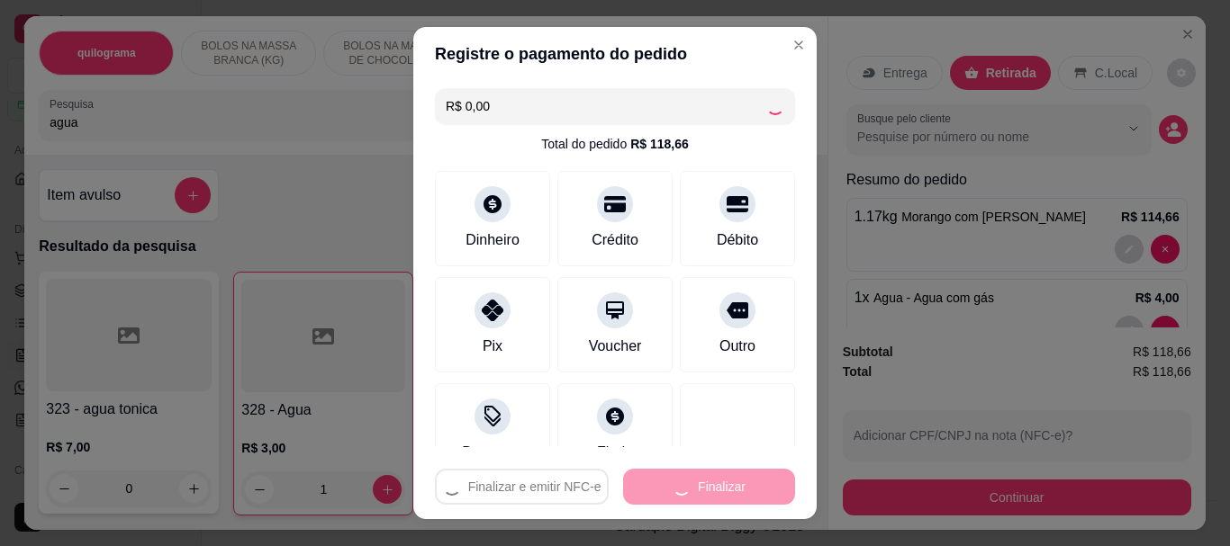
type input "0"
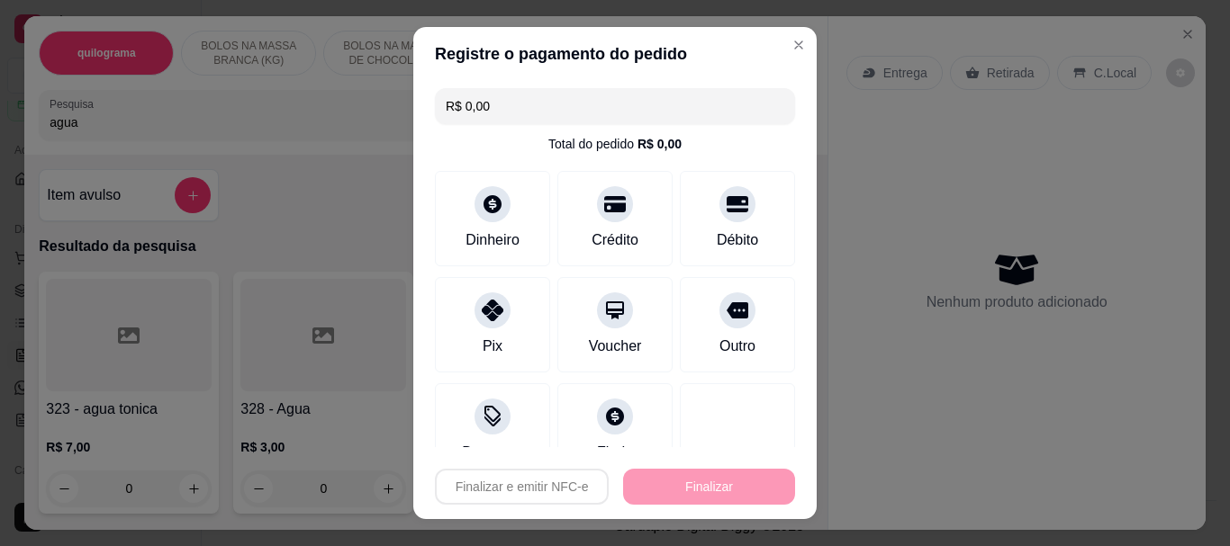
type input "-R$ 118,66"
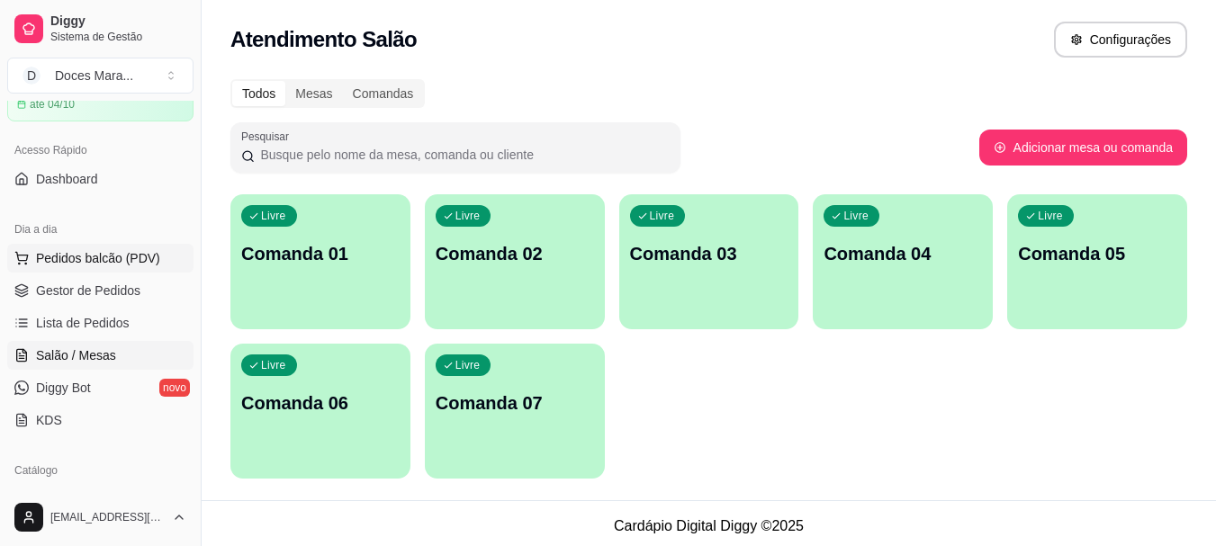
click at [83, 260] on span "Pedidos balcão (PDV)" at bounding box center [98, 258] width 124 height 18
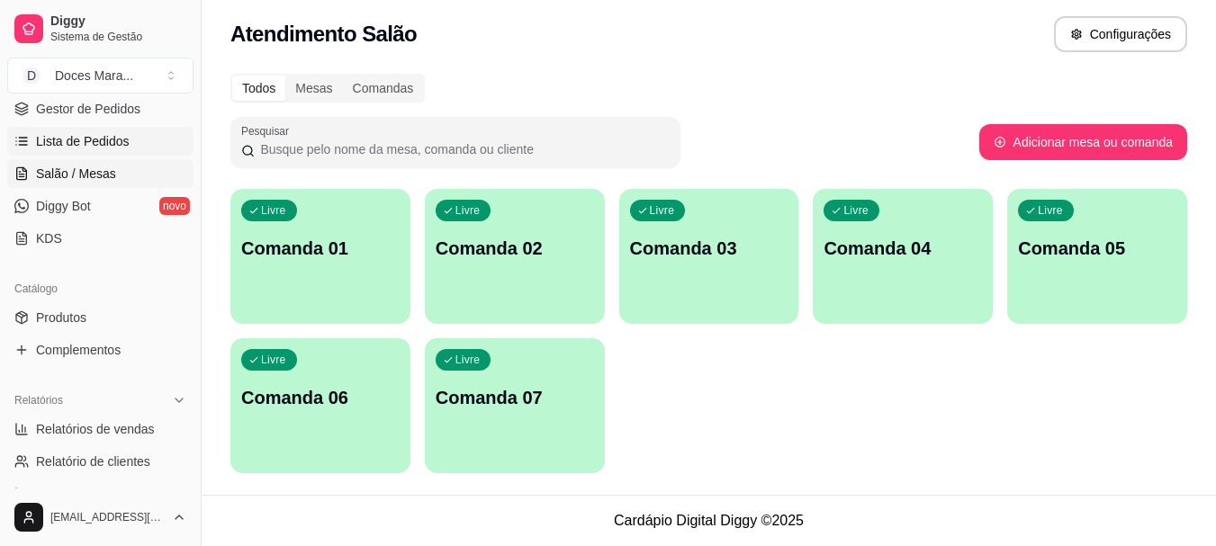
scroll to position [360, 0]
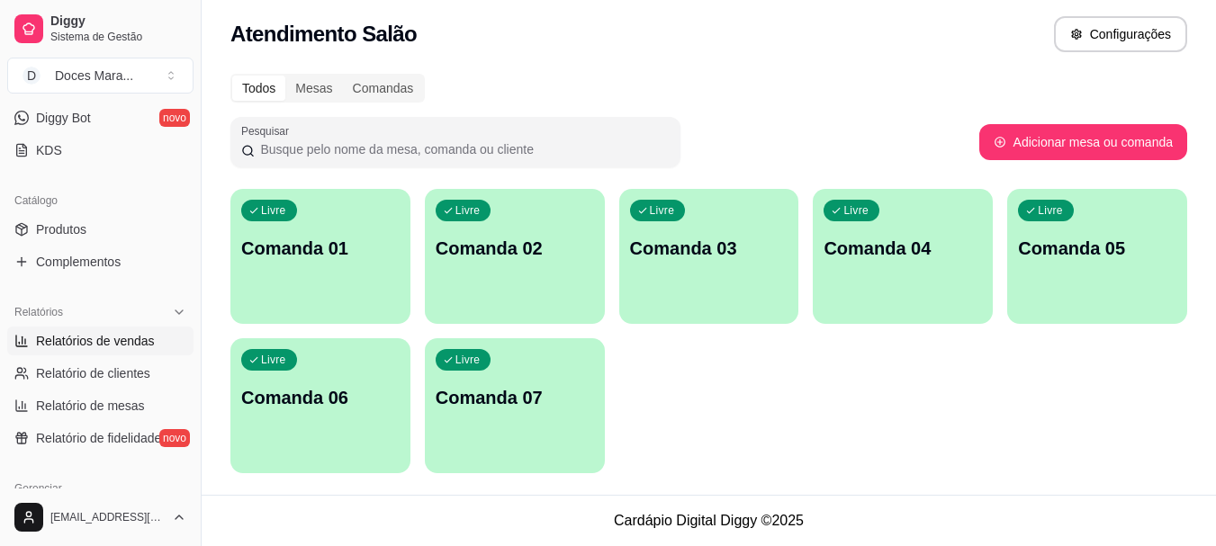
click at [126, 343] on span "Relatórios de vendas" at bounding box center [95, 341] width 119 height 18
select select "ALL"
select select "0"
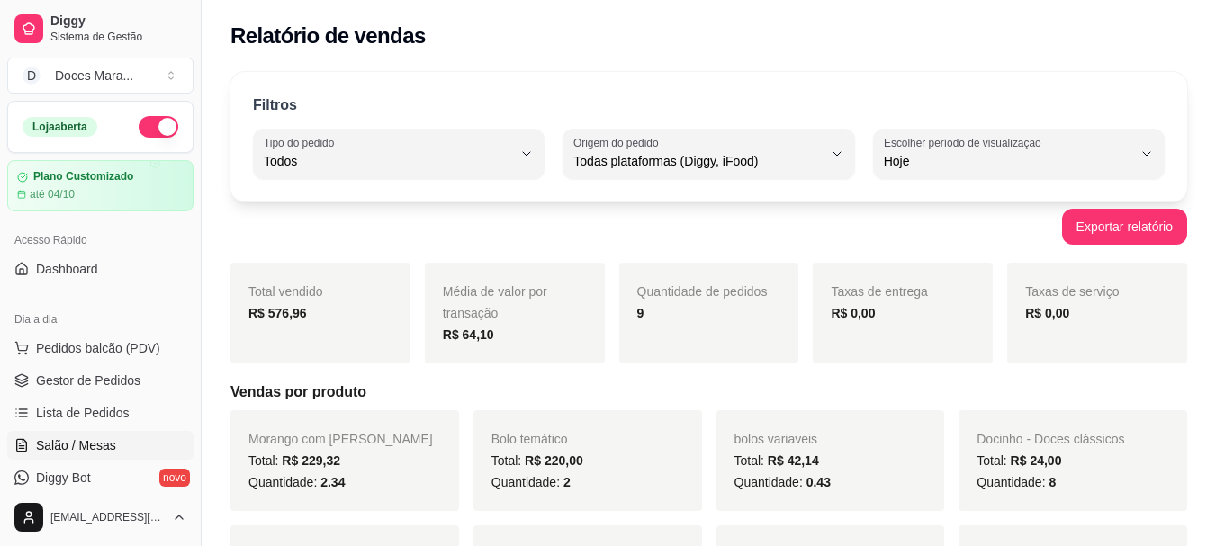
click at [113, 445] on span "Salão / Mesas" at bounding box center [76, 446] width 80 height 18
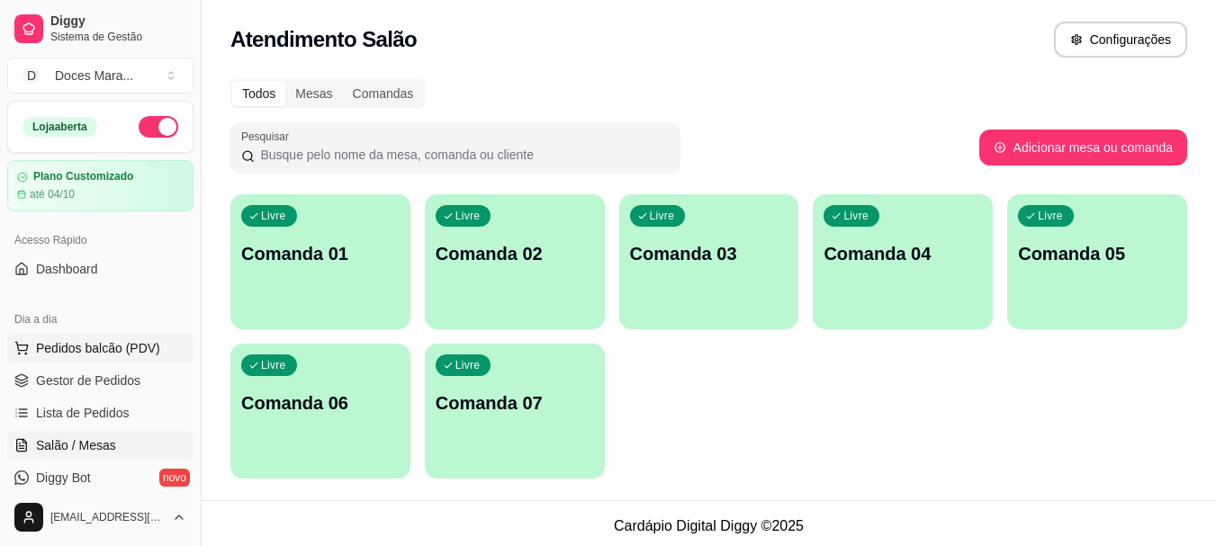
click at [108, 354] on span "Pedidos balcão (PDV)" at bounding box center [98, 348] width 124 height 18
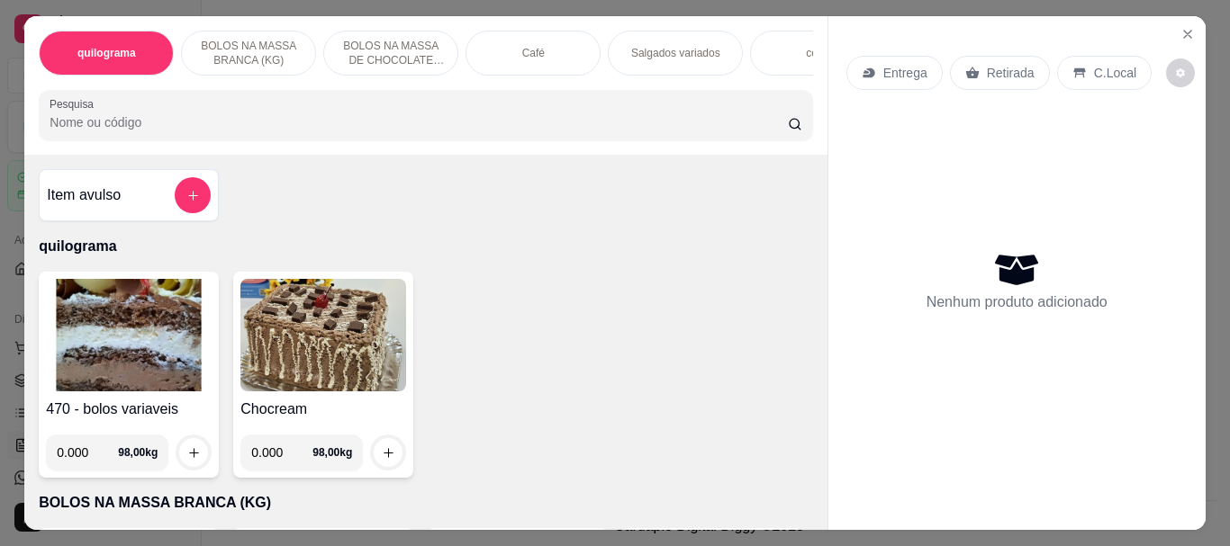
click at [484, 67] on div "Café" at bounding box center [532, 53] width 135 height 45
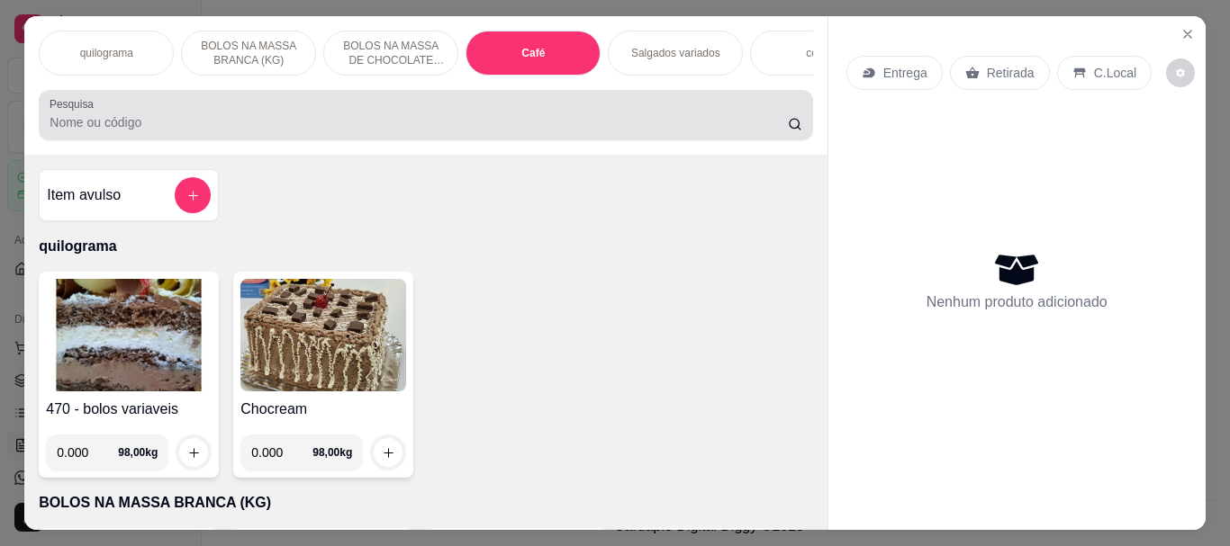
scroll to position [48, 0]
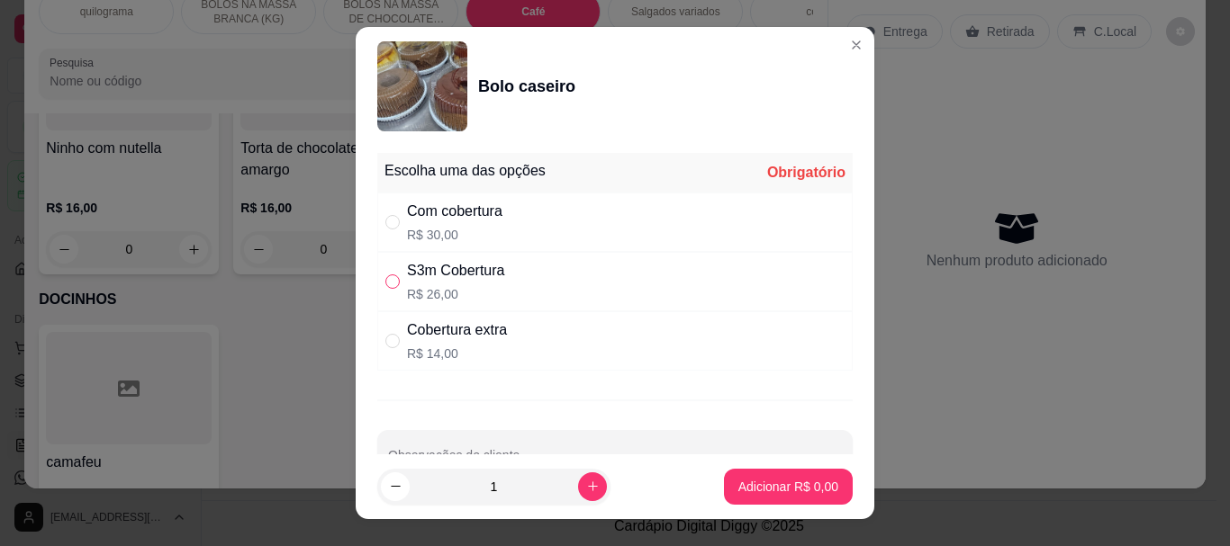
click at [385, 282] on input "" at bounding box center [392, 282] width 14 height 14
radio input "true"
click at [760, 482] on p "Adicionar R$ 26,00" at bounding box center [785, 486] width 104 height 17
type input "1"
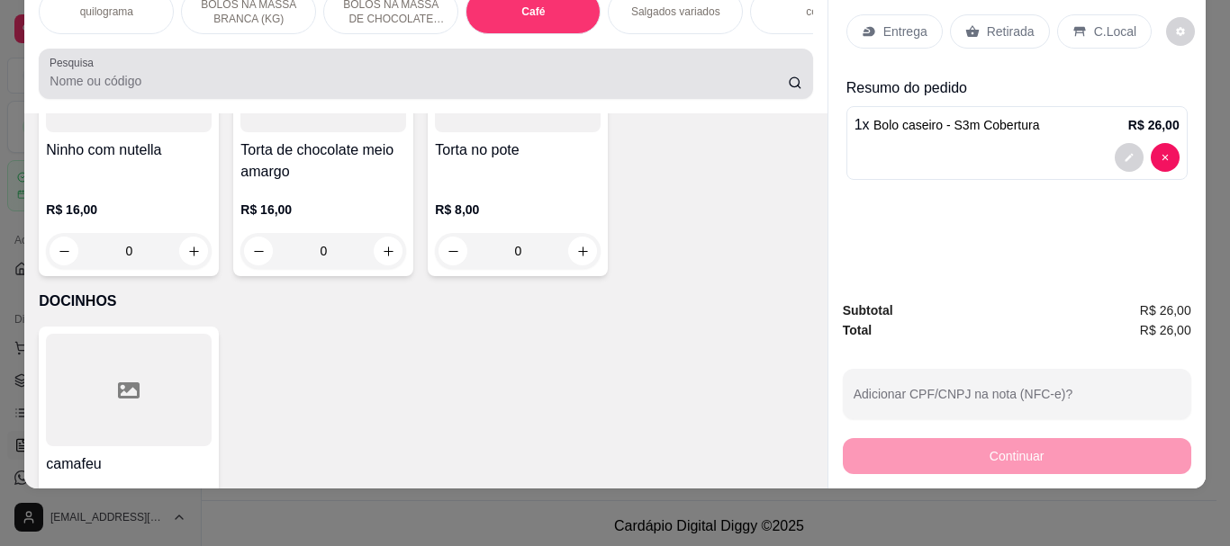
click at [107, 77] on input "Pesquisa" at bounding box center [419, 81] width 738 height 18
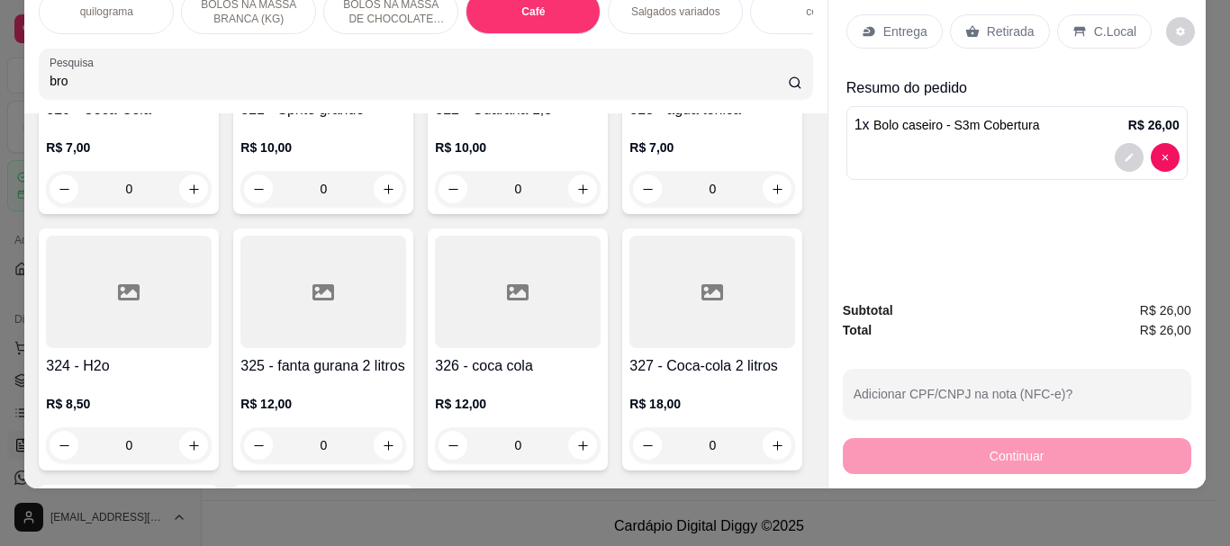
scroll to position [6669, 0]
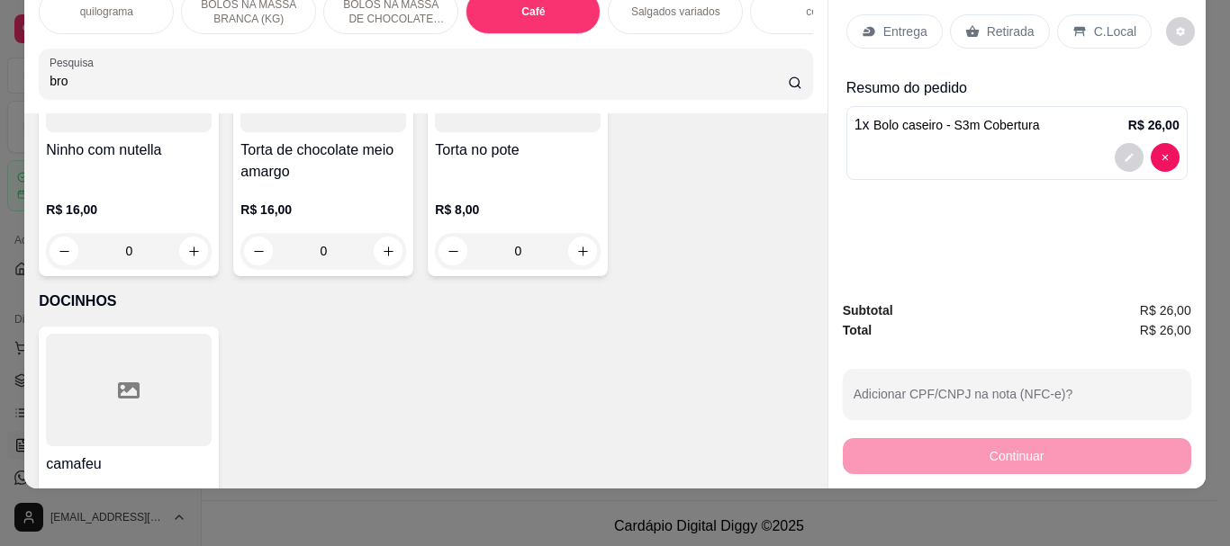
type input "bro"
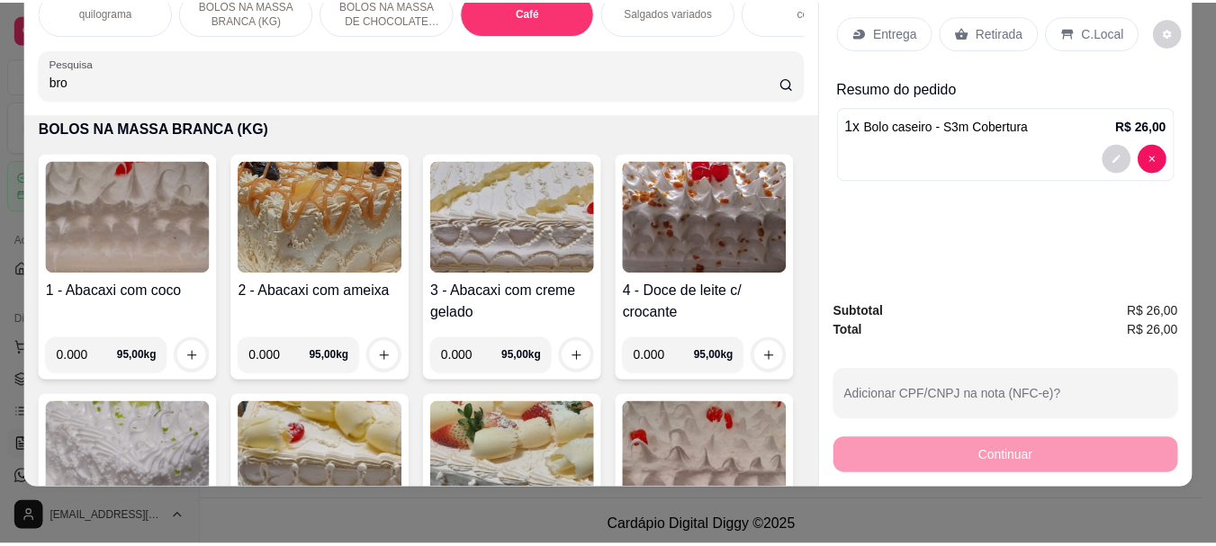
scroll to position [0, 0]
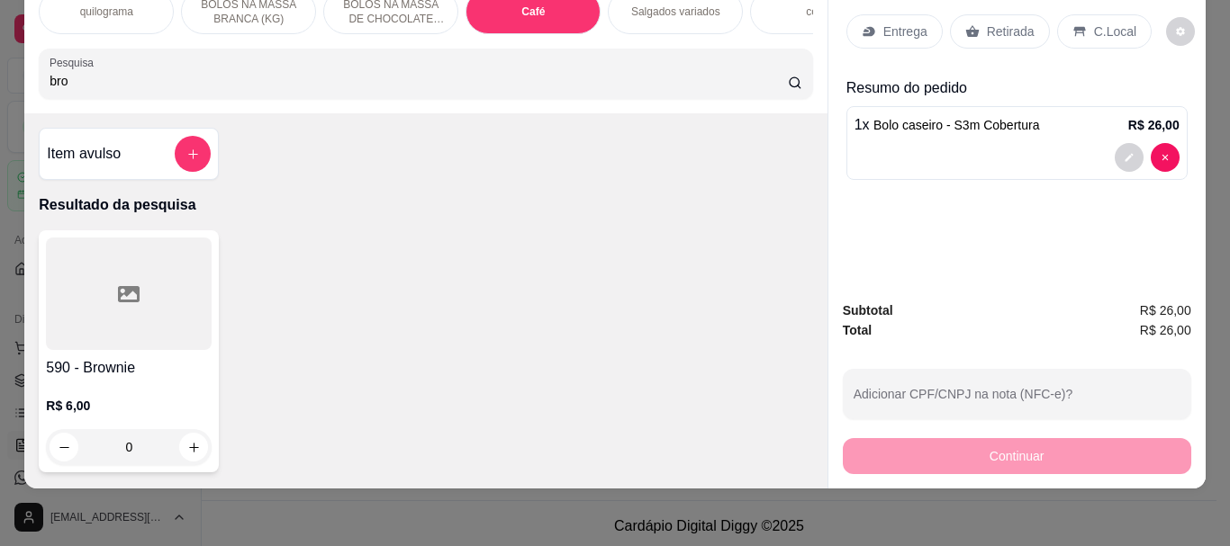
click at [178, 304] on div at bounding box center [129, 294] width 166 height 113
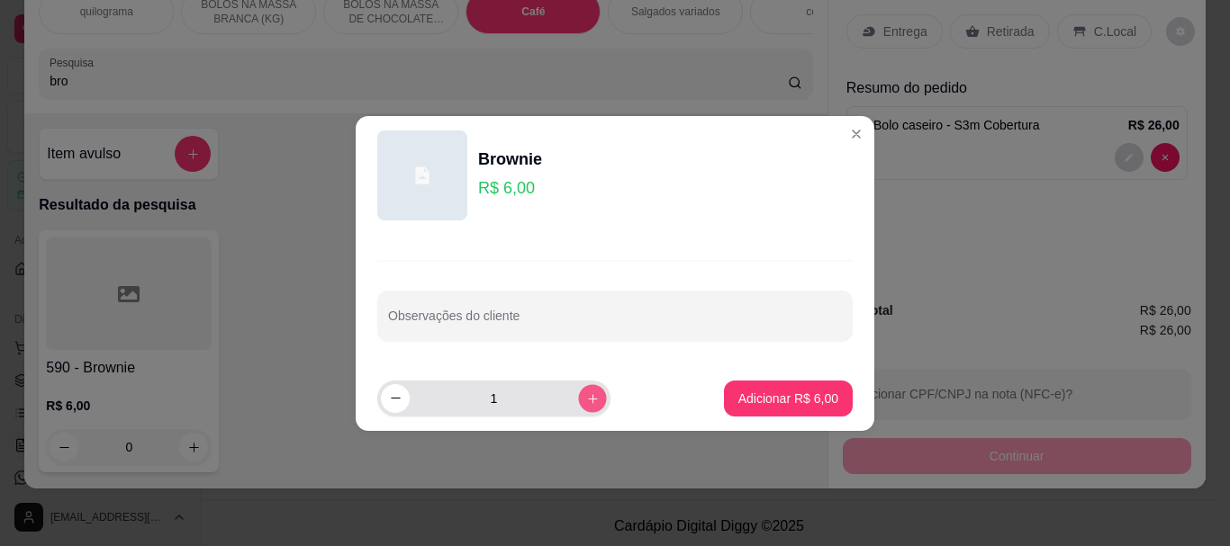
click at [586, 403] on icon "increase-product-quantity" at bounding box center [593, 399] width 14 height 14
type input "2"
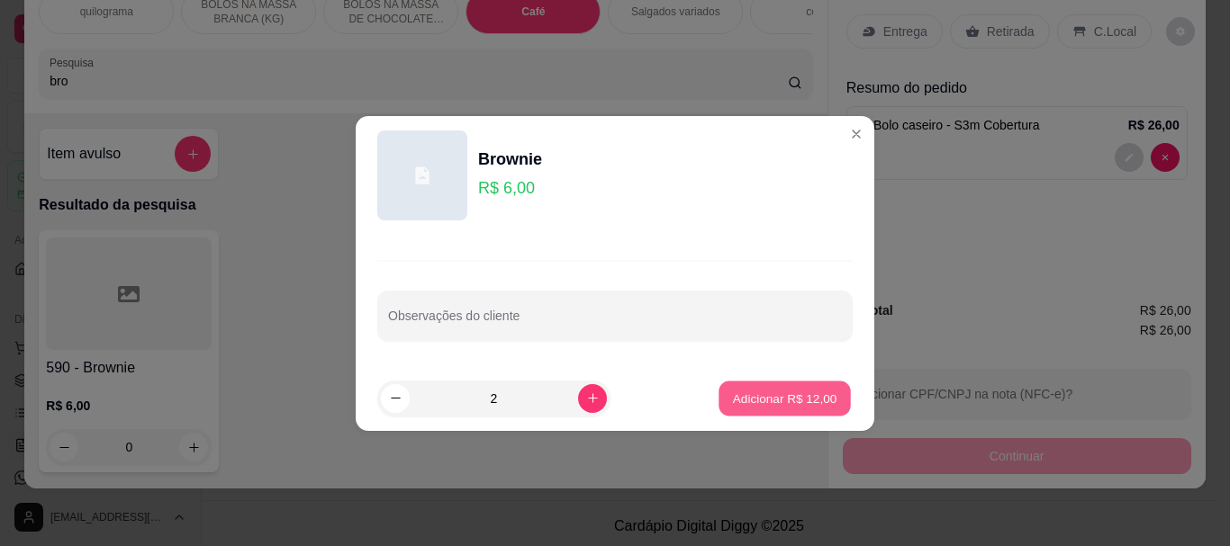
click at [733, 401] on p "Adicionar R$ 12,00" at bounding box center [785, 398] width 104 height 17
type input "2"
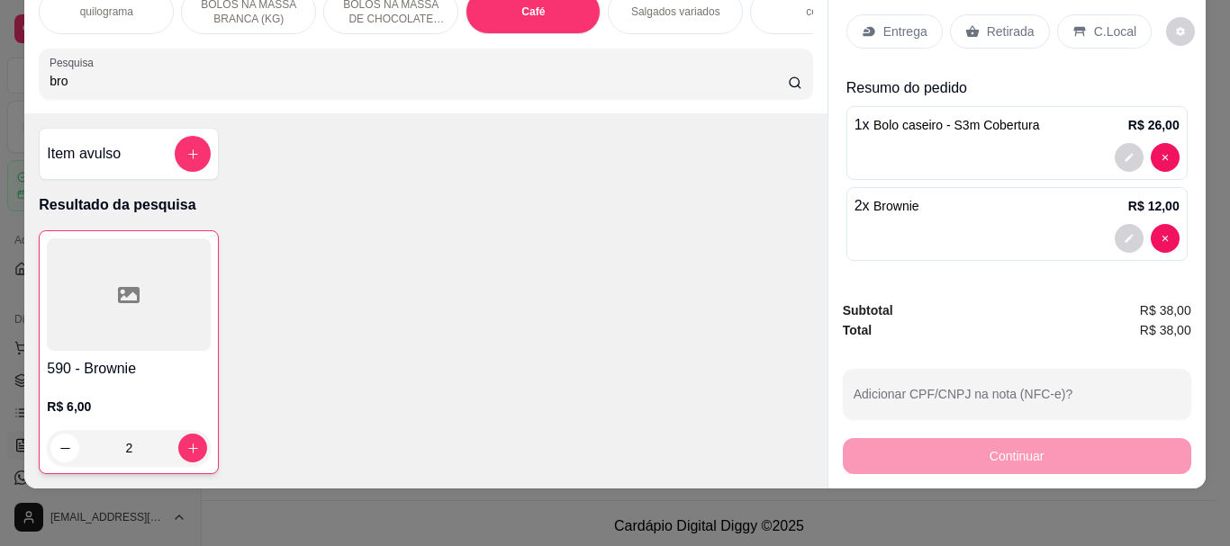
click at [997, 23] on p "Retirada" at bounding box center [1011, 32] width 48 height 18
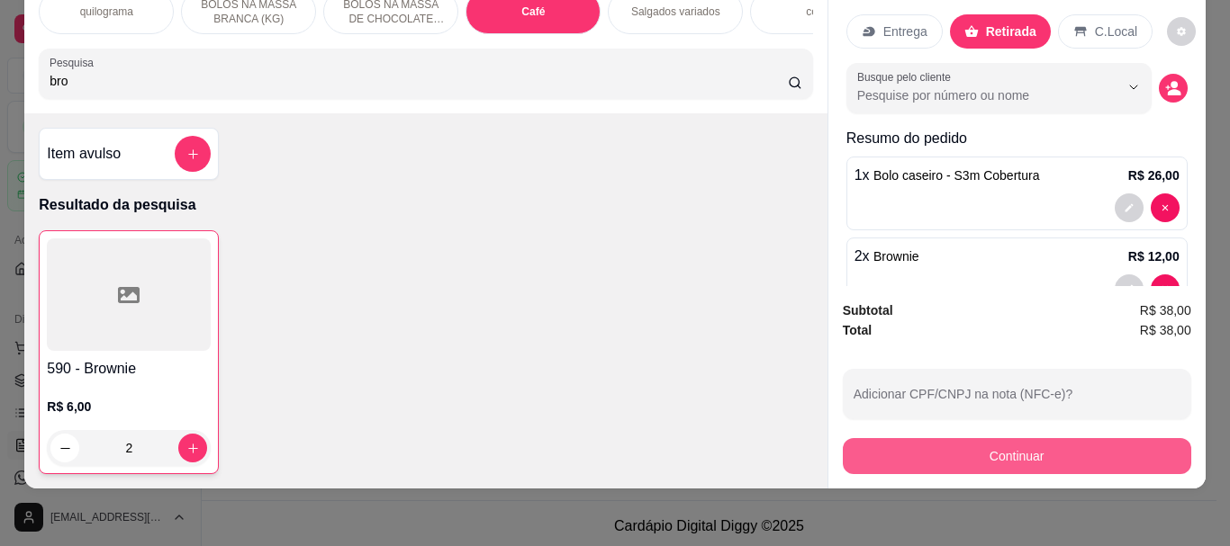
click at [987, 443] on button "Continuar" at bounding box center [1017, 456] width 348 height 36
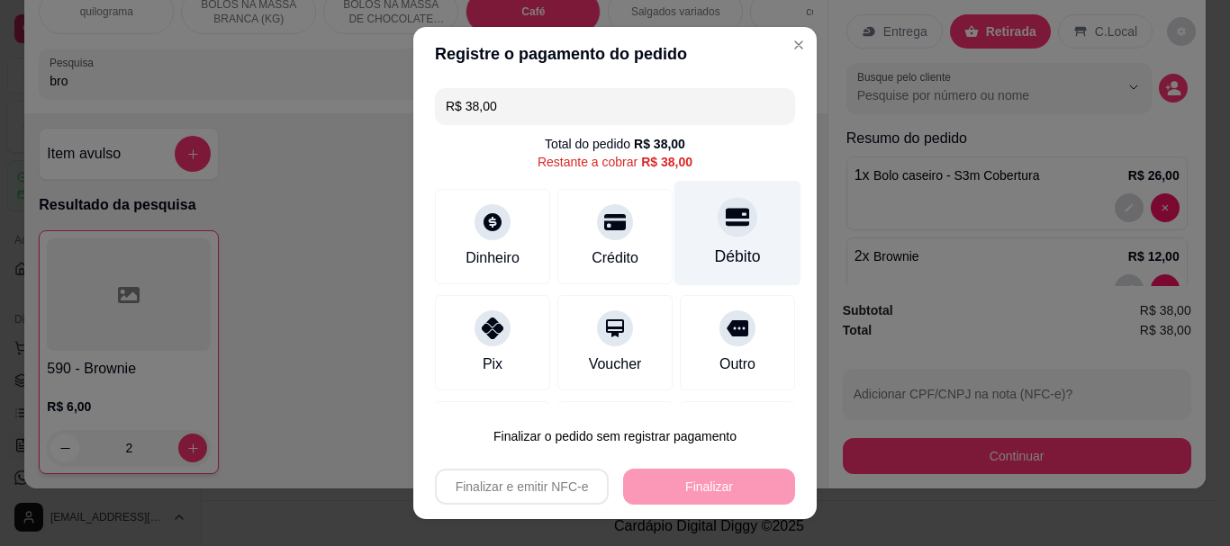
click at [717, 232] on div at bounding box center [737, 218] width 40 height 40
type input "R$ 0,00"
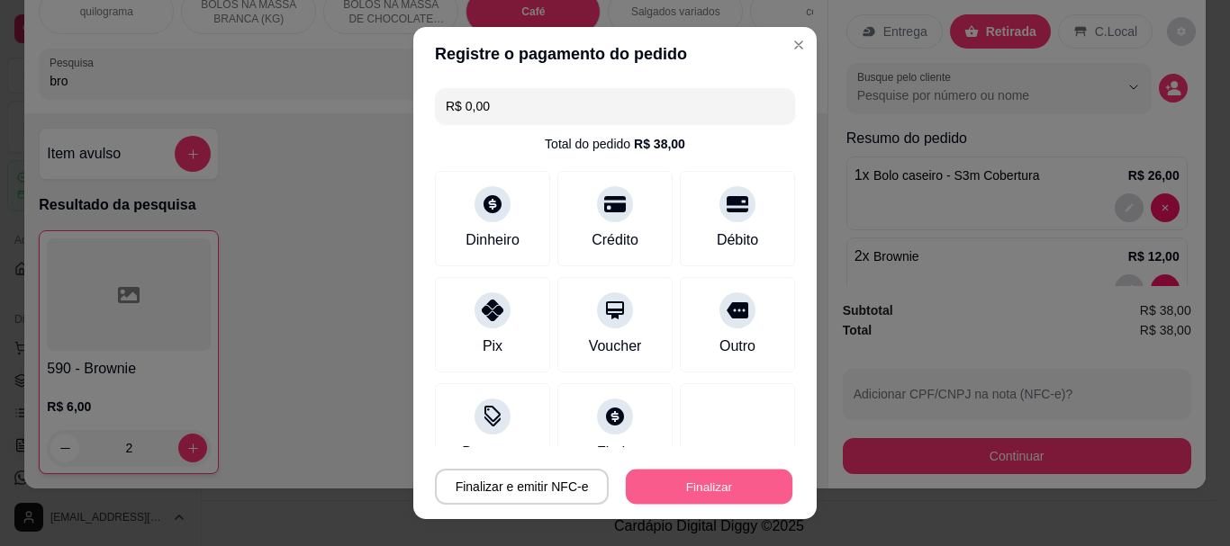
click at [684, 487] on button "Finalizar" at bounding box center [709, 486] width 167 height 35
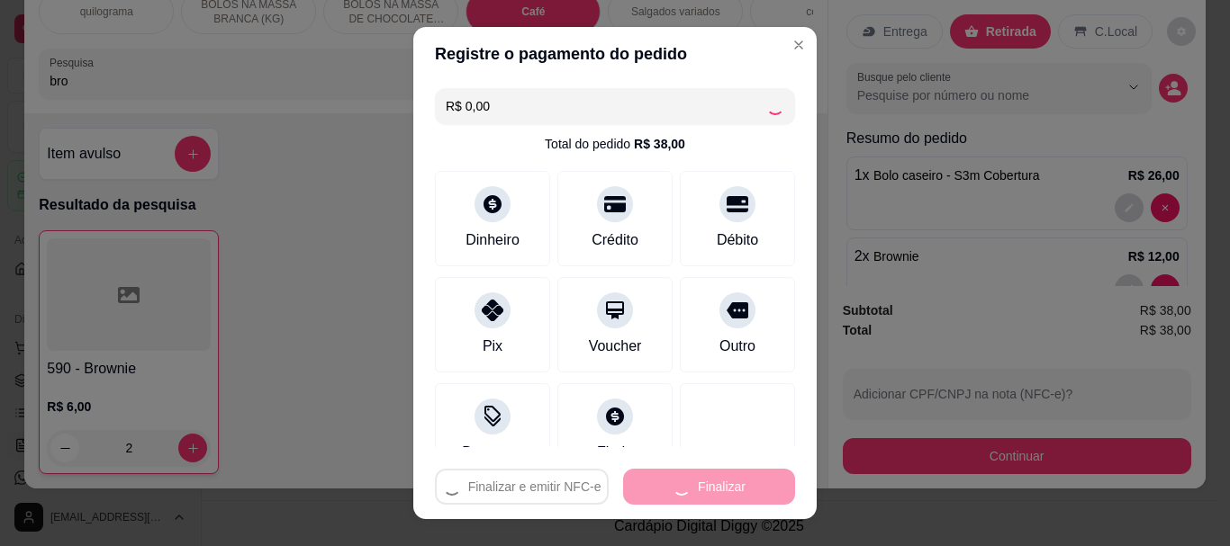
type input "0"
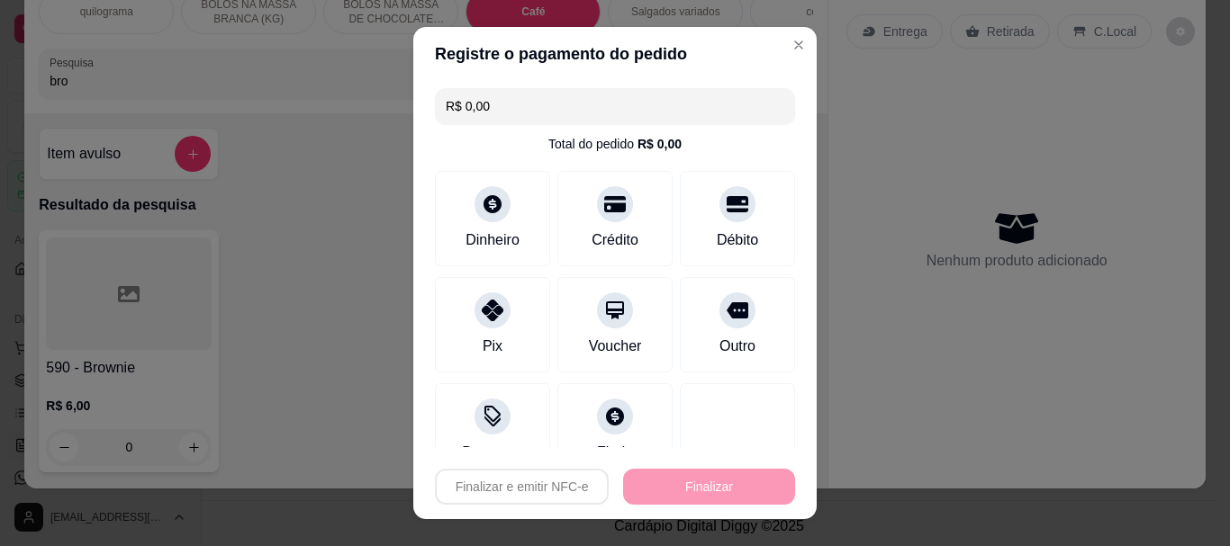
type input "-R$ 38,00"
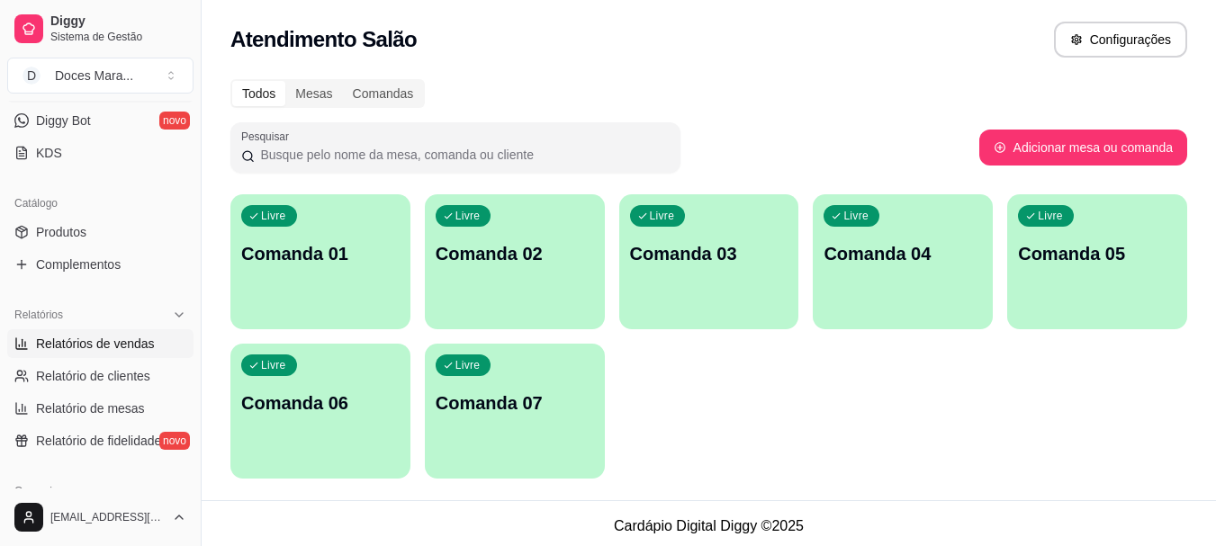
scroll to position [360, 0]
click at [102, 338] on span "Relatórios de vendas" at bounding box center [95, 341] width 119 height 18
select select "ALL"
select select "0"
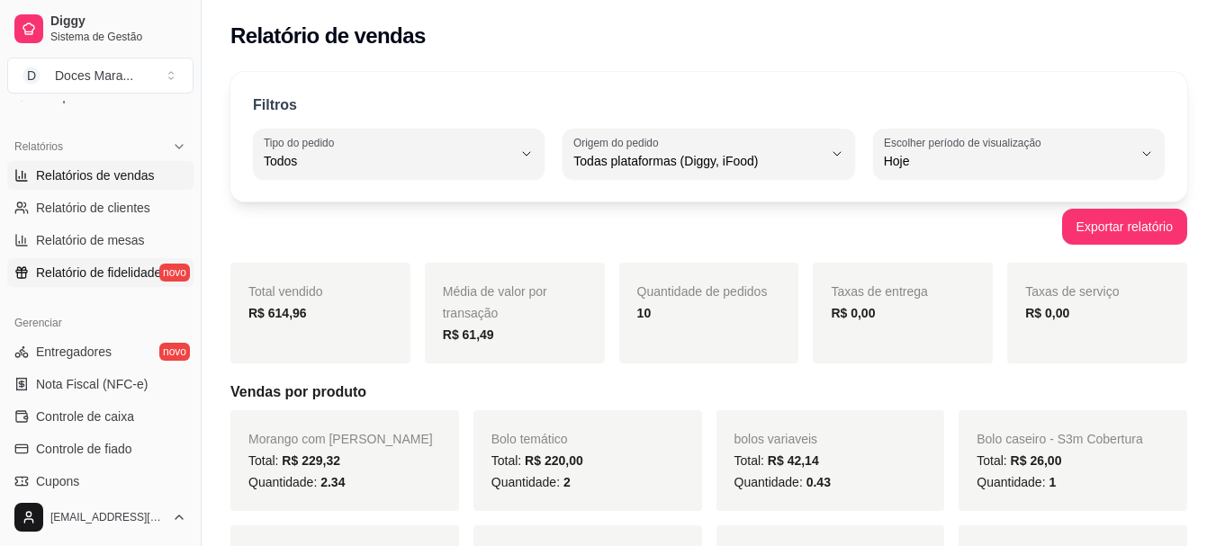
scroll to position [540, 0]
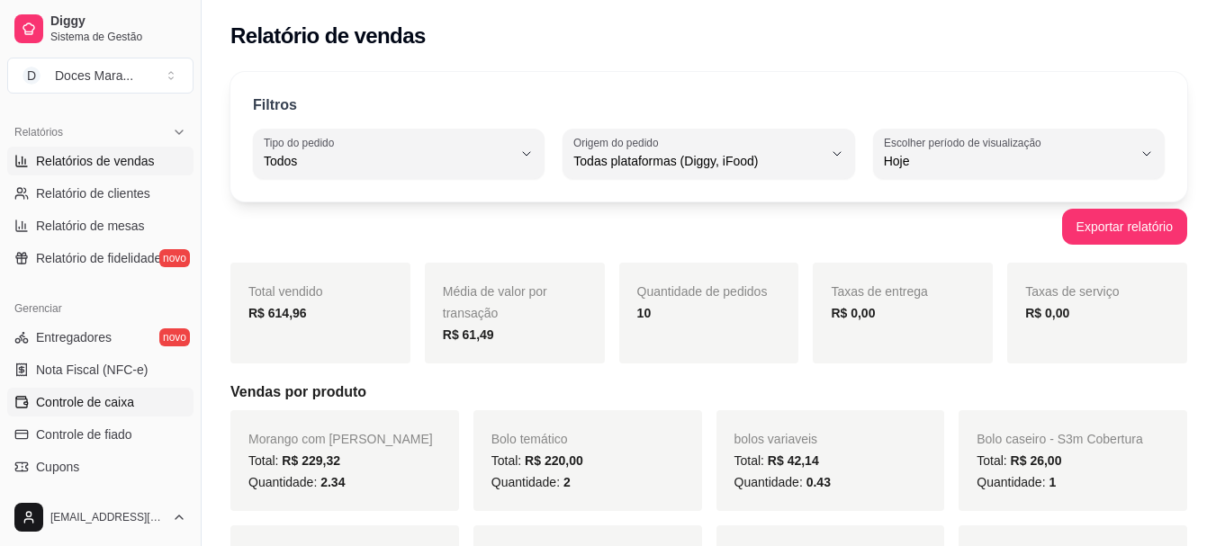
click at [95, 400] on span "Controle de caixa" at bounding box center [85, 402] width 98 height 18
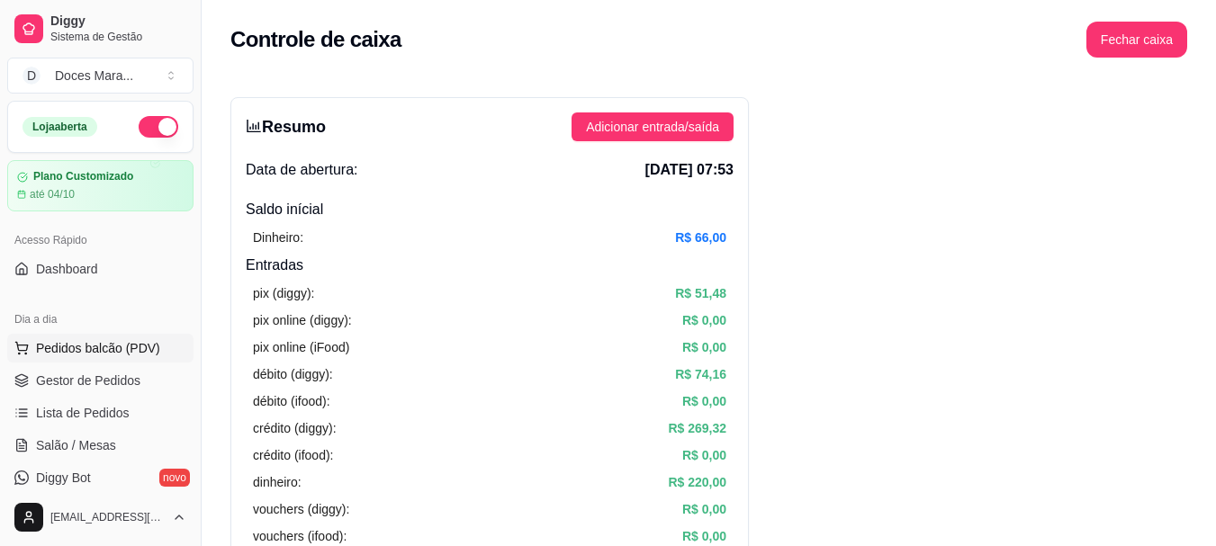
click at [95, 344] on span "Pedidos balcão (PDV)" at bounding box center [98, 348] width 124 height 18
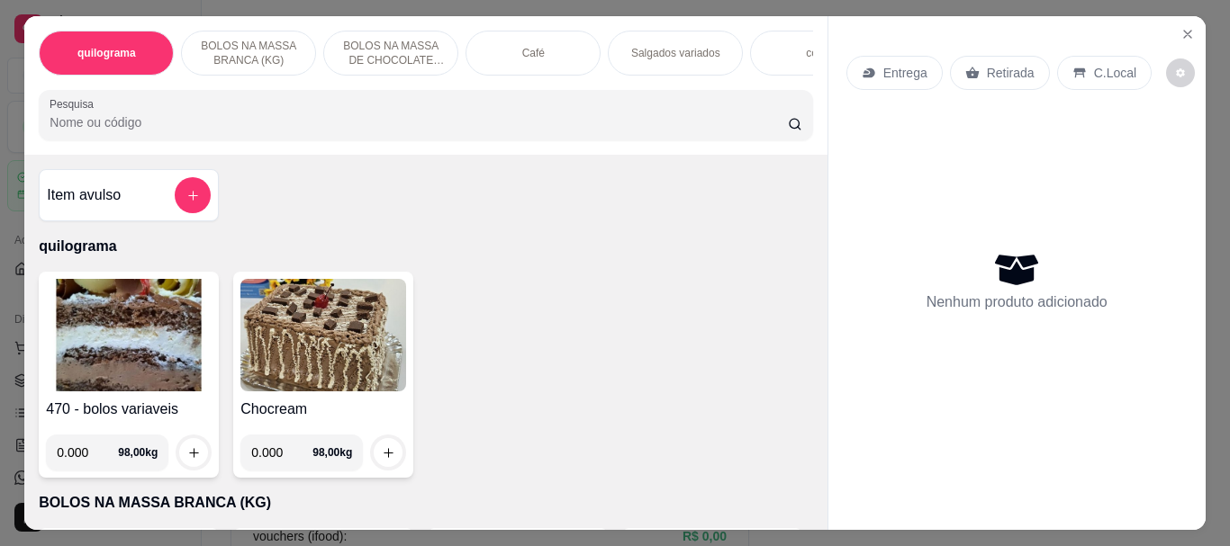
click at [71, 327] on img at bounding box center [129, 335] width 166 height 113
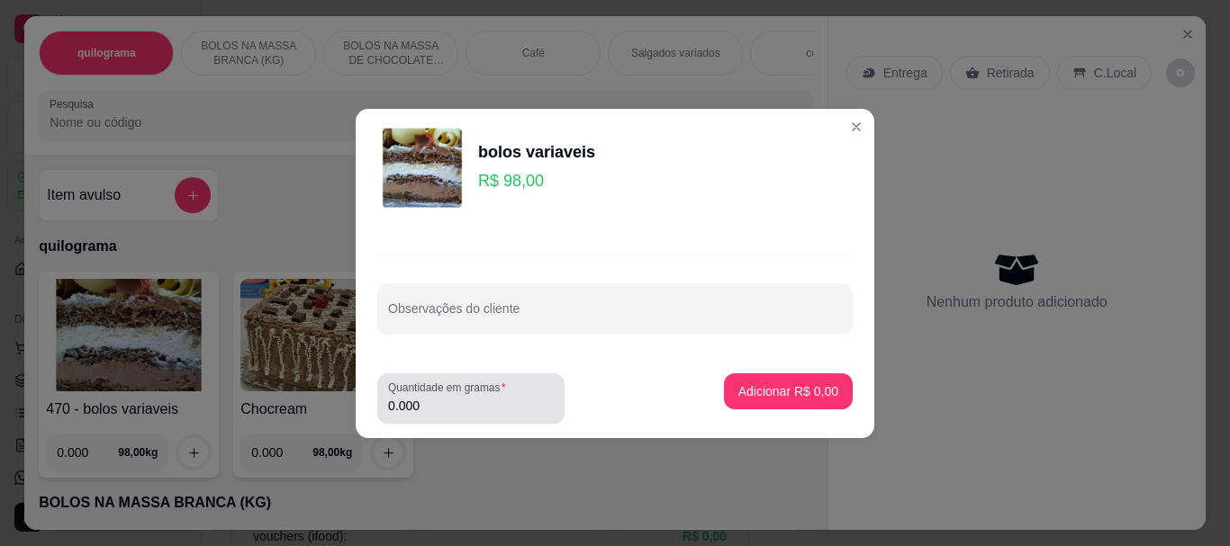
click at [451, 411] on input "0.000" at bounding box center [471, 406] width 166 height 18
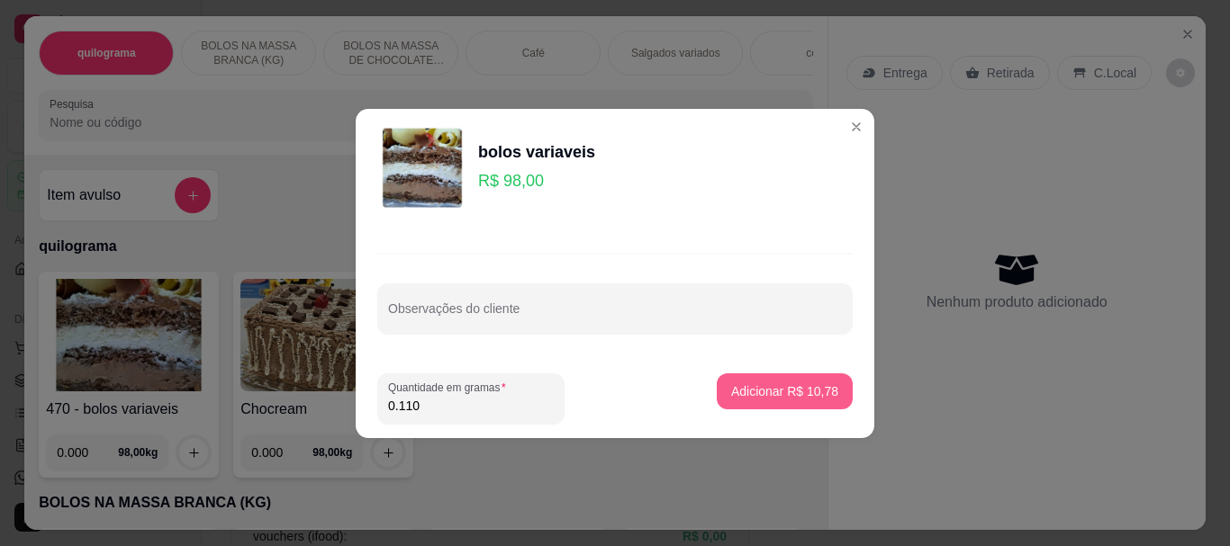
type input "0.110"
click at [748, 389] on p "Adicionar R$ 10,78" at bounding box center [785, 391] width 104 height 17
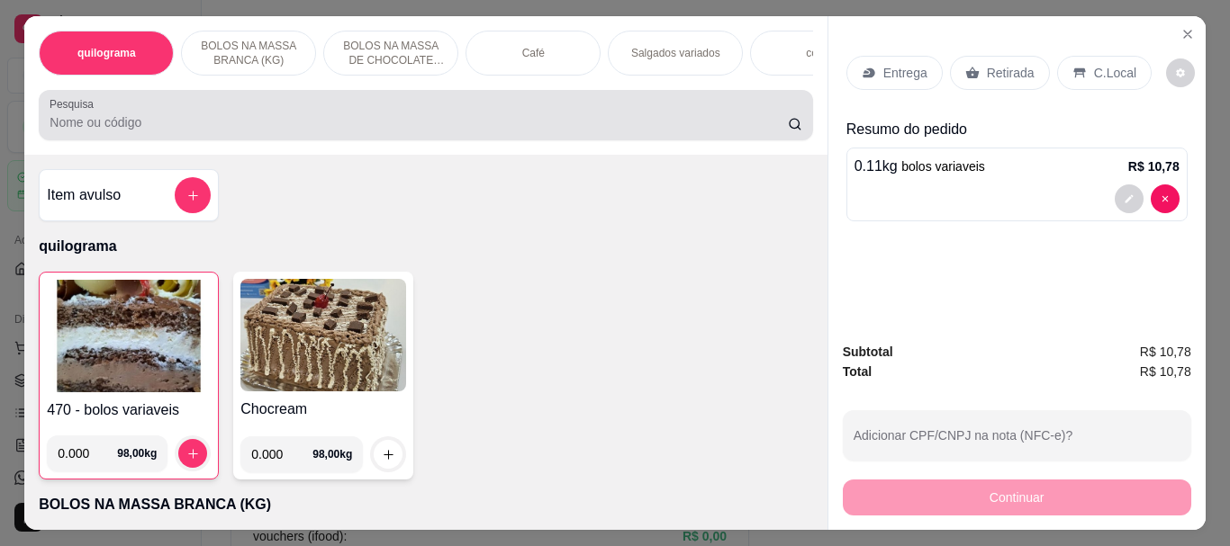
click at [79, 124] on input "Pesquisa" at bounding box center [419, 122] width 738 height 18
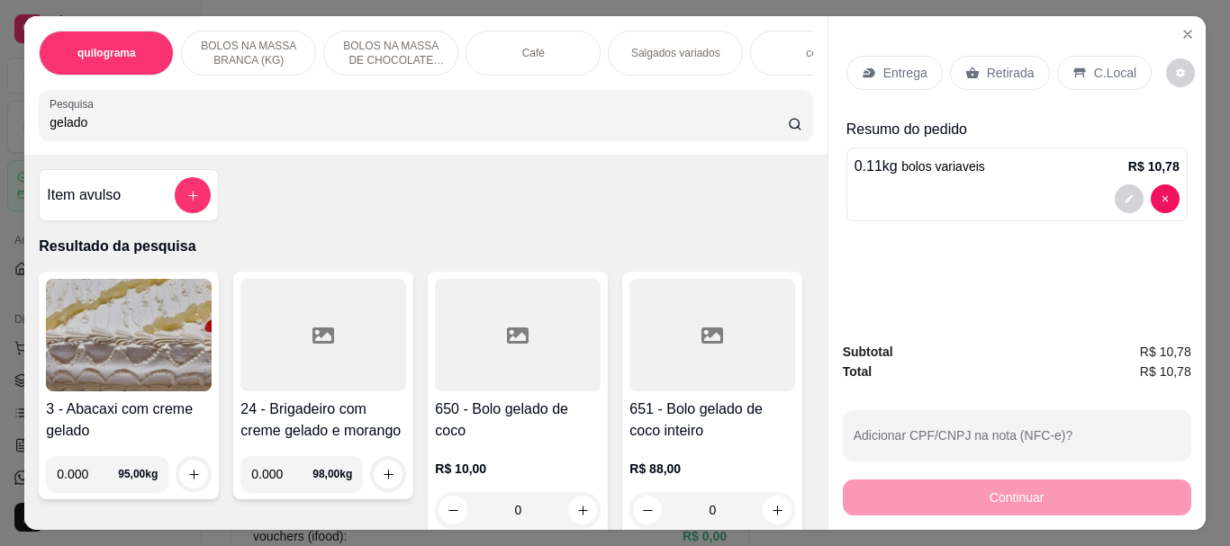
type input "gelado"
click at [517, 384] on div at bounding box center [518, 335] width 166 height 113
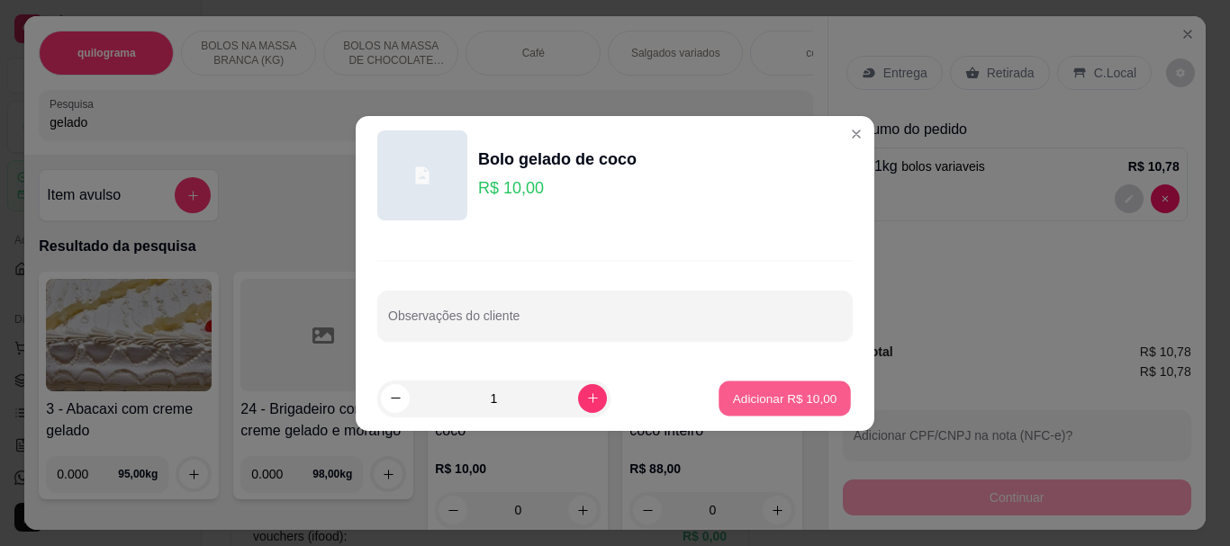
click at [749, 390] on p "Adicionar R$ 10,00" at bounding box center [785, 398] width 104 height 17
type input "1"
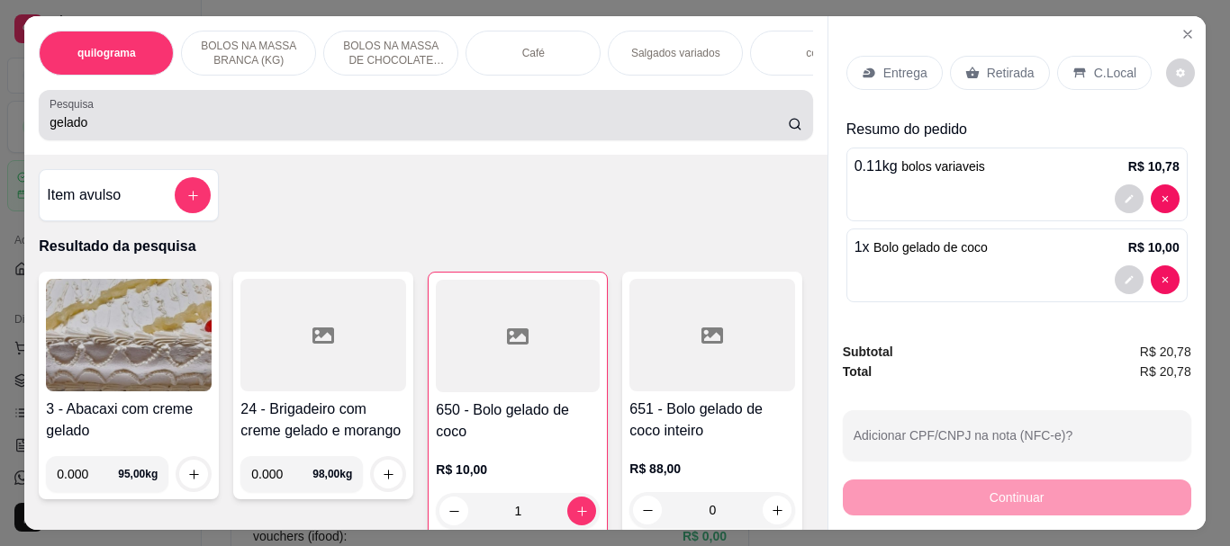
click at [212, 106] on div "gelado" at bounding box center [426, 115] width 752 height 36
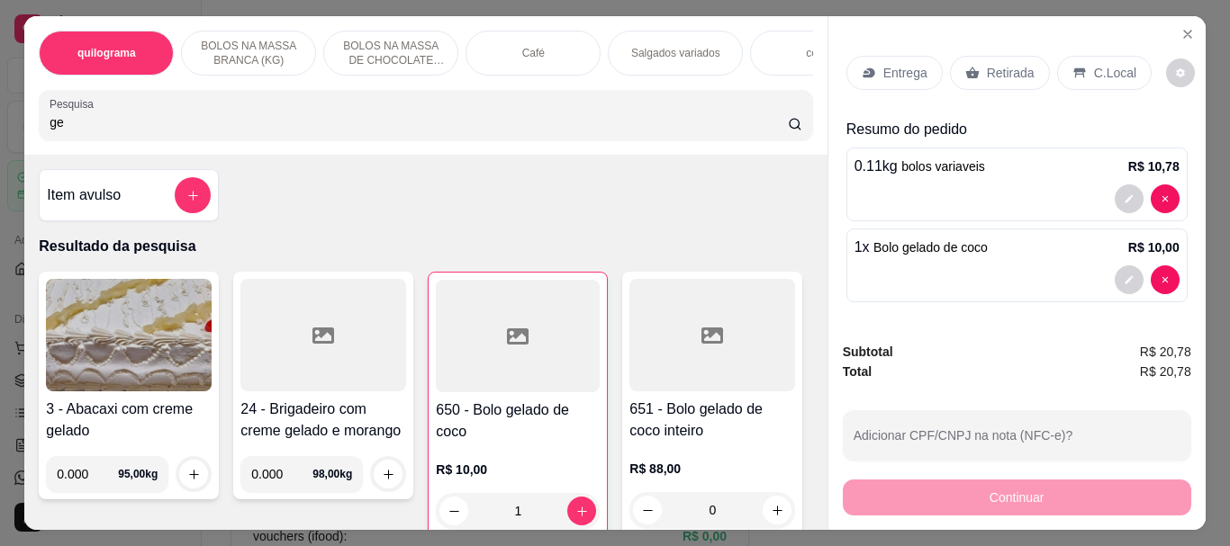
type input "g"
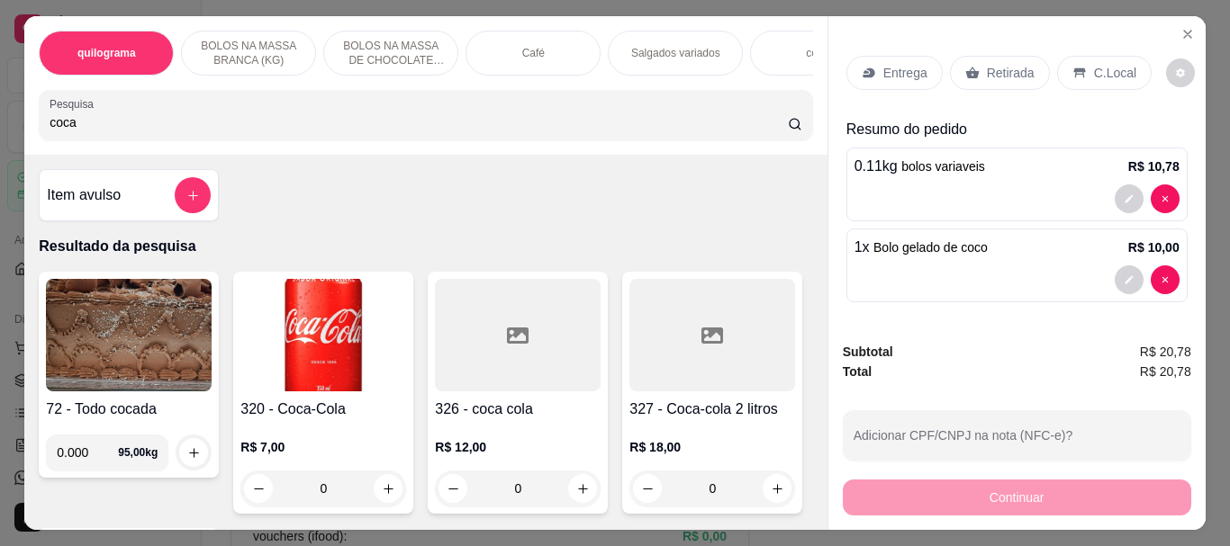
type input "coca"
click at [338, 301] on img at bounding box center [323, 335] width 166 height 113
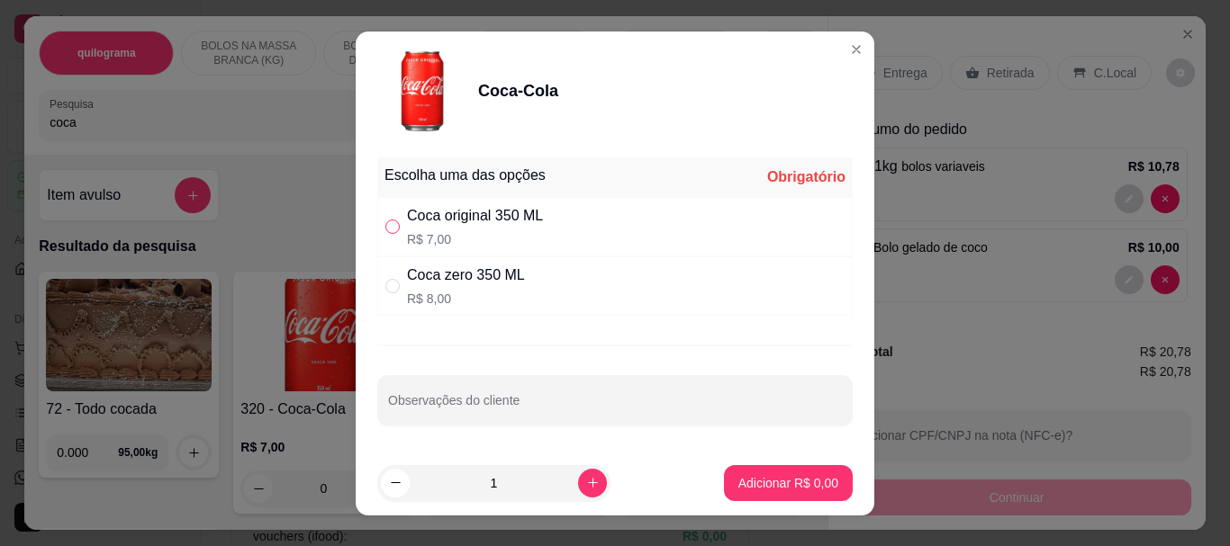
click at [389, 224] on input "" at bounding box center [392, 227] width 14 height 14
radio input "true"
click at [738, 477] on p "Adicionar R$ 7,00" at bounding box center [788, 483] width 100 height 18
type input "1"
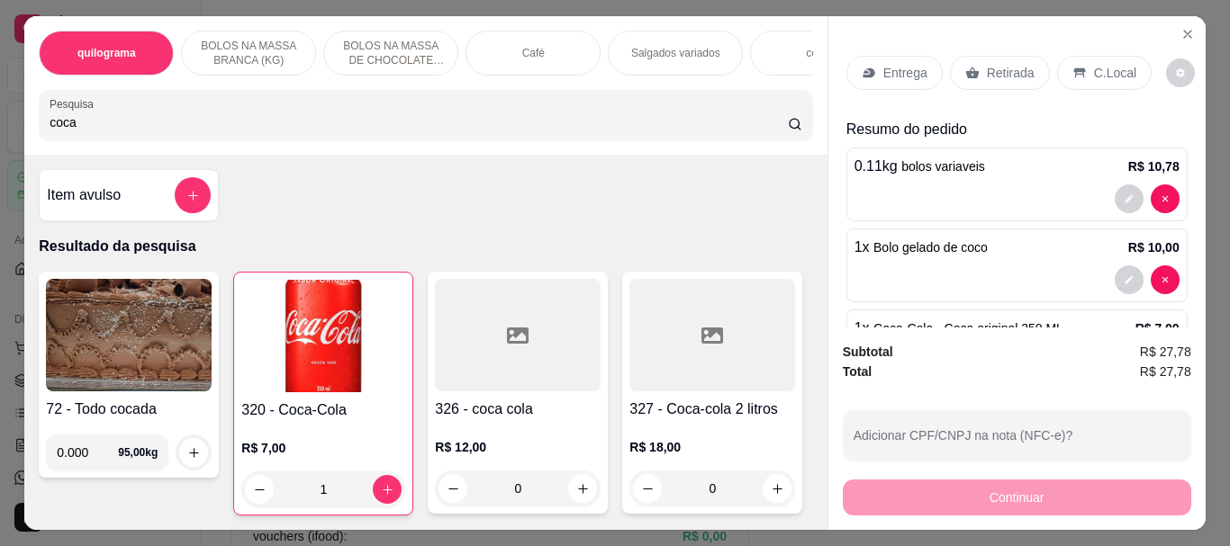
select select "ALL"
select select "0"
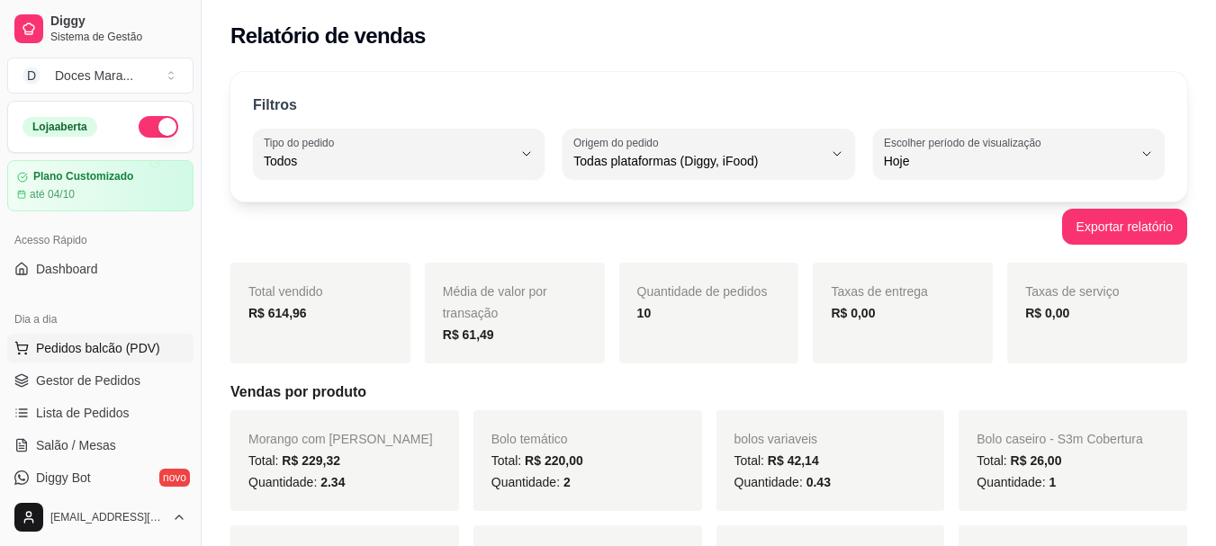
click at [79, 347] on span "Pedidos balcão (PDV)" at bounding box center [98, 348] width 124 height 18
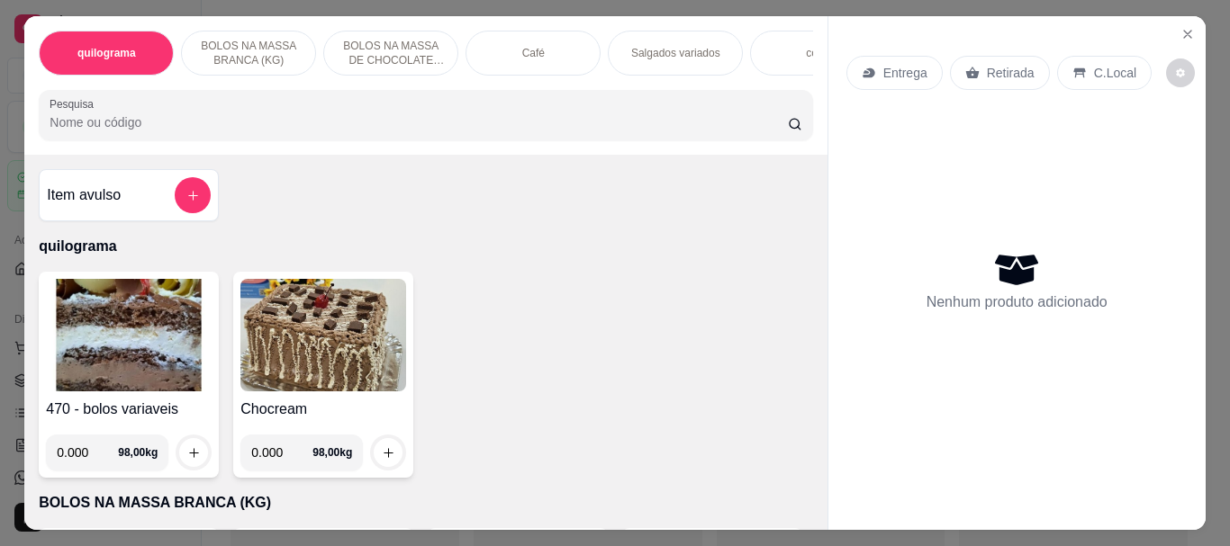
click at [146, 337] on img at bounding box center [129, 335] width 166 height 113
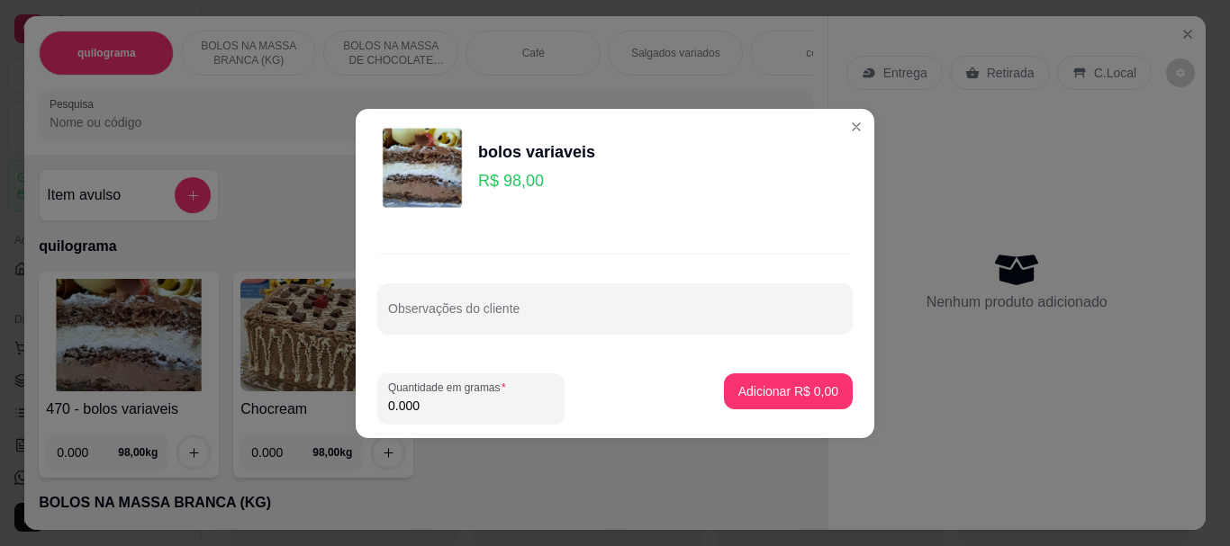
click at [431, 402] on input "0.000" at bounding box center [471, 406] width 166 height 18
type input "0.110"
click at [755, 391] on p "Adicionar R$ 10,78" at bounding box center [785, 391] width 104 height 17
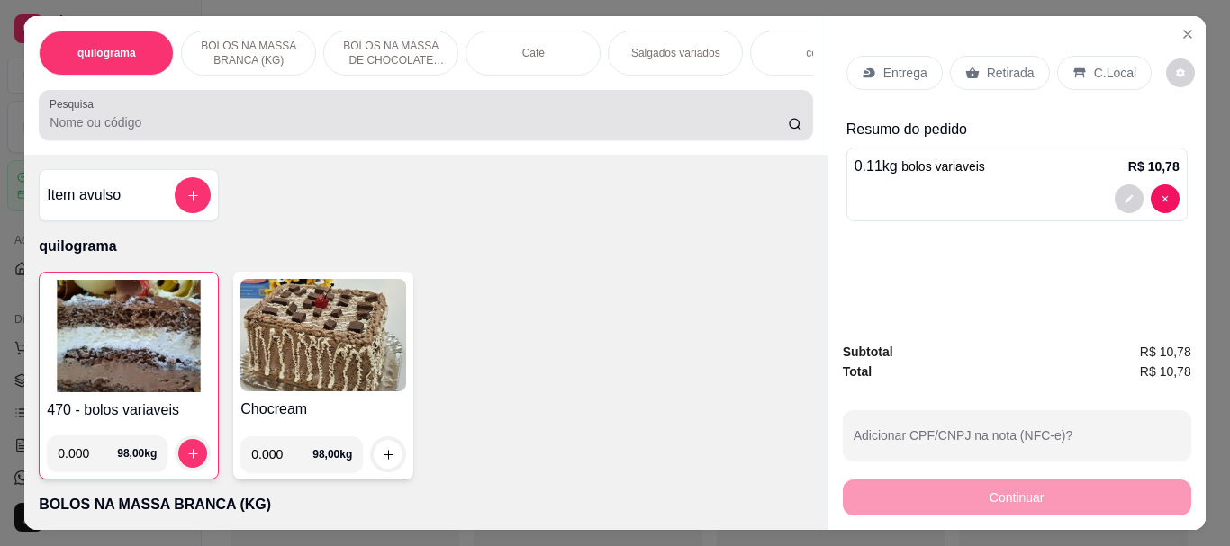
click at [115, 116] on div at bounding box center [426, 115] width 752 height 36
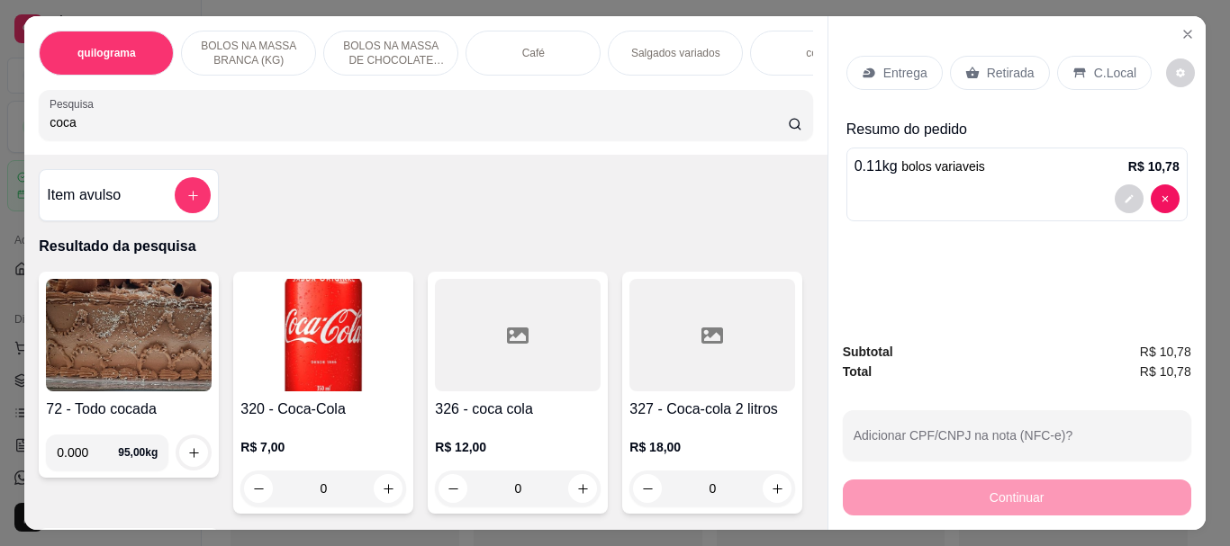
type input "coca"
click at [292, 320] on img at bounding box center [323, 335] width 166 height 113
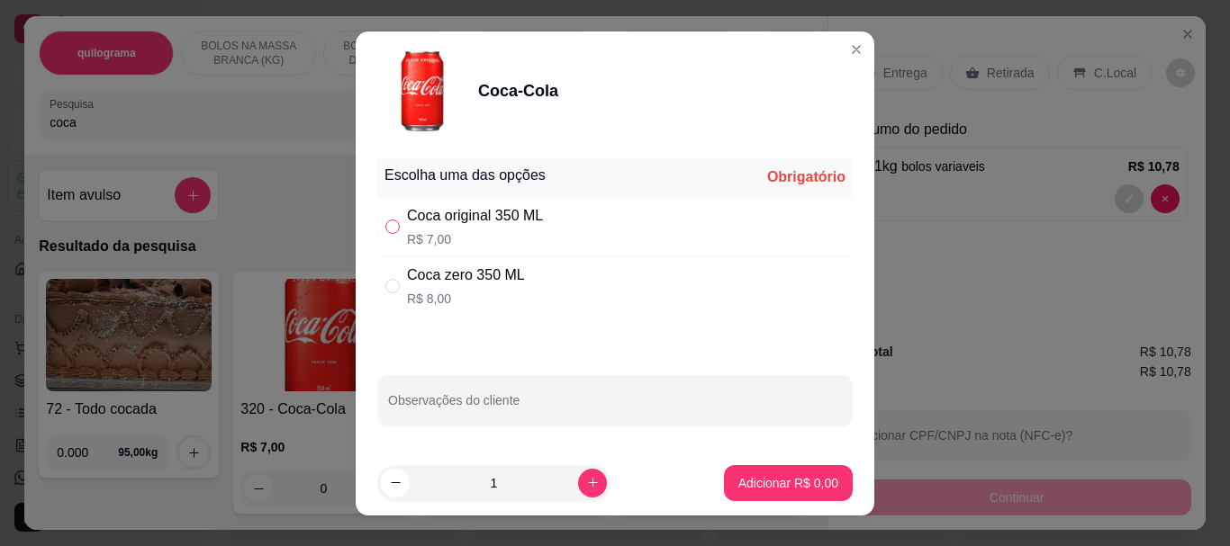
click at [389, 229] on input "" at bounding box center [392, 227] width 14 height 14
radio input "true"
click at [755, 482] on p "Adicionar R$ 7,00" at bounding box center [788, 483] width 100 height 18
type input "1"
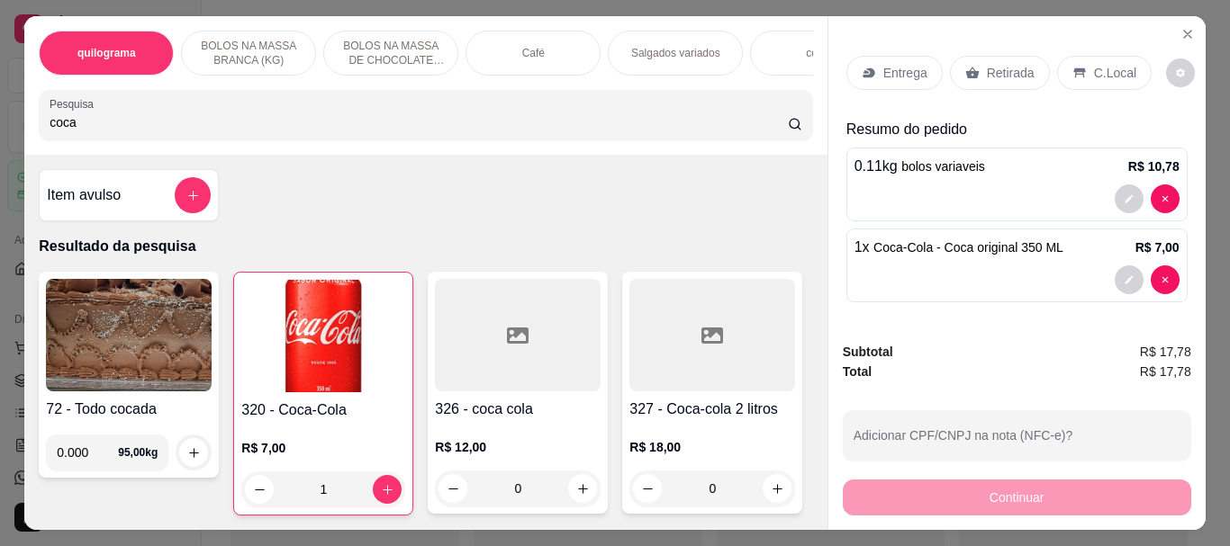
click at [85, 122] on input "coca" at bounding box center [419, 122] width 738 height 18
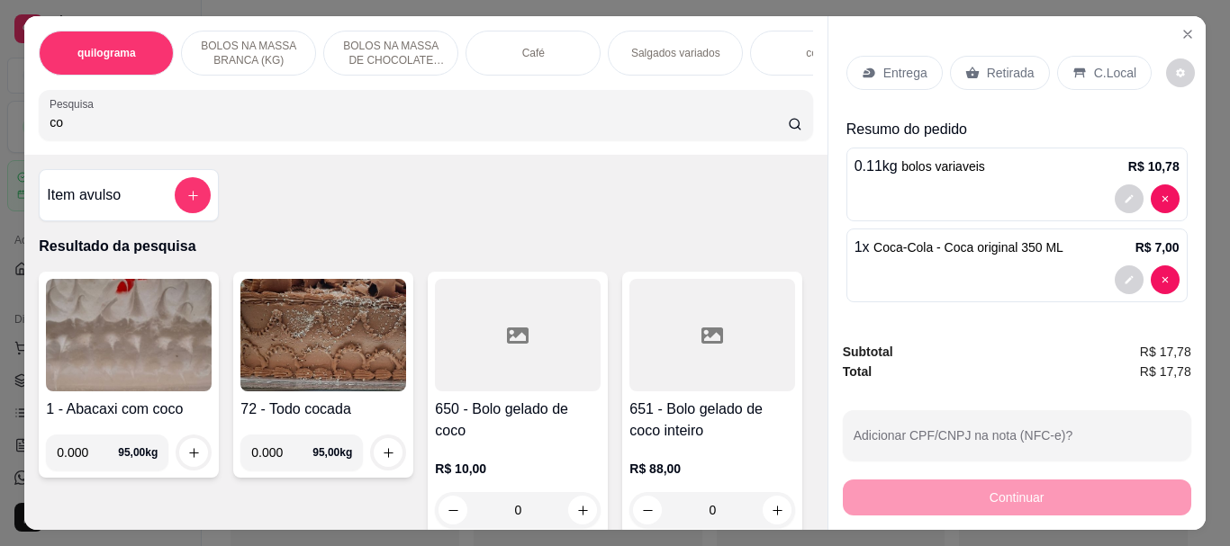
type input "c"
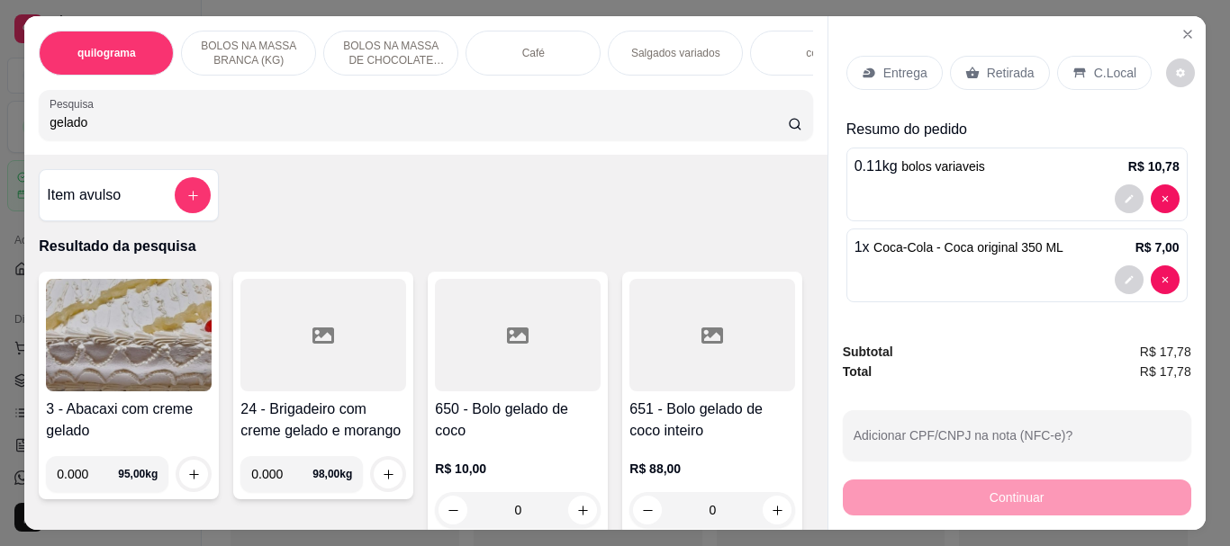
type input "gelado"
click at [536, 350] on div at bounding box center [518, 335] width 166 height 113
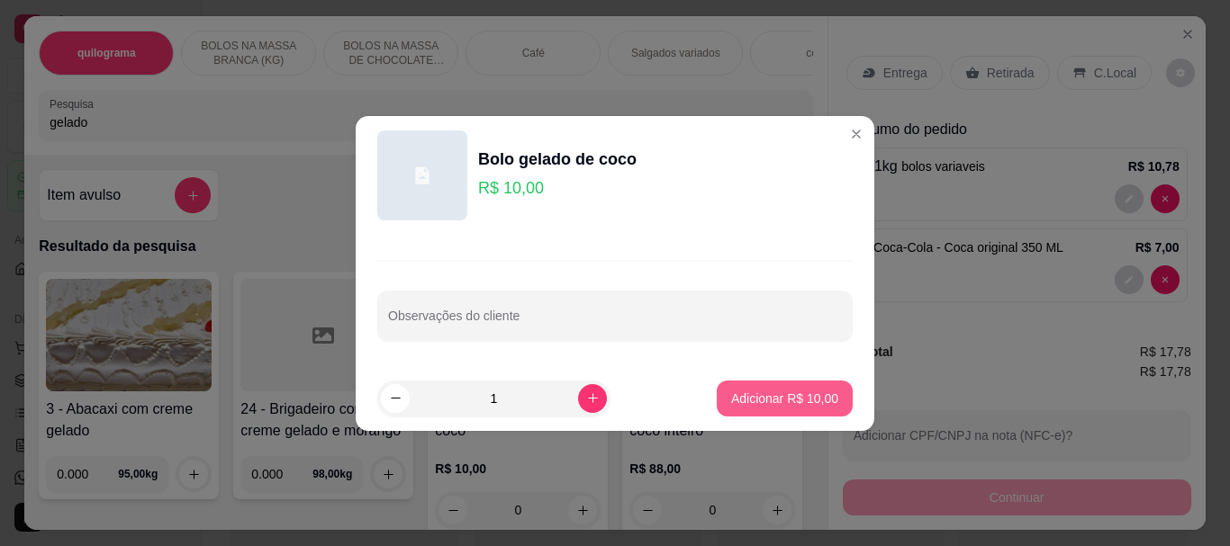
click at [764, 402] on p "Adicionar R$ 10,00" at bounding box center [784, 399] width 107 height 18
type input "1"
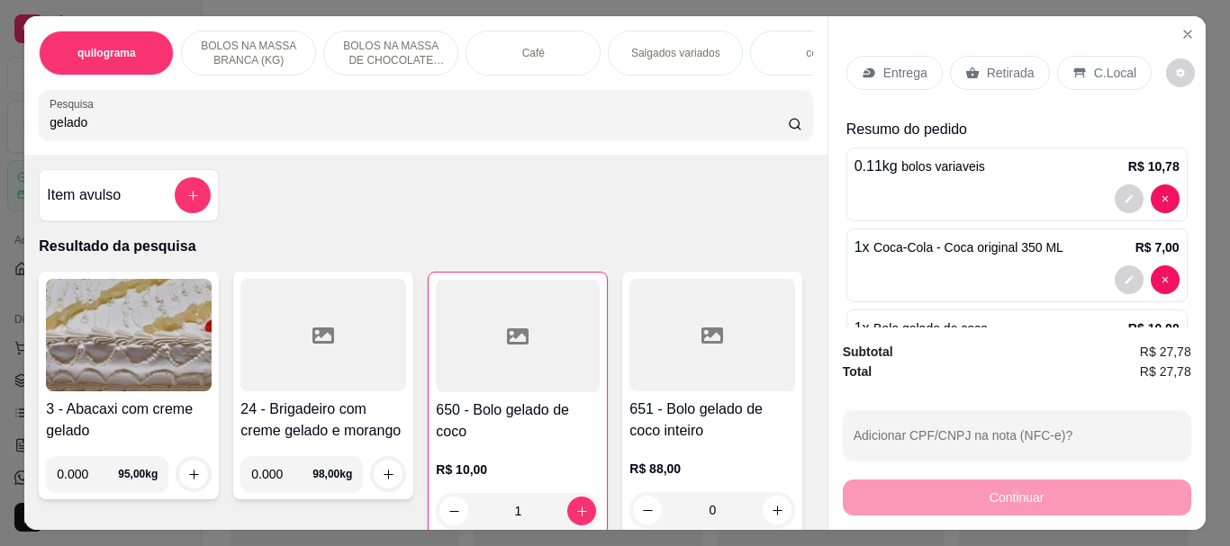
scroll to position [81, 0]
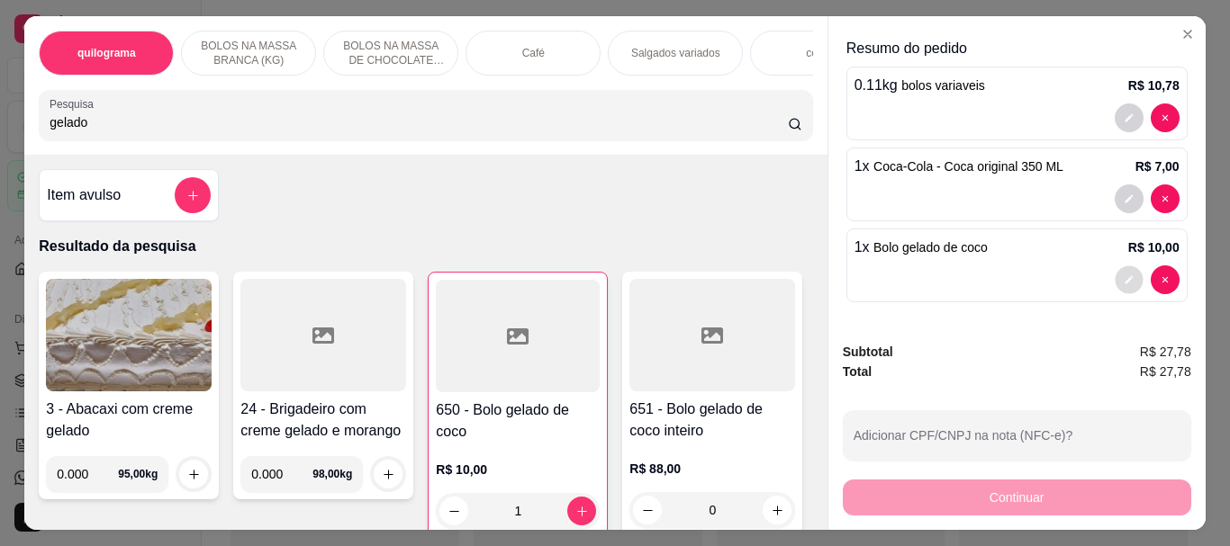
click at [1123, 275] on icon "decrease-product-quantity" at bounding box center [1128, 280] width 11 height 11
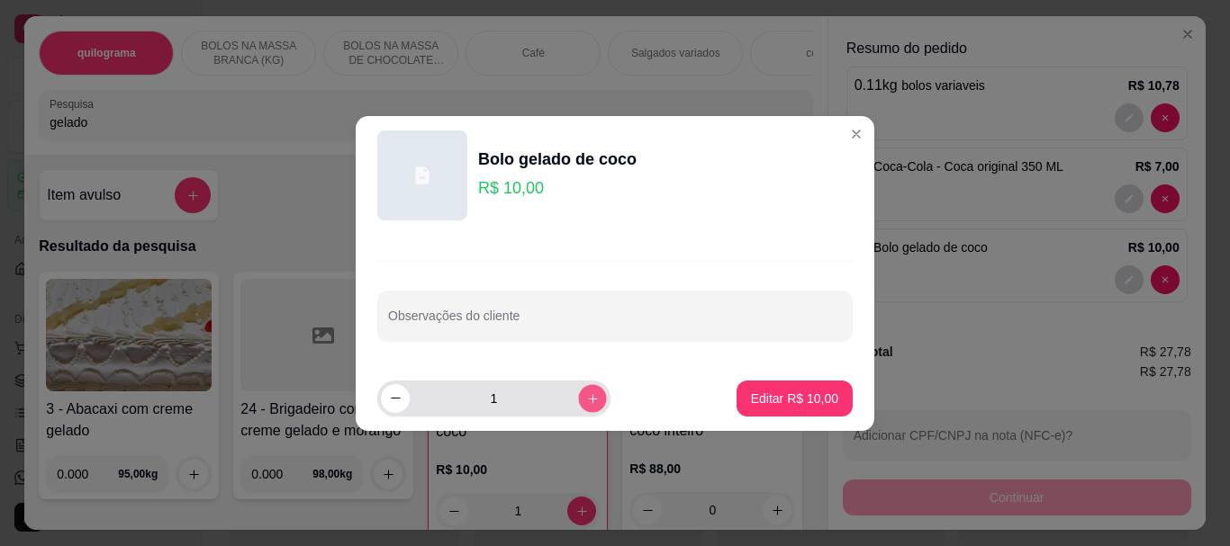
click at [586, 393] on icon "increase-product-quantity" at bounding box center [593, 399] width 14 height 14
type input "2"
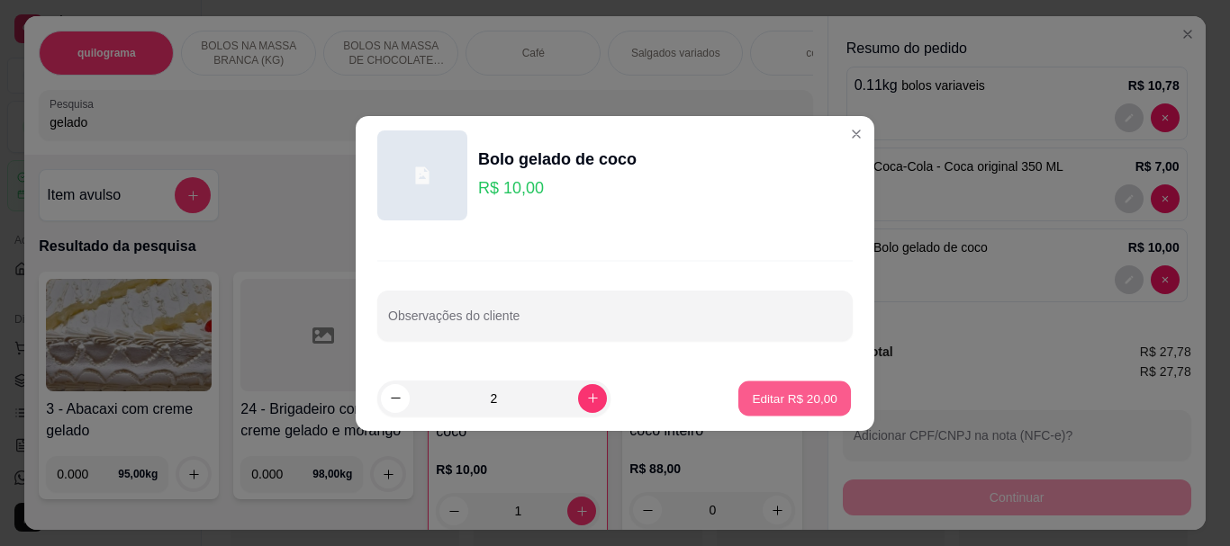
click at [738, 396] on button "Editar R$ 20,00" at bounding box center [794, 398] width 113 height 35
type input "2"
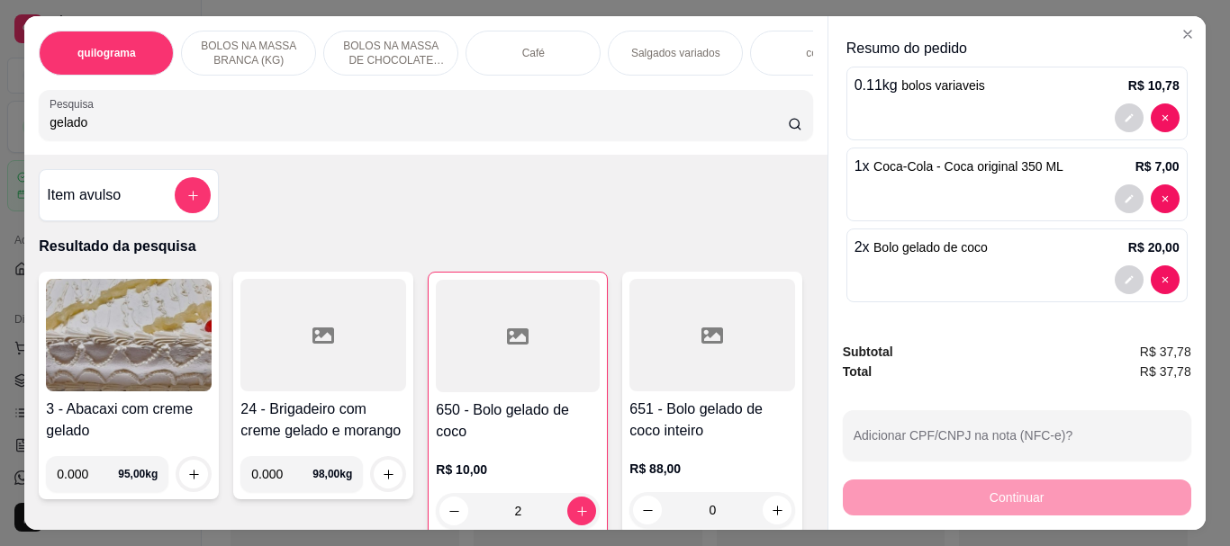
click at [1026, 494] on div "Continuar" at bounding box center [1017, 495] width 348 height 41
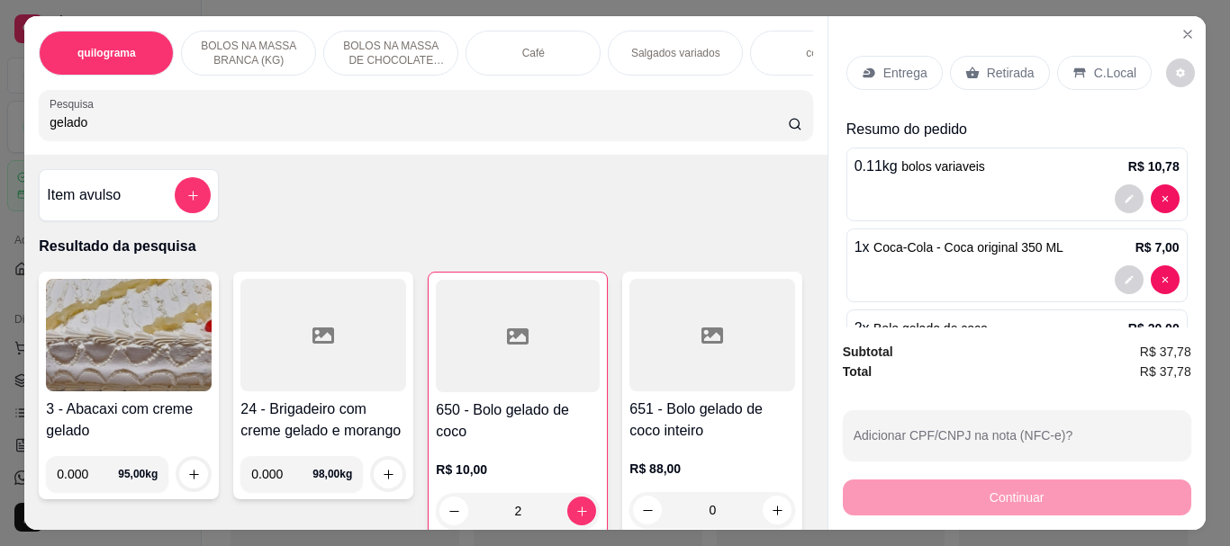
click at [1109, 68] on p "C.Local" at bounding box center [1115, 73] width 42 height 18
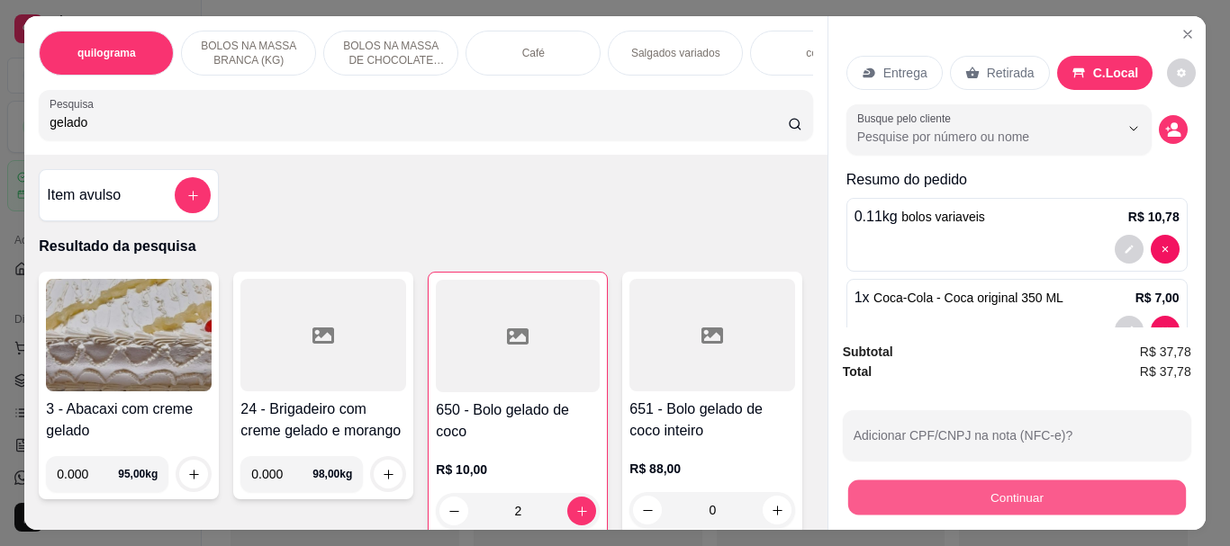
click at [1017, 488] on button "Continuar" at bounding box center [1016, 497] width 338 height 35
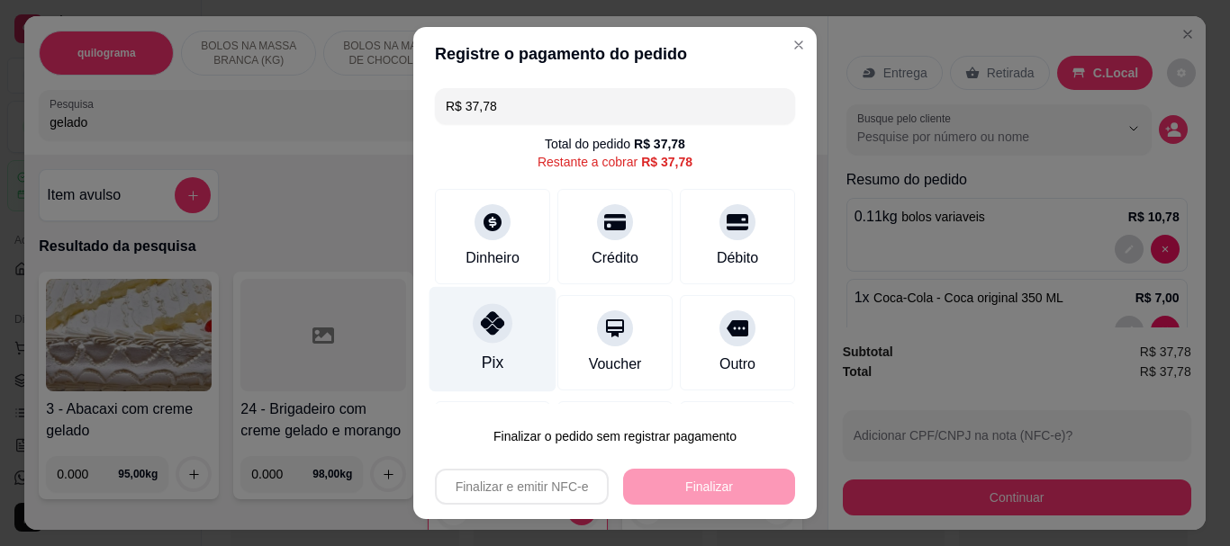
click at [492, 326] on icon at bounding box center [492, 323] width 23 height 23
type input "R$ 0,00"
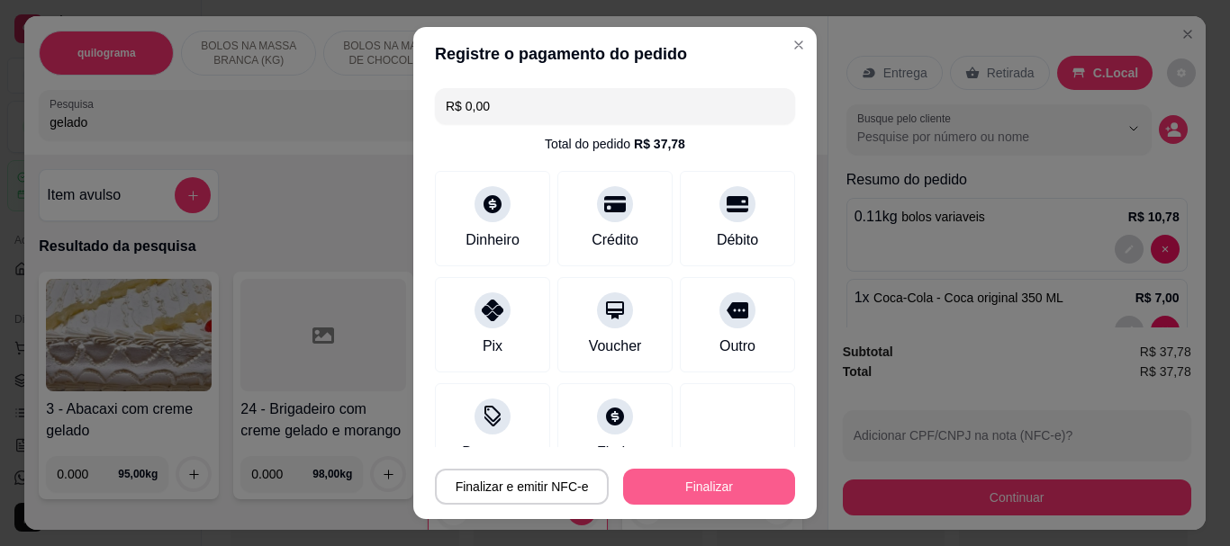
click at [693, 477] on button "Finalizar" at bounding box center [709, 487] width 172 height 36
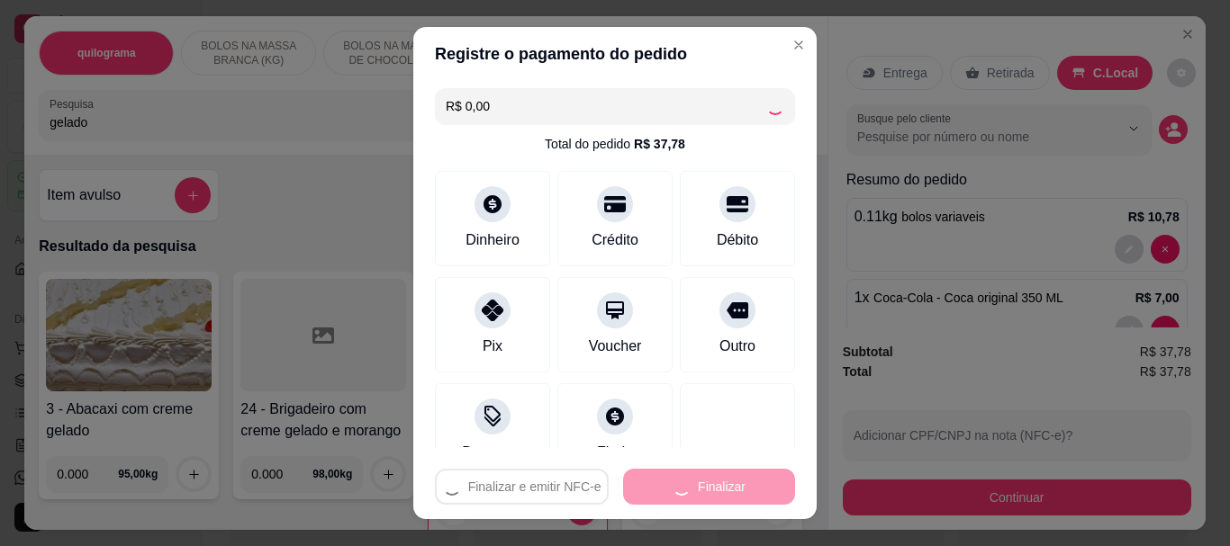
type input "0"
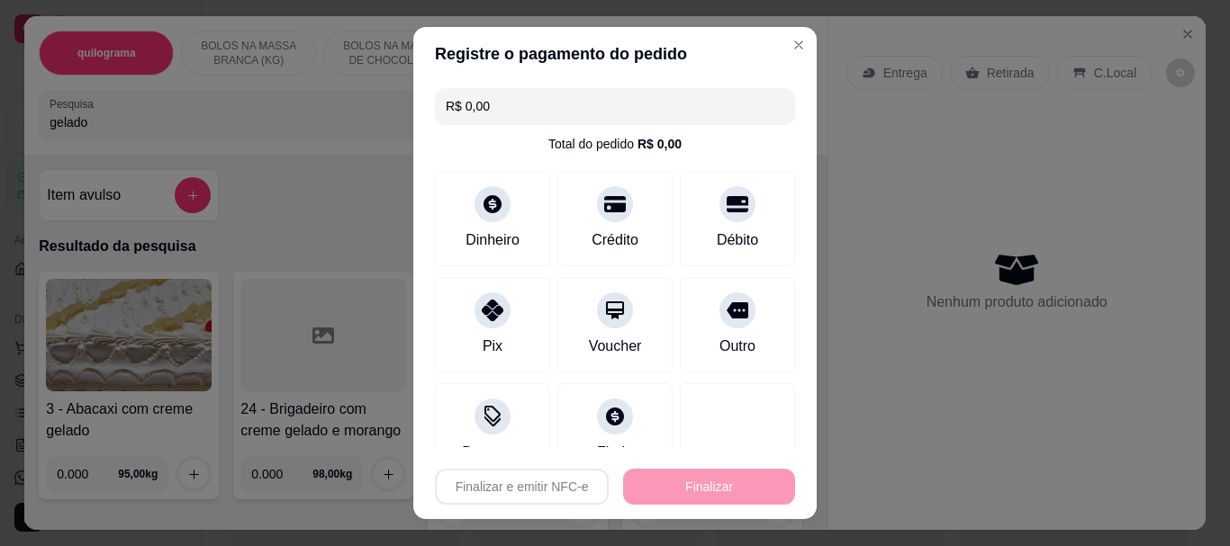
type input "-R$ 37,78"
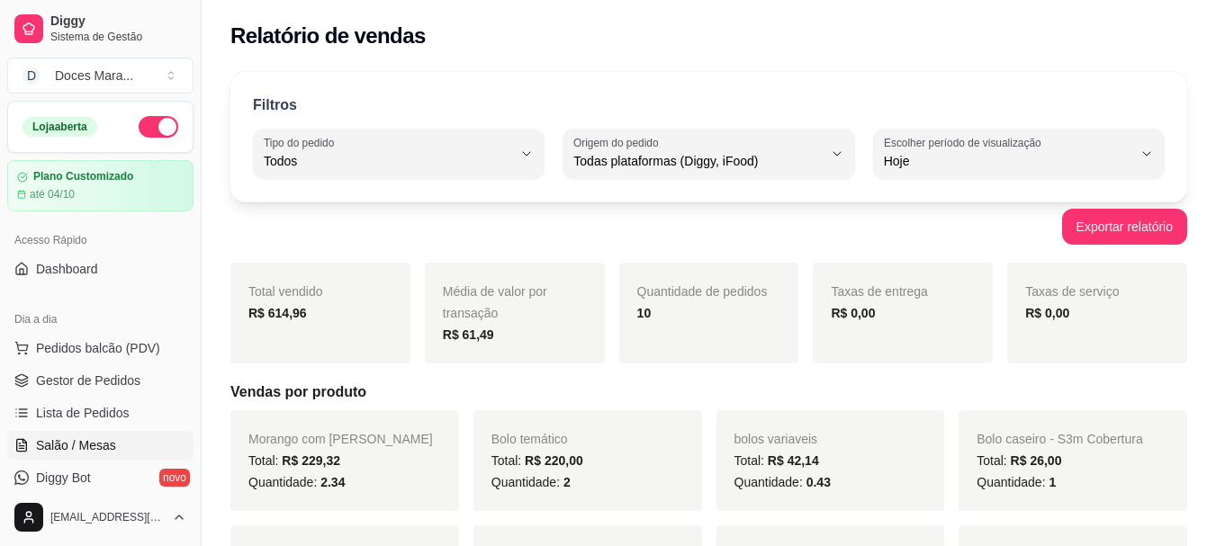
click at [103, 437] on span "Salão / Mesas" at bounding box center [76, 446] width 80 height 18
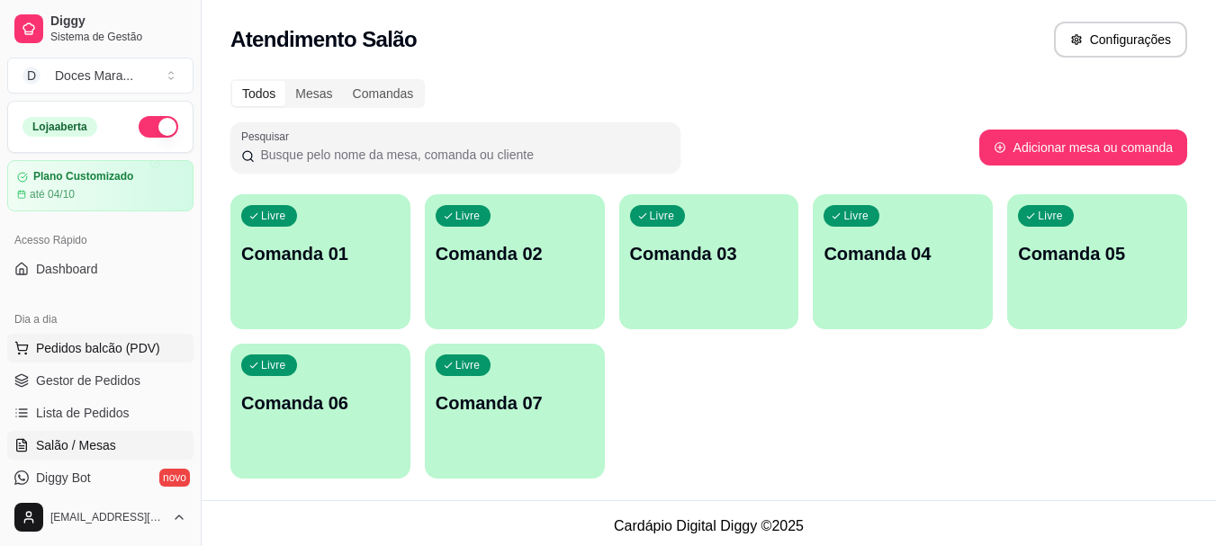
click at [93, 345] on span "Pedidos balcão (PDV)" at bounding box center [98, 348] width 124 height 18
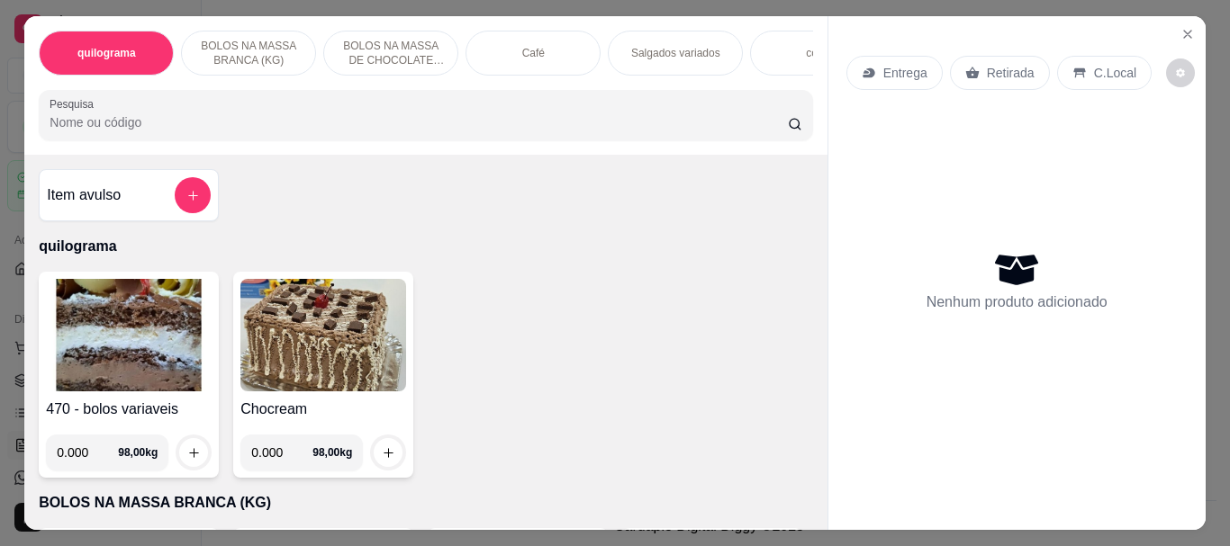
click at [515, 53] on div "Café" at bounding box center [532, 53] width 135 height 45
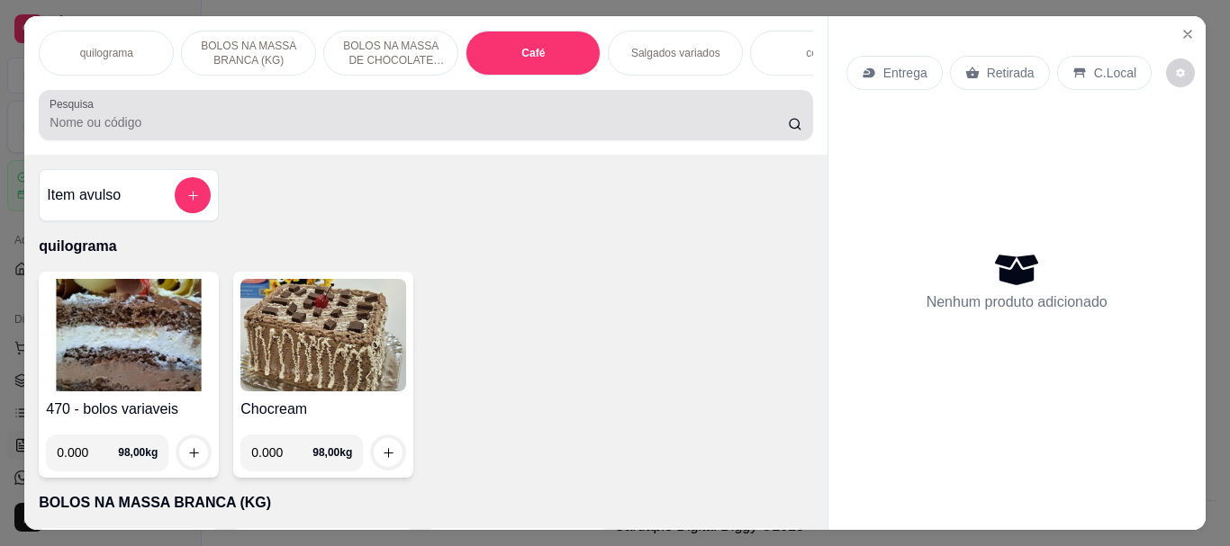
scroll to position [48, 0]
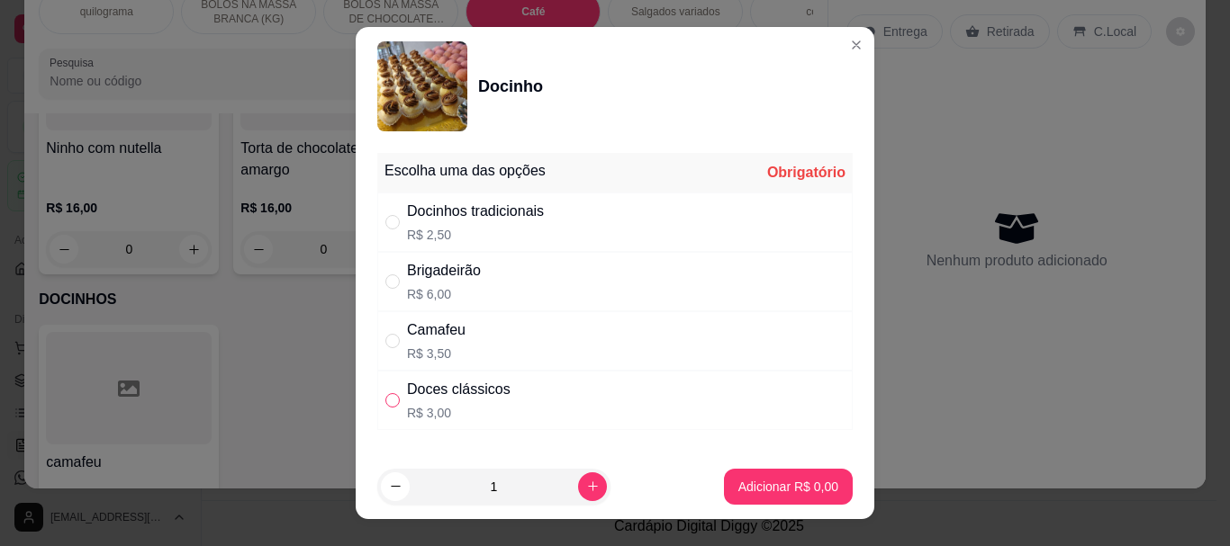
click at [388, 402] on input "" at bounding box center [392, 400] width 14 height 14
radio input "true"
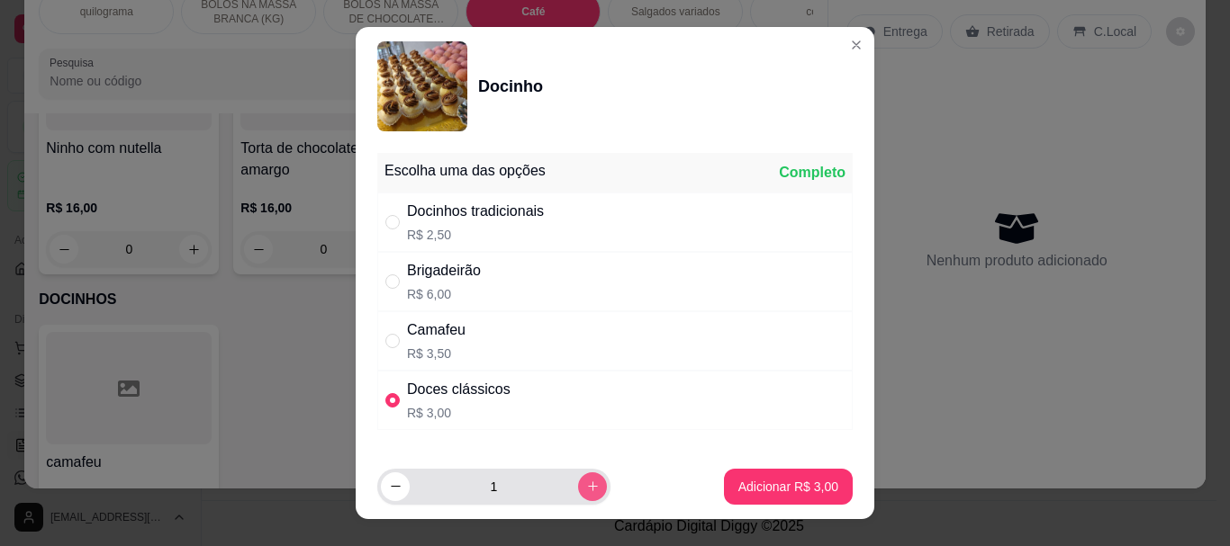
click at [586, 480] on icon "increase-product-quantity" at bounding box center [593, 487] width 14 height 14
type input "4"
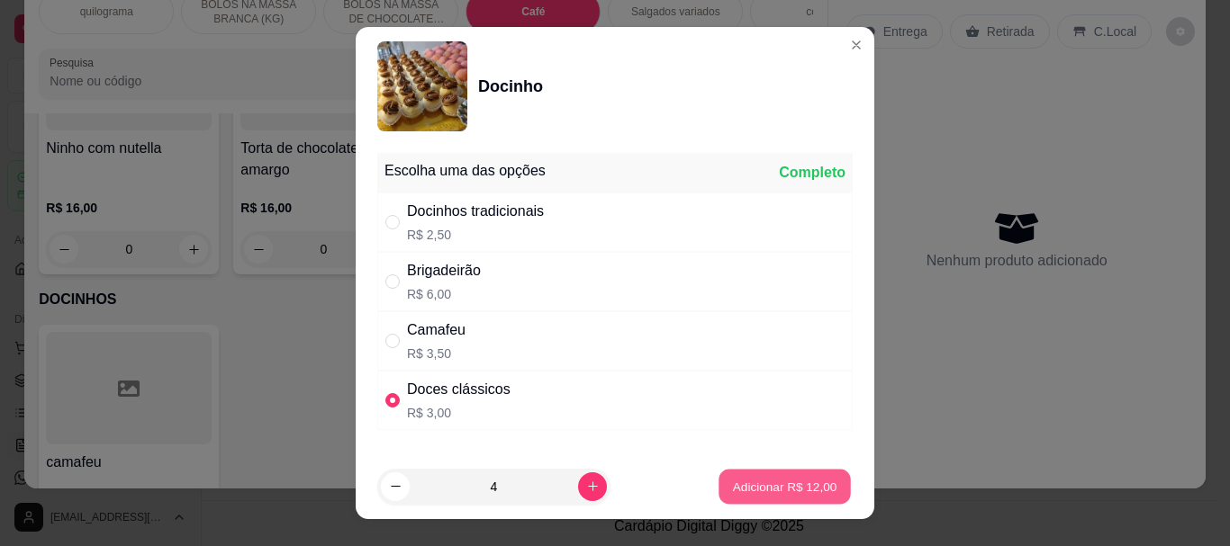
click at [747, 477] on button "Adicionar R$ 12,00" at bounding box center [784, 486] width 132 height 35
type input "4"
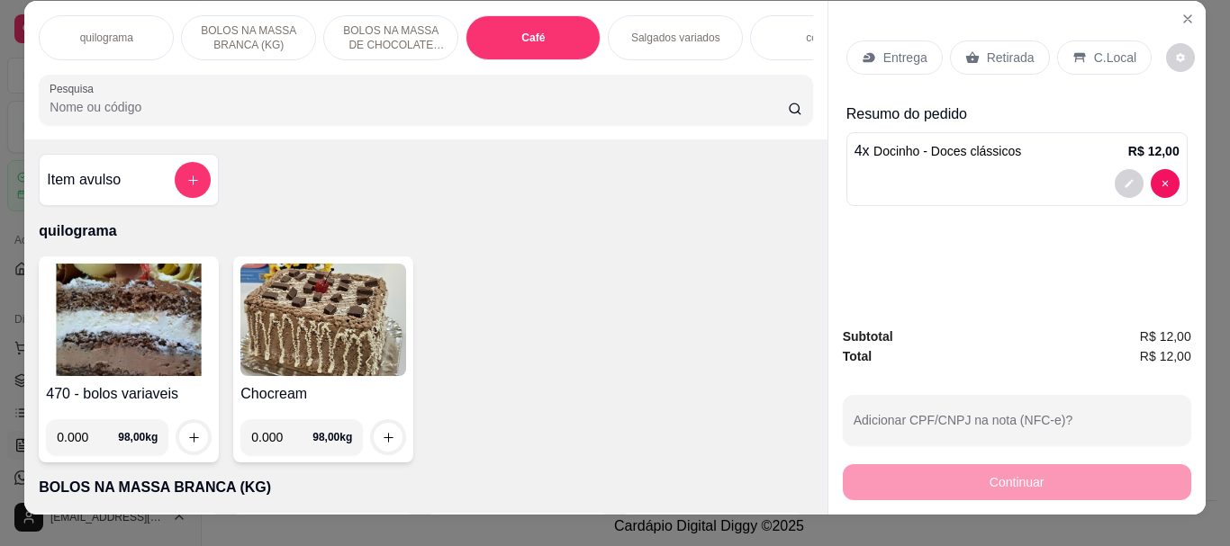
scroll to position [0, 0]
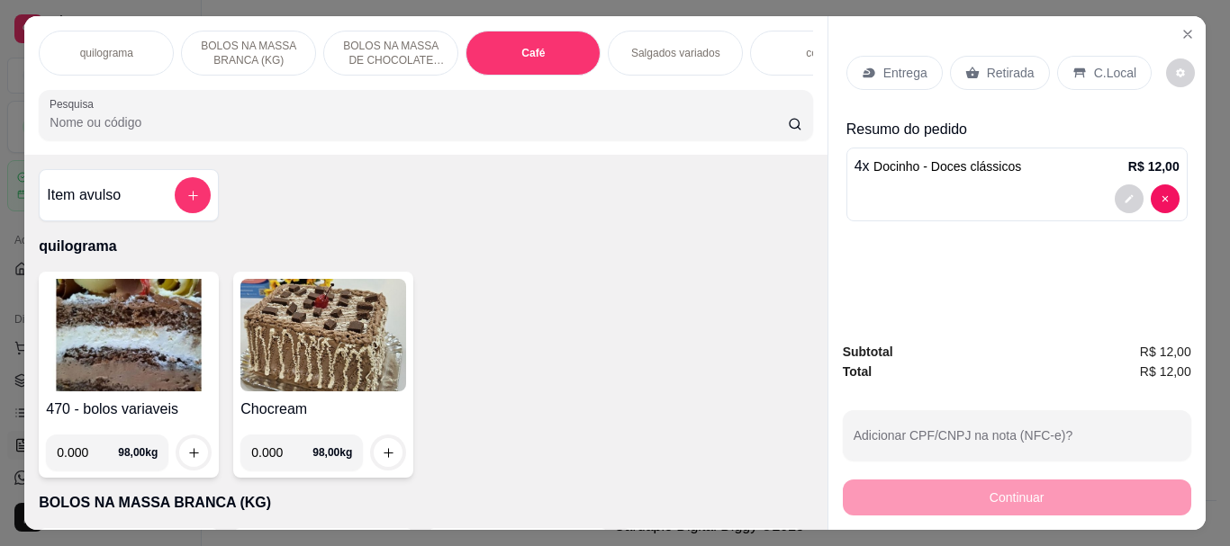
click at [523, 61] on div "Café" at bounding box center [532, 53] width 135 height 45
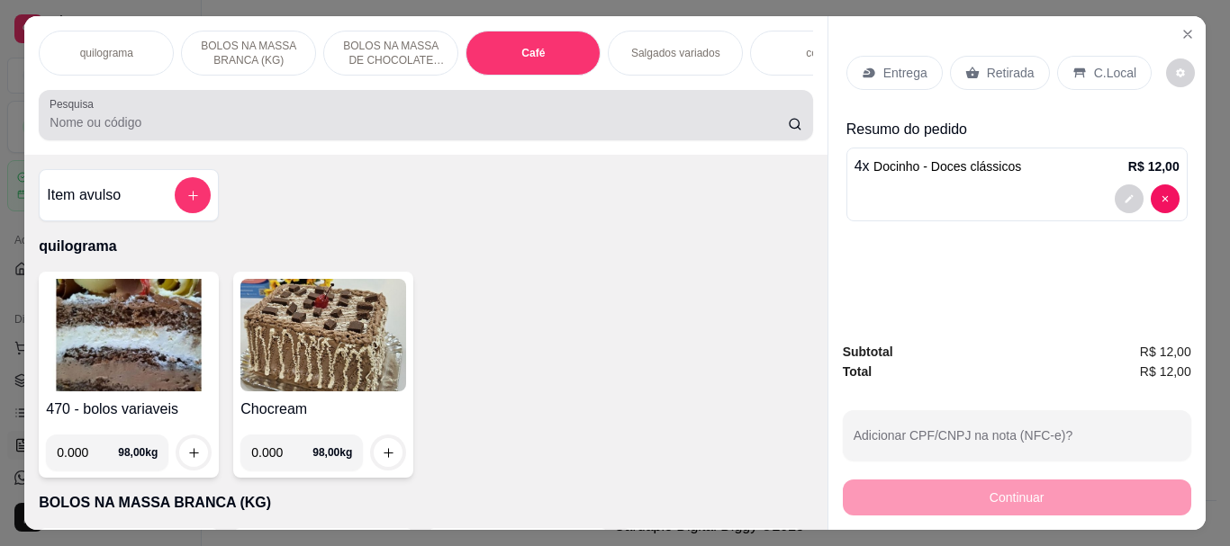
scroll to position [48, 0]
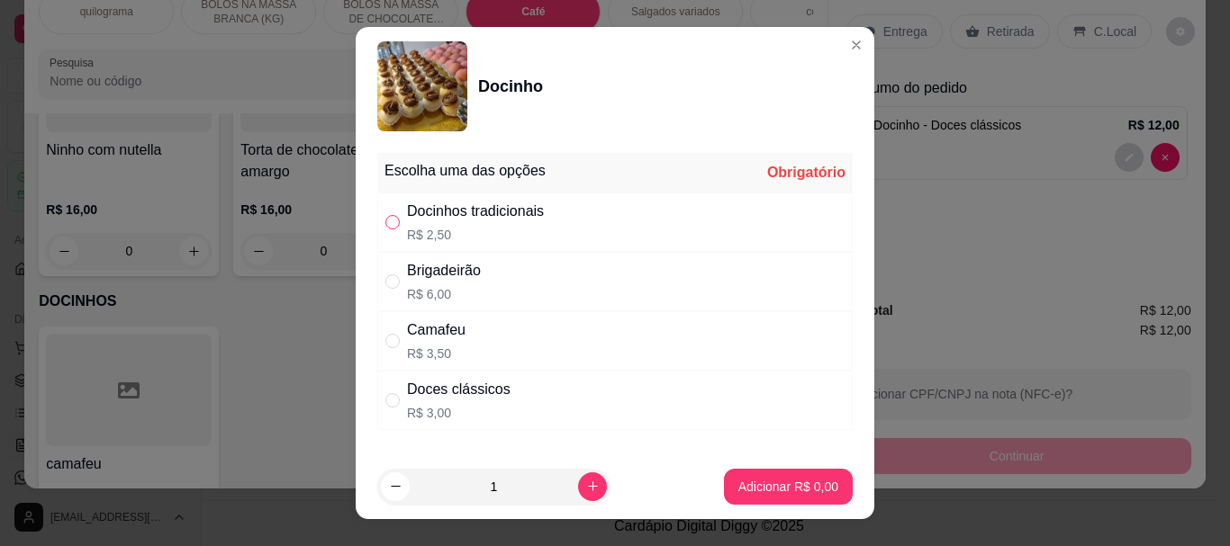
click at [385, 219] on input "" at bounding box center [392, 222] width 14 height 14
radio input "true"
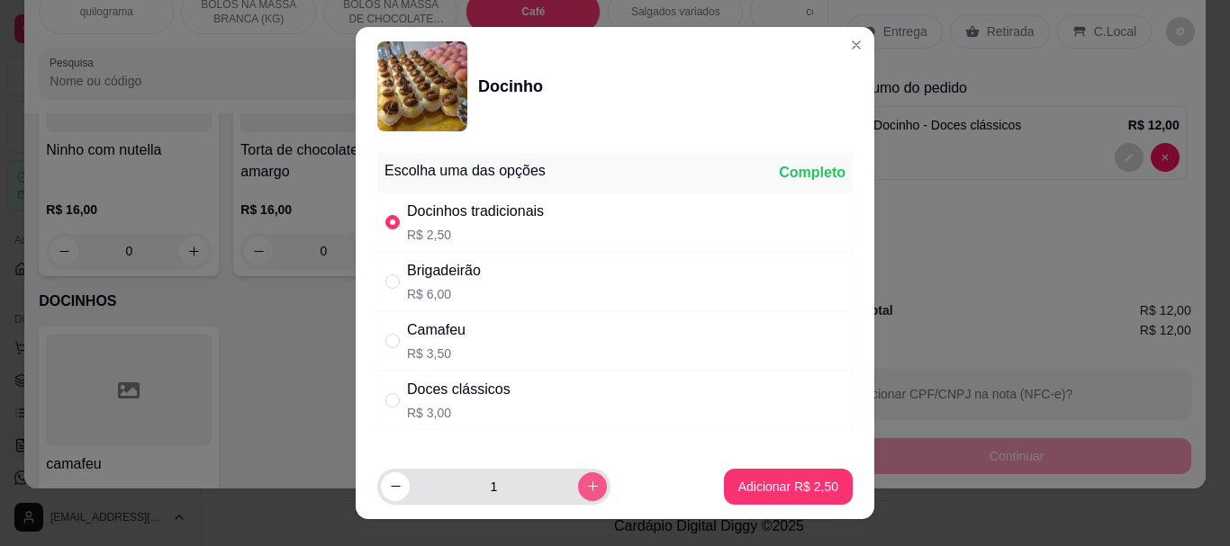
click at [586, 488] on icon "increase-product-quantity" at bounding box center [593, 487] width 14 height 14
type input "2"
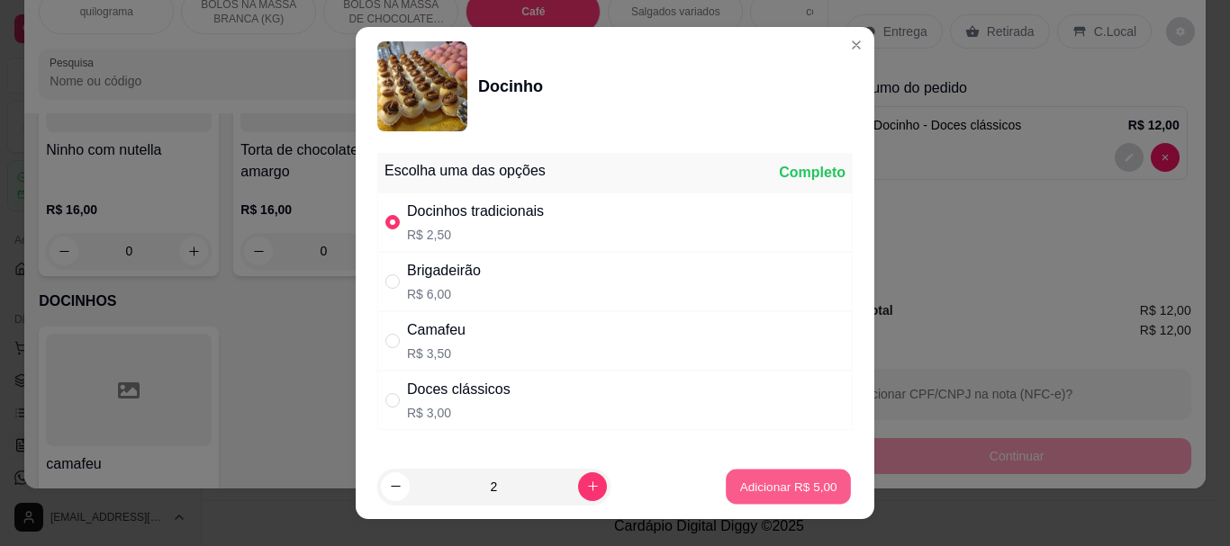
click at [804, 488] on p "Adicionar R$ 5,00" at bounding box center [787, 486] width 97 height 17
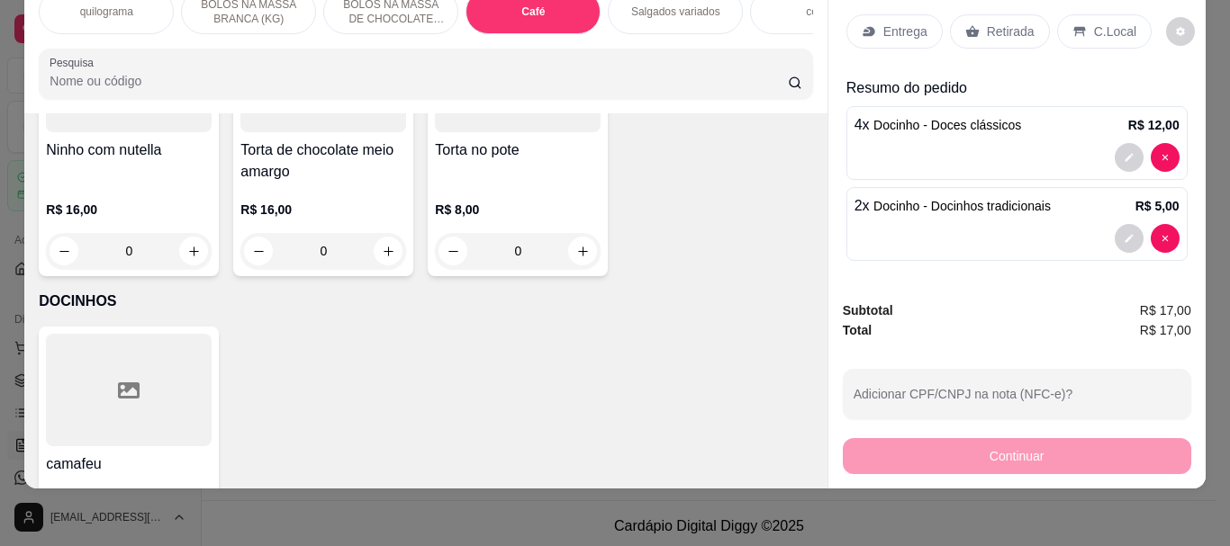
click at [86, 77] on input "Pesquisa" at bounding box center [419, 81] width 738 height 18
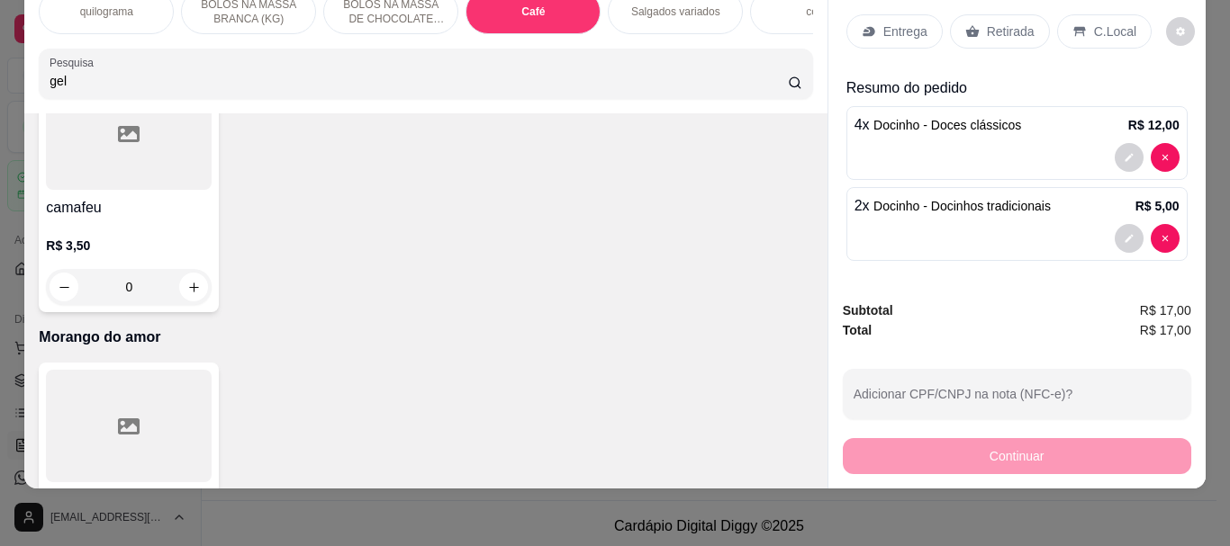
scroll to position [6969, 0]
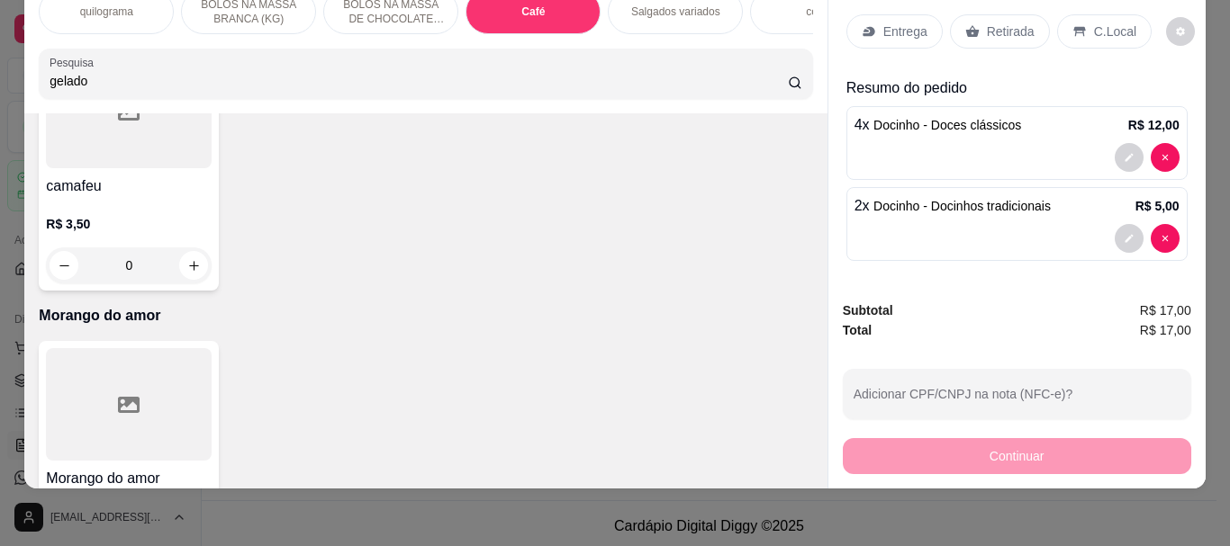
type input "gelado"
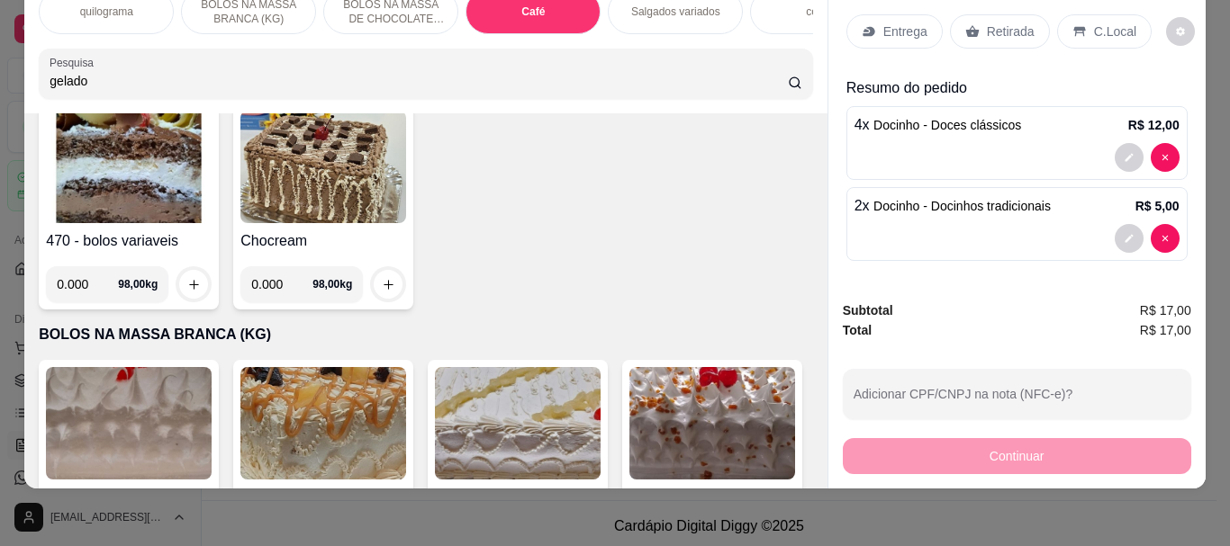
scroll to position [0, 0]
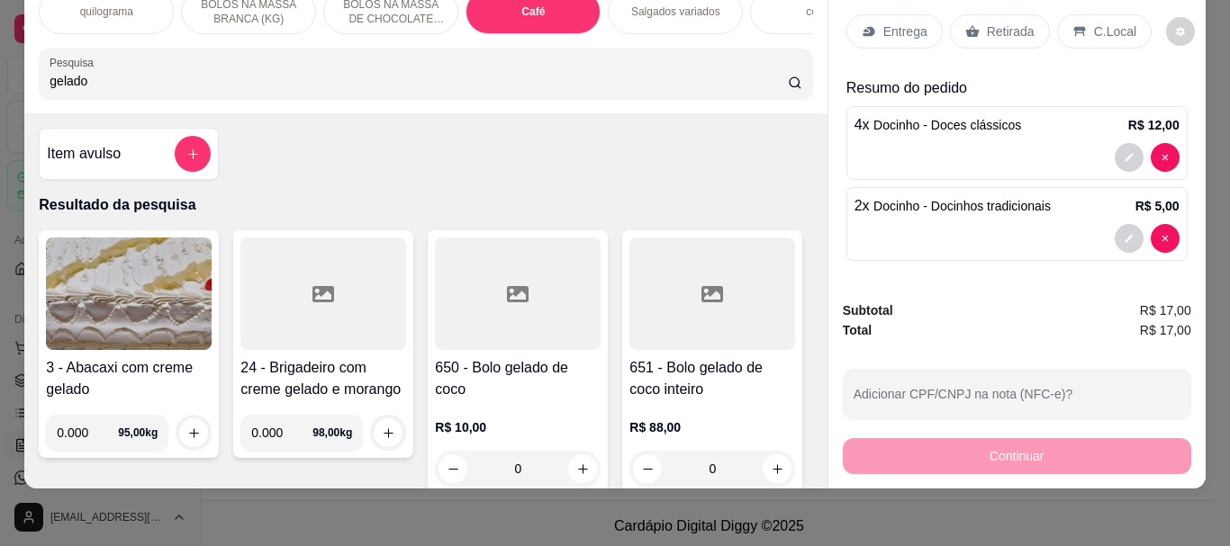
click at [491, 285] on div at bounding box center [518, 294] width 166 height 113
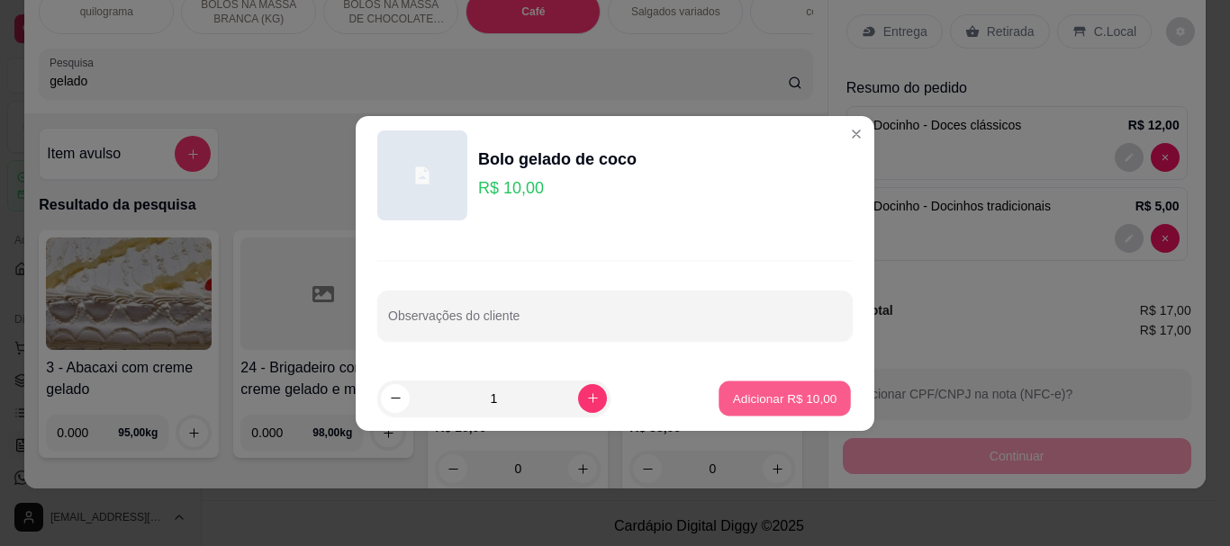
click at [765, 403] on p "Adicionar R$ 10,00" at bounding box center [785, 398] width 104 height 17
type input "1"
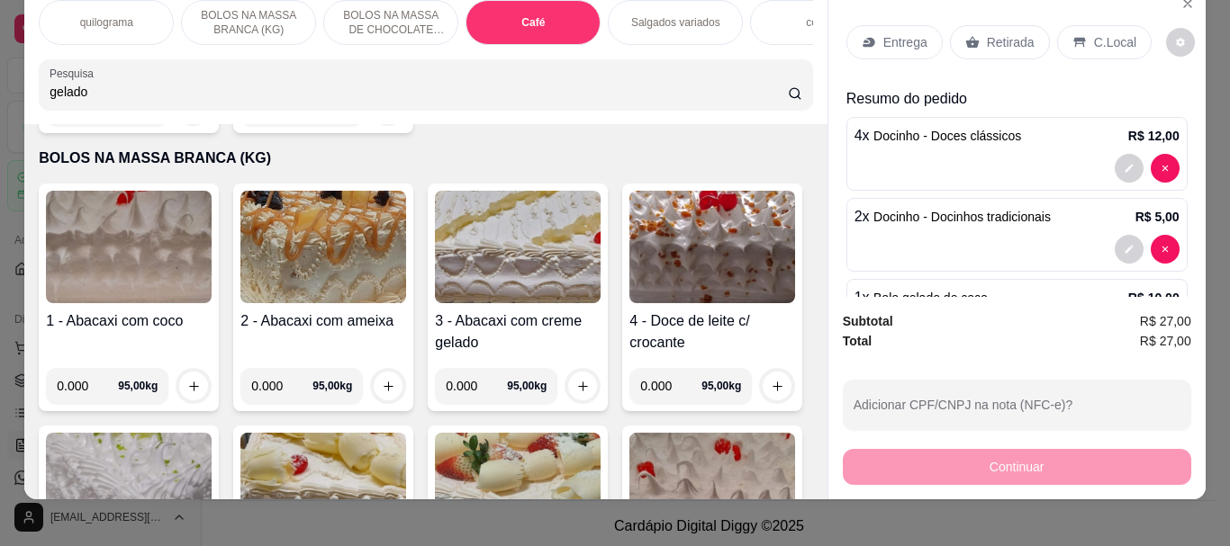
scroll to position [48, 0]
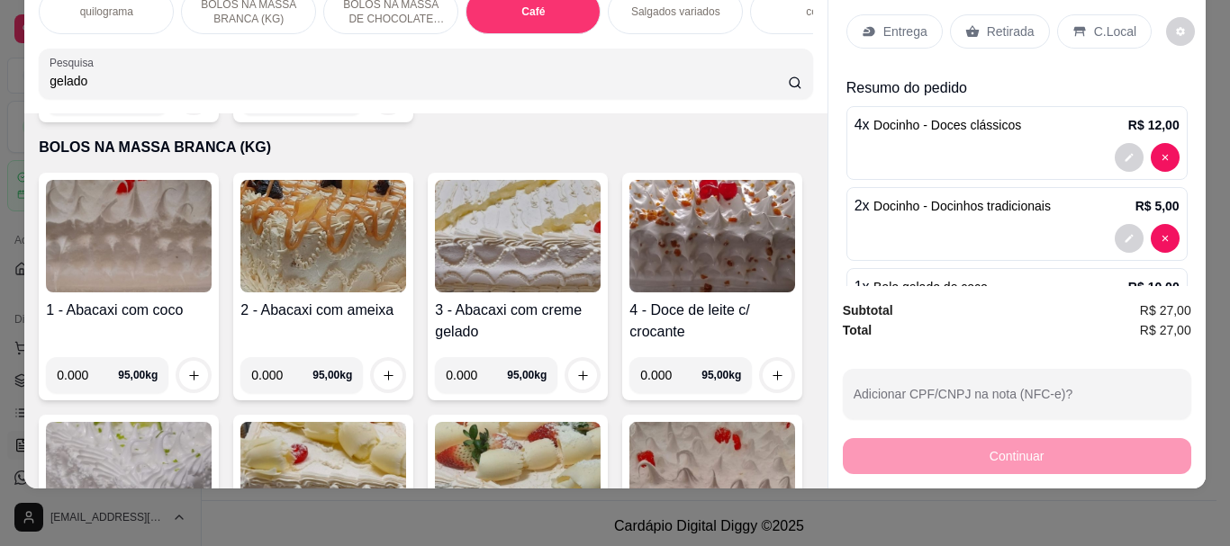
click at [993, 23] on p "Retirada" at bounding box center [1011, 32] width 48 height 18
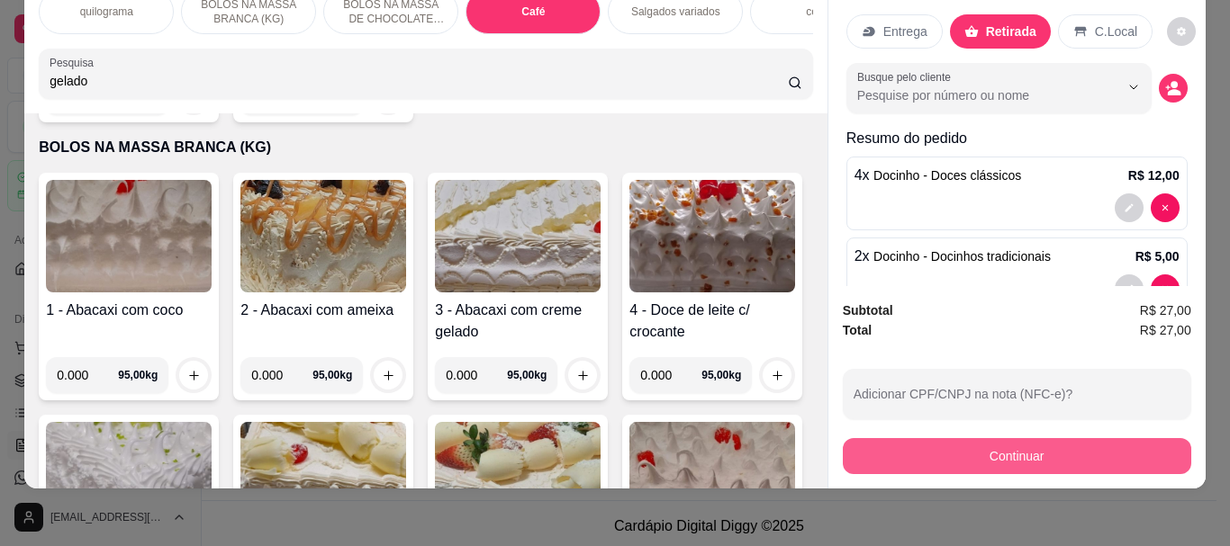
click at [1023, 438] on button "Continuar" at bounding box center [1017, 456] width 348 height 36
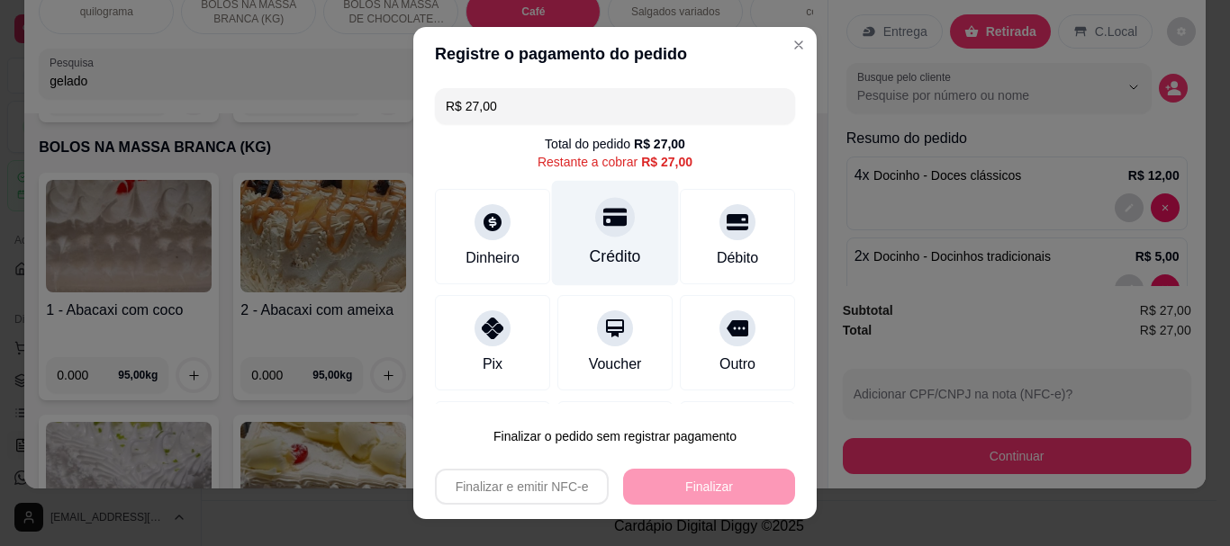
click at [604, 251] on div "Crédito" at bounding box center [615, 257] width 51 height 23
type input "R$ 0,00"
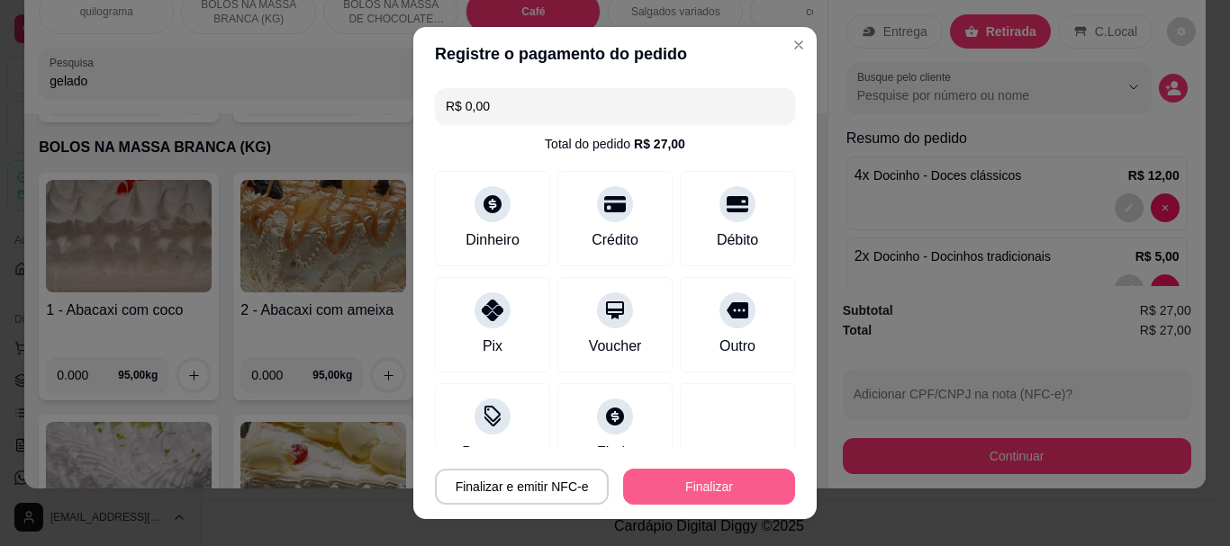
click at [678, 479] on button "Finalizar" at bounding box center [709, 487] width 172 height 36
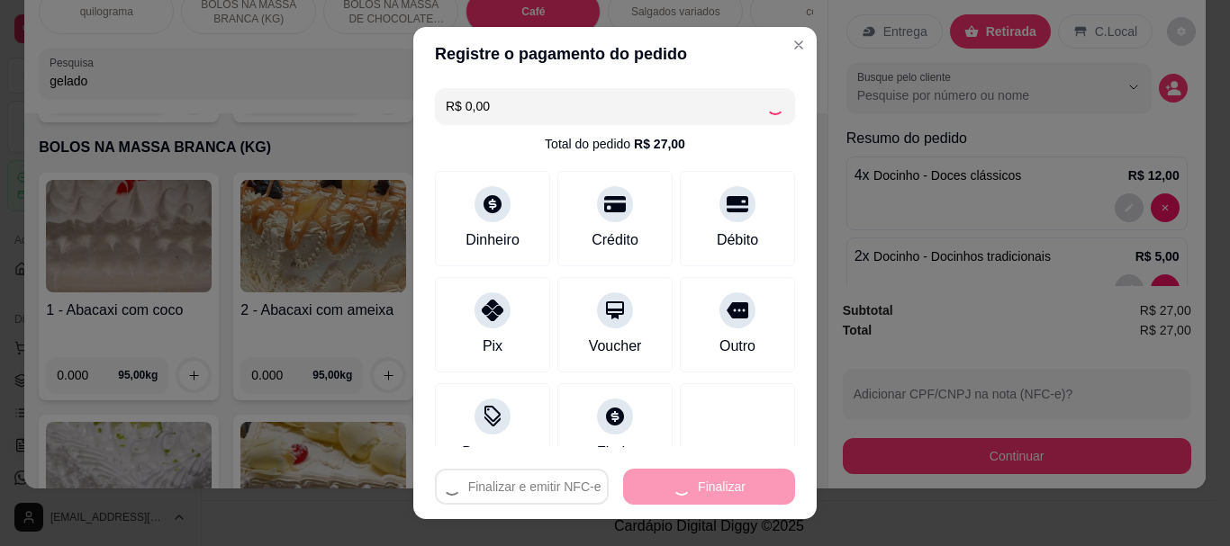
type input "0"
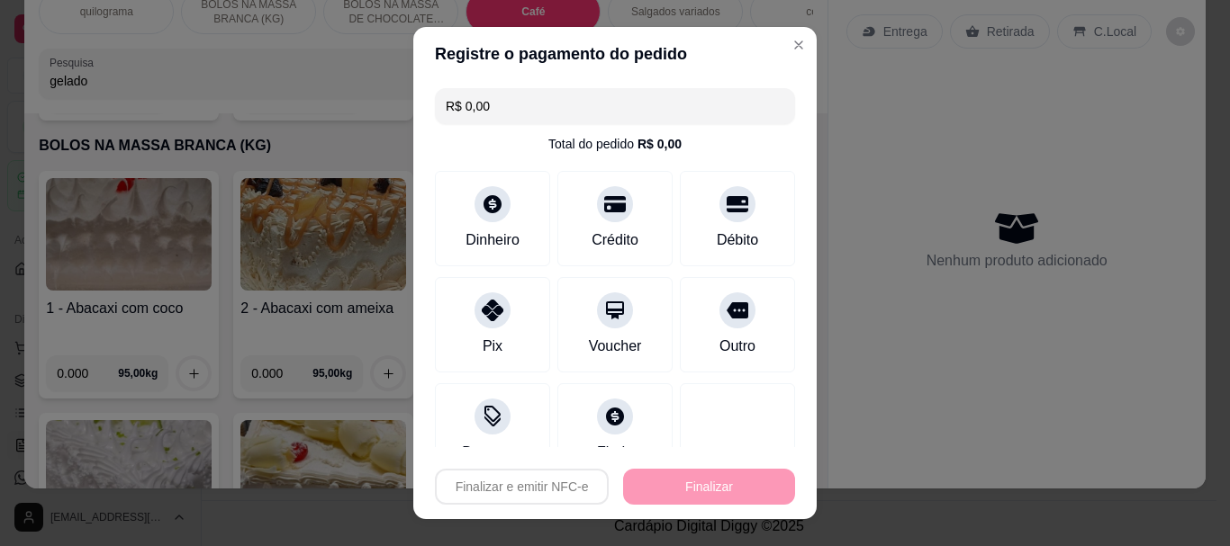
type input "-R$ 27,00"
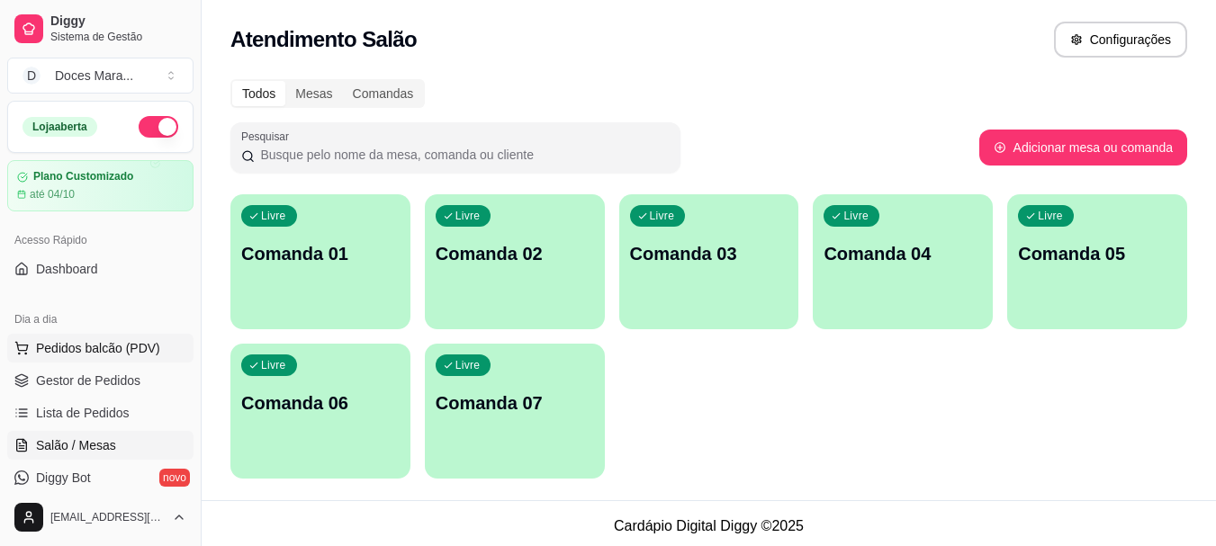
click at [72, 347] on span "Pedidos balcão (PDV)" at bounding box center [98, 348] width 124 height 18
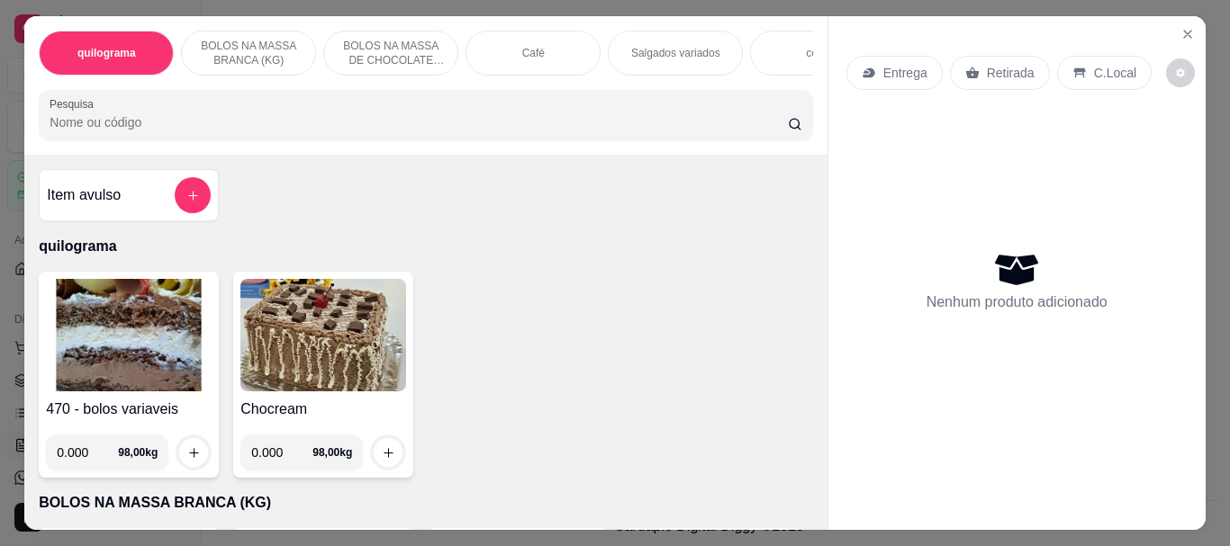
drag, startPoint x: 130, startPoint y: 121, endPoint x: 176, endPoint y: 77, distance: 63.7
click at [139, 48] on div "quilograma BOLOS NA MASSA BRANCA (KG) BOLOS NA MASSA DE CHOCOLATE preço por (KG…" at bounding box center [425, 85] width 802 height 139
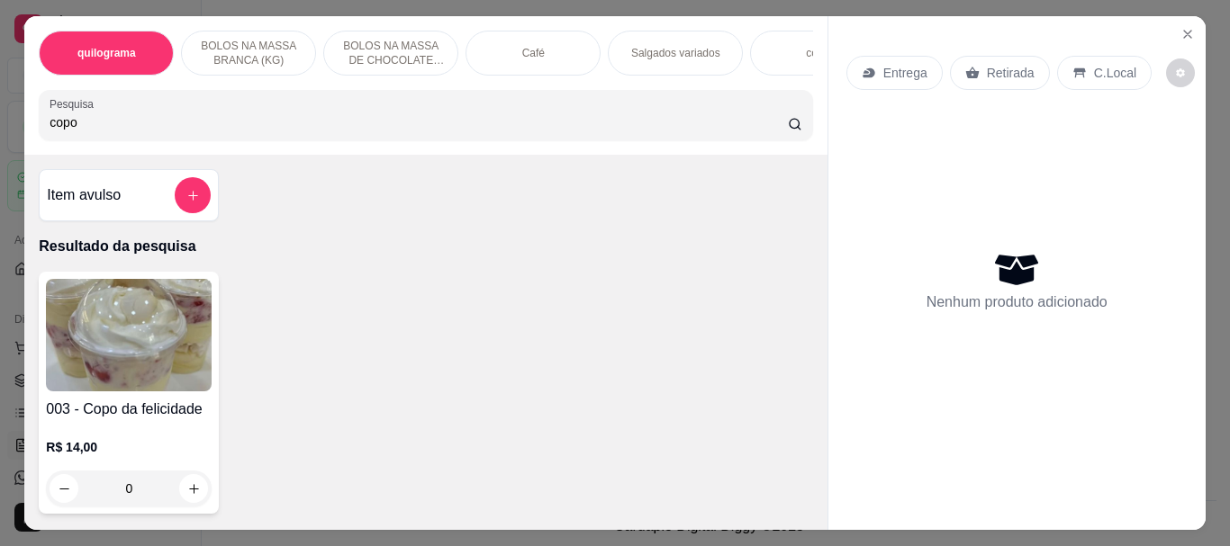
type input "copo"
click at [173, 375] on img at bounding box center [129, 335] width 166 height 113
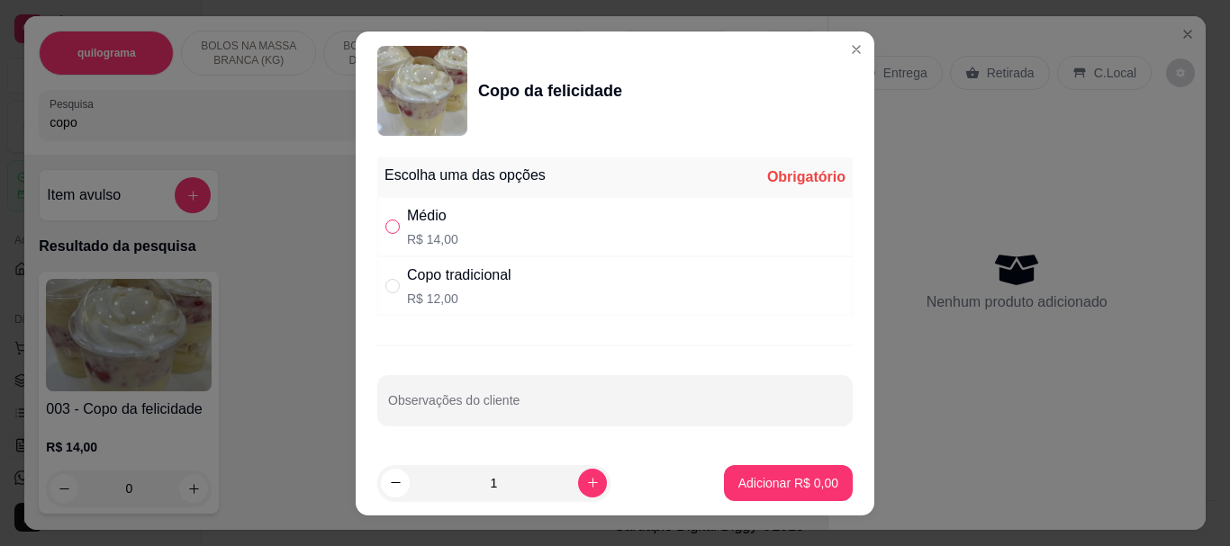
click at [389, 226] on input "" at bounding box center [392, 227] width 14 height 14
radio input "true"
click at [765, 490] on p "Adicionar R$ 14,00" at bounding box center [784, 483] width 107 height 18
type input "1"
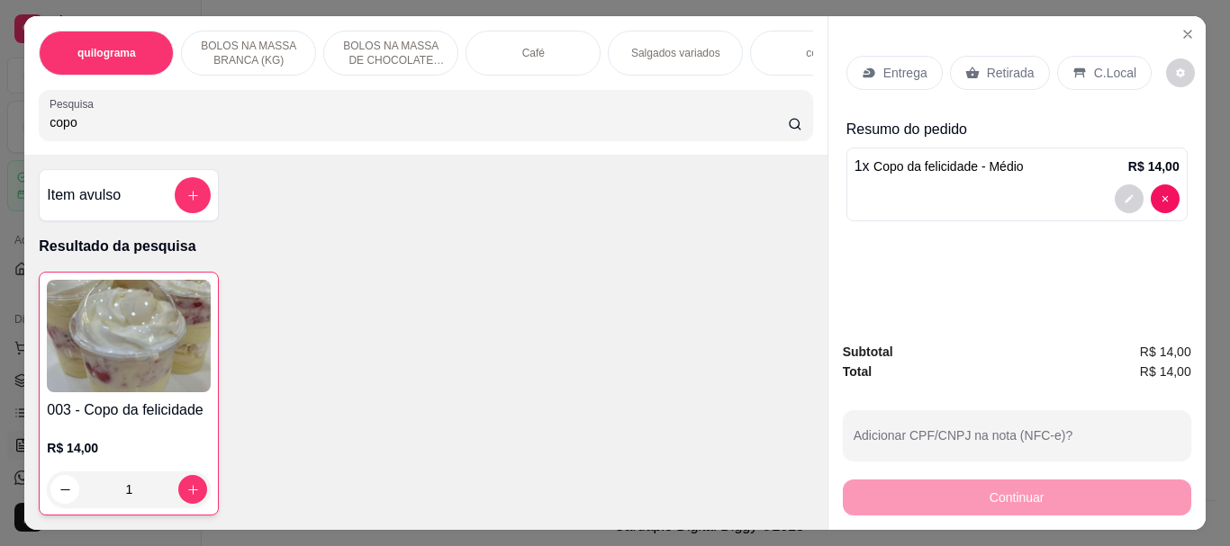
click at [994, 68] on p "Retirada" at bounding box center [1011, 73] width 48 height 18
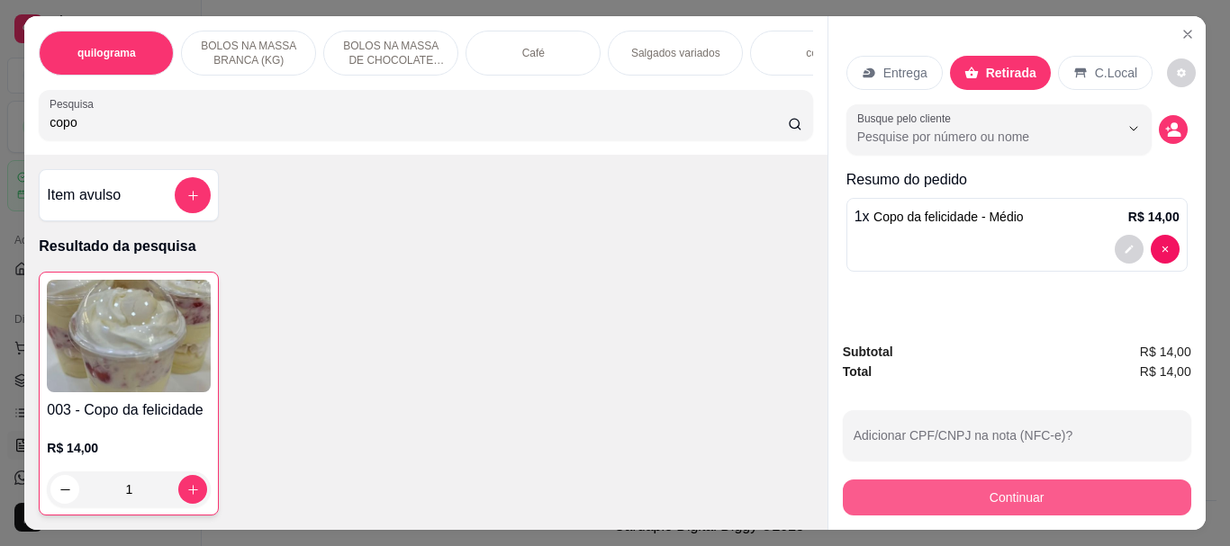
click at [1014, 480] on button "Continuar" at bounding box center [1017, 498] width 348 height 36
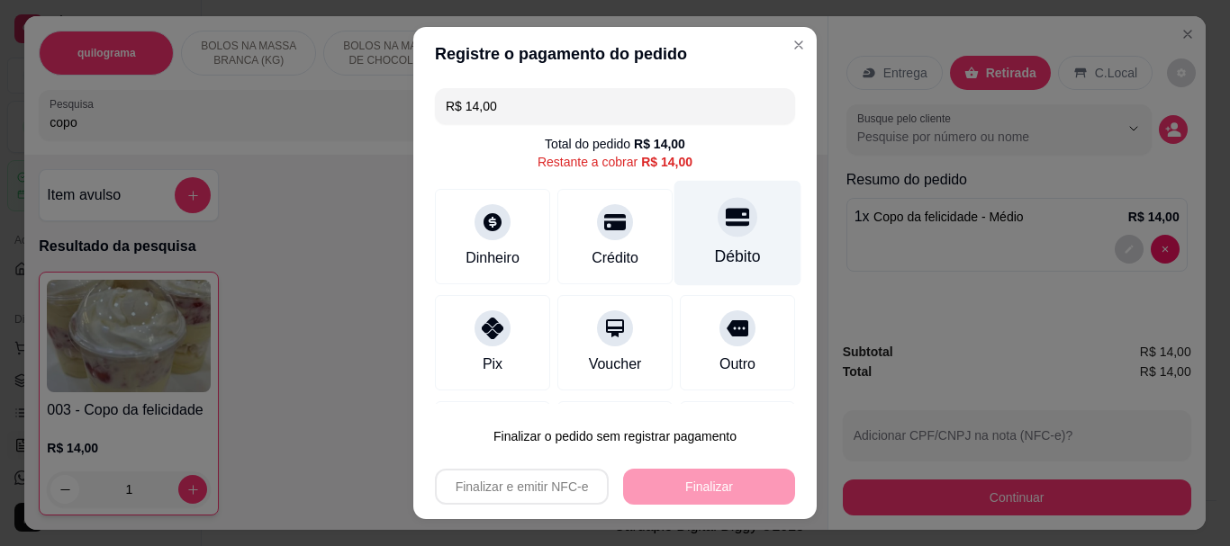
click at [715, 247] on div "Débito" at bounding box center [738, 257] width 46 height 23
type input "R$ 0,00"
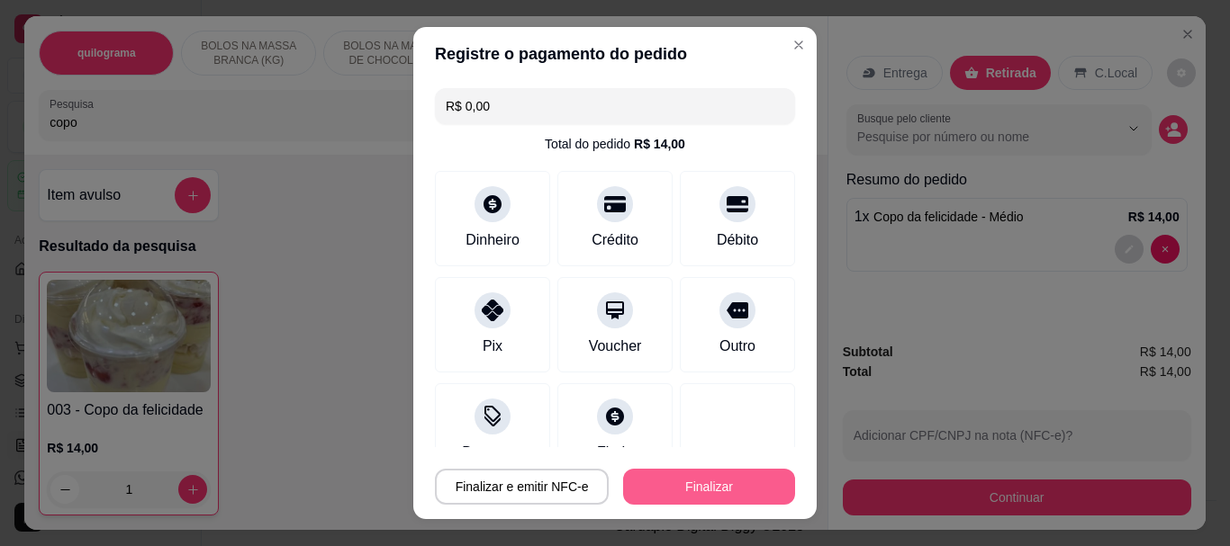
click at [717, 488] on button "Finalizar" at bounding box center [709, 487] width 172 height 36
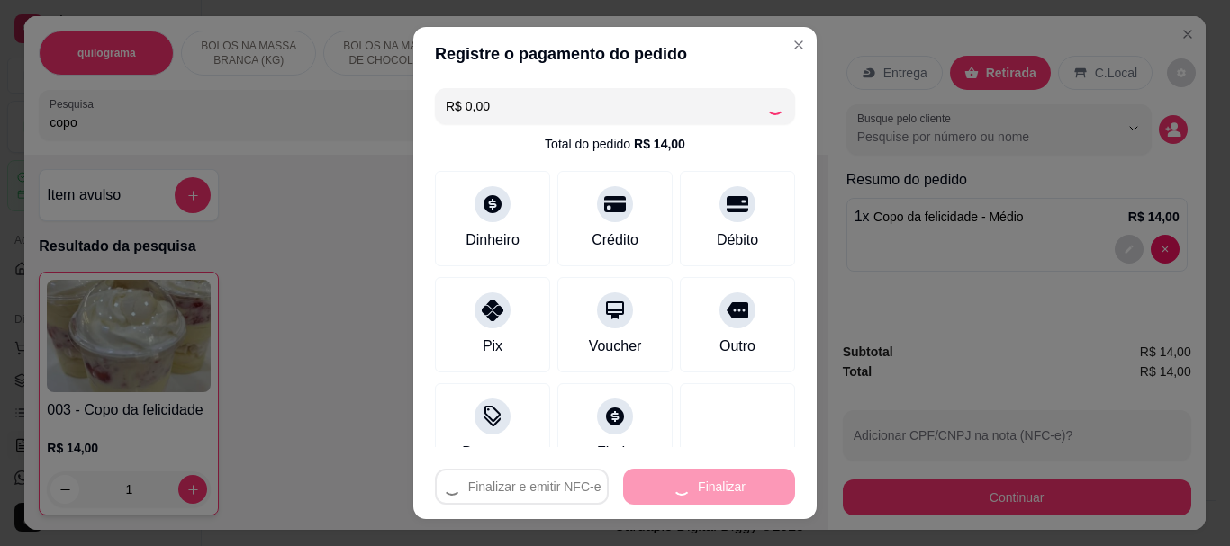
type input "0"
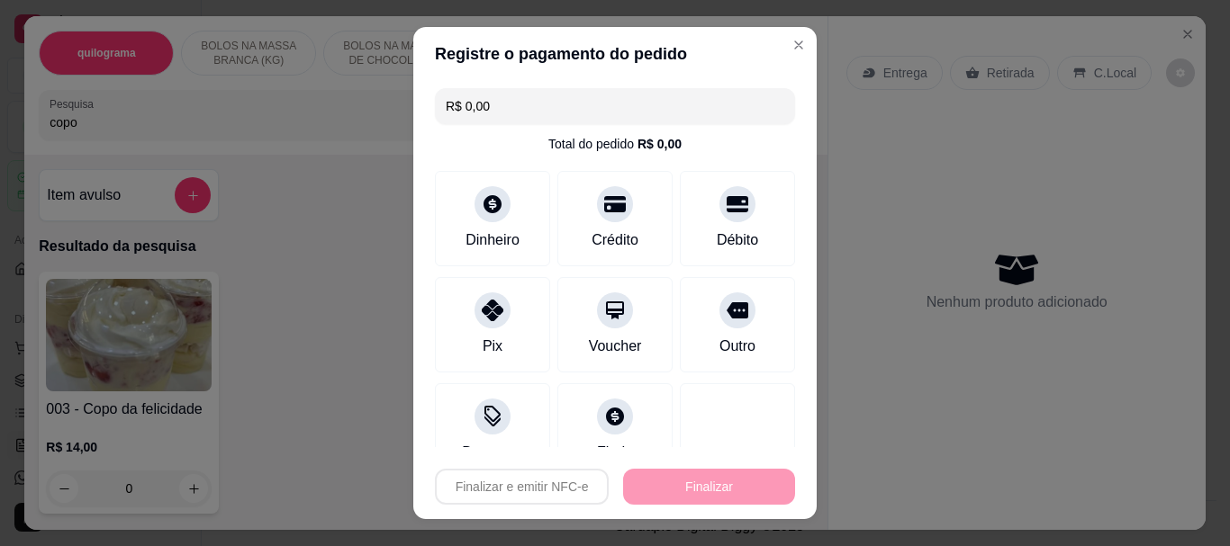
type input "-R$ 14,00"
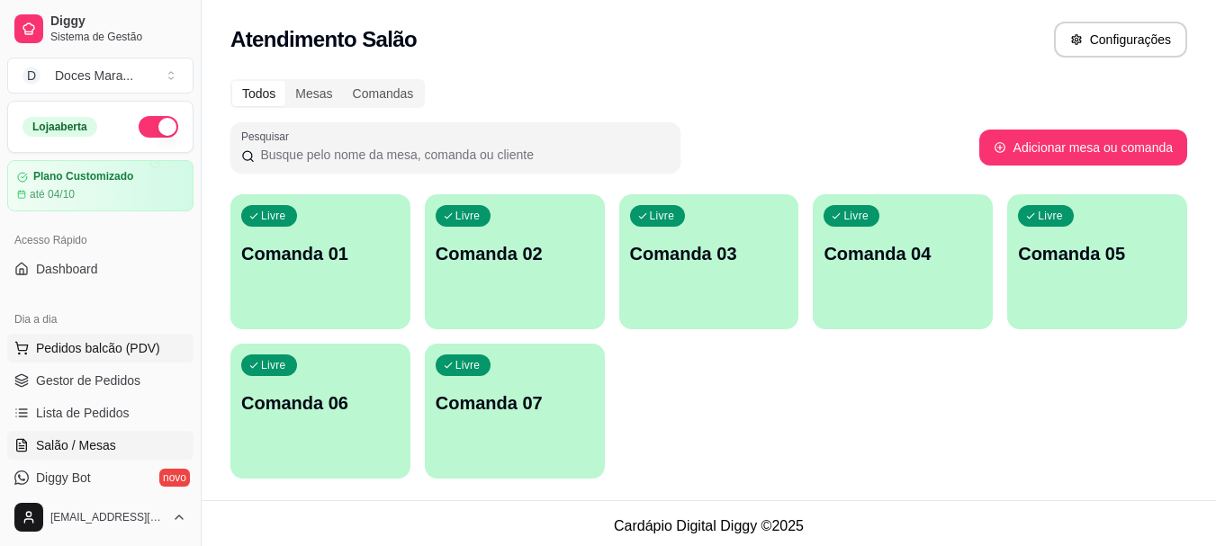
click at [61, 347] on span "Pedidos balcão (PDV)" at bounding box center [98, 348] width 124 height 18
